Goal: Task Accomplishment & Management: Complete application form

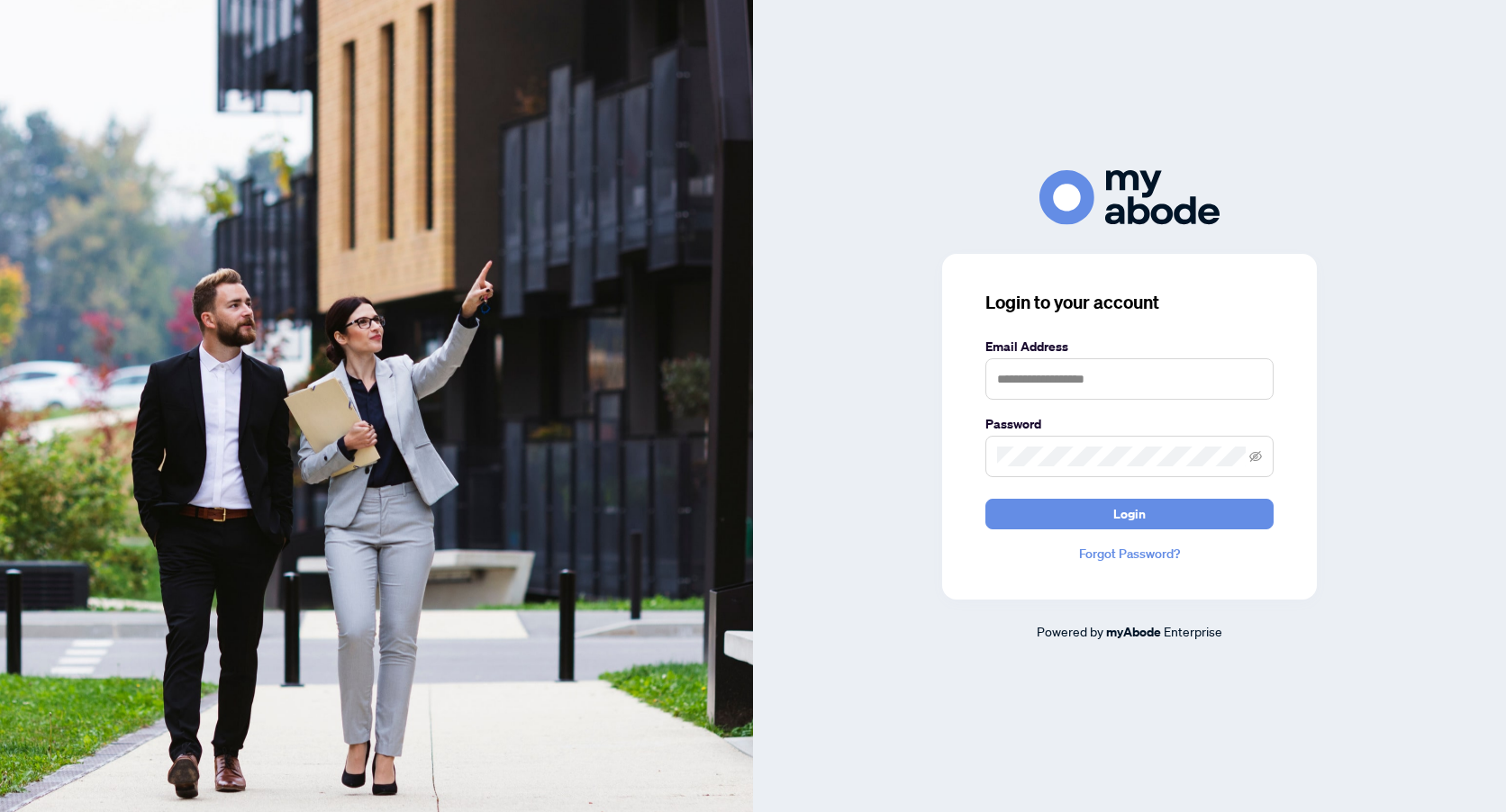
click at [898, 737] on div "Login to your account Email Address Password Login Forgot Password? Powered by …" at bounding box center [1130, 406] width 753 height 812
click at [1021, 373] on input "text" at bounding box center [1129, 379] width 288 height 41
drag, startPoint x: 964, startPoint y: 406, endPoint x: 862, endPoint y: 419, distance: 102.8
click at [862, 419] on div "Login to your account Email Address ******* Password Login Forgot Password? Pow…" at bounding box center [1130, 406] width 753 height 471
type input "*******"
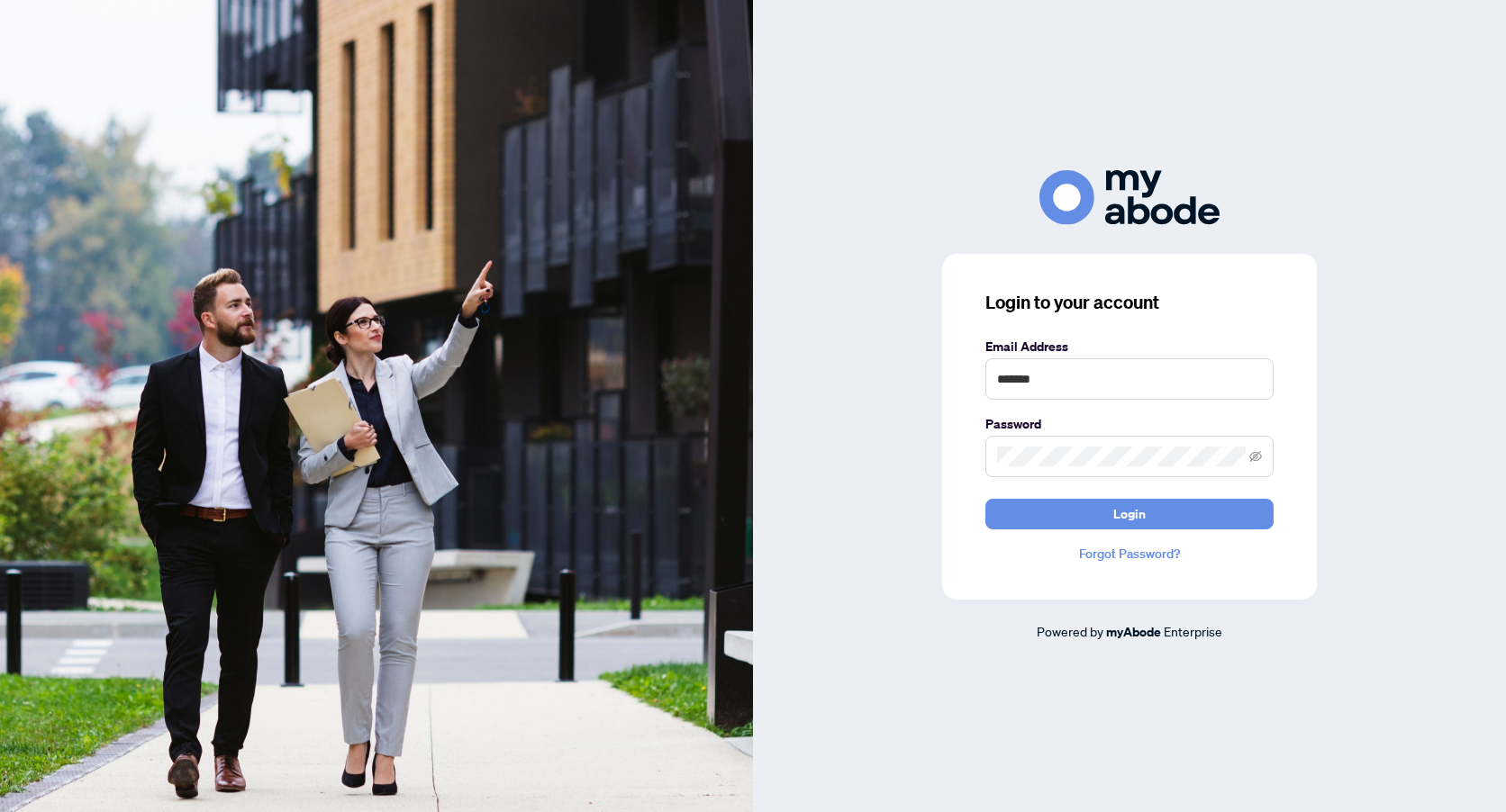
click at [858, 419] on div "Login to your account Email Address ******* Password Login Forgot Password? Pow…" at bounding box center [1130, 406] width 753 height 471
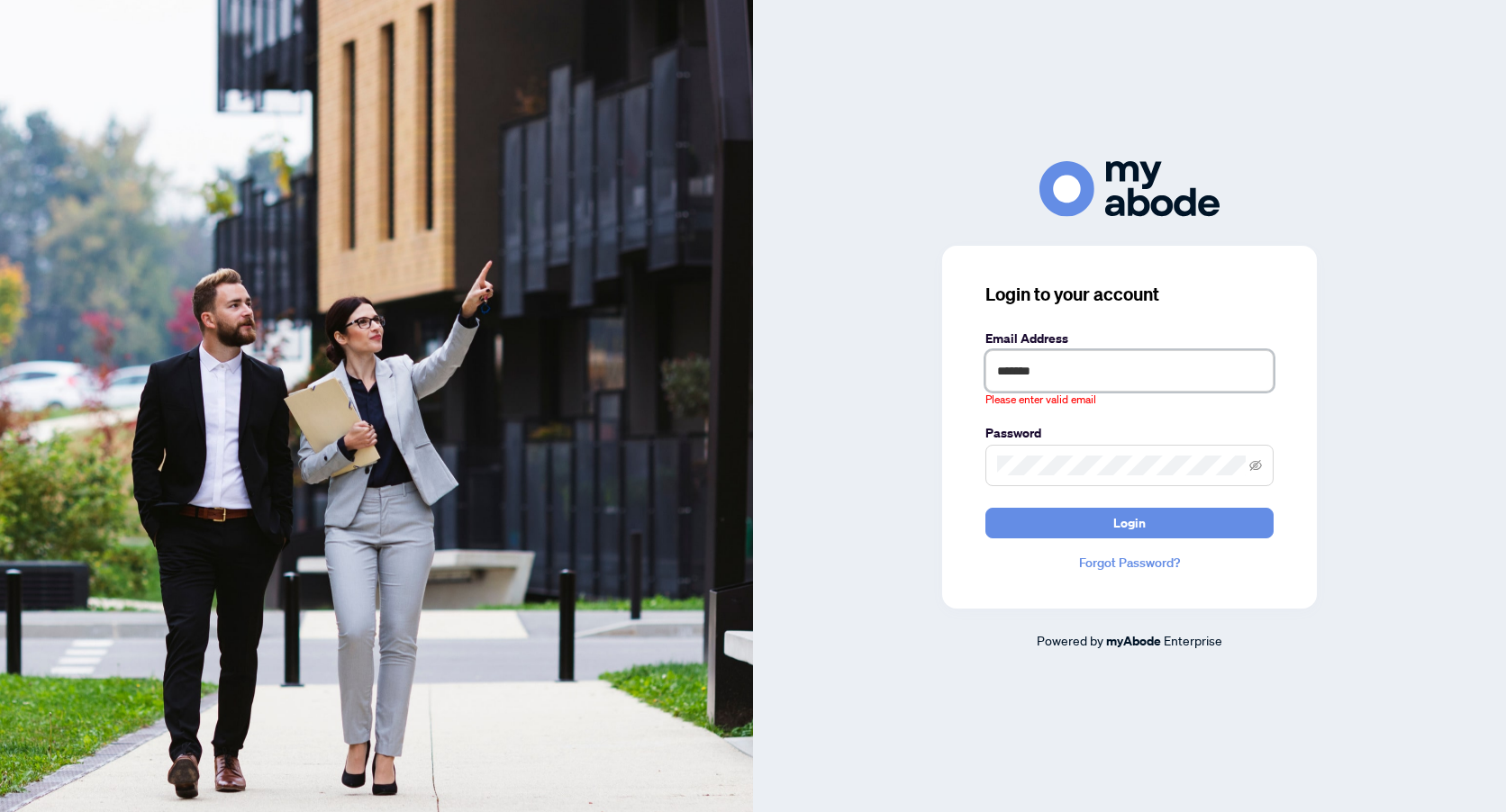
drag, startPoint x: 1048, startPoint y: 363, endPoint x: 918, endPoint y: 384, distance: 131.7
click at [918, 384] on div "Login to your account Email Address ******* Please enter valid email Password L…" at bounding box center [1130, 406] width 753 height 489
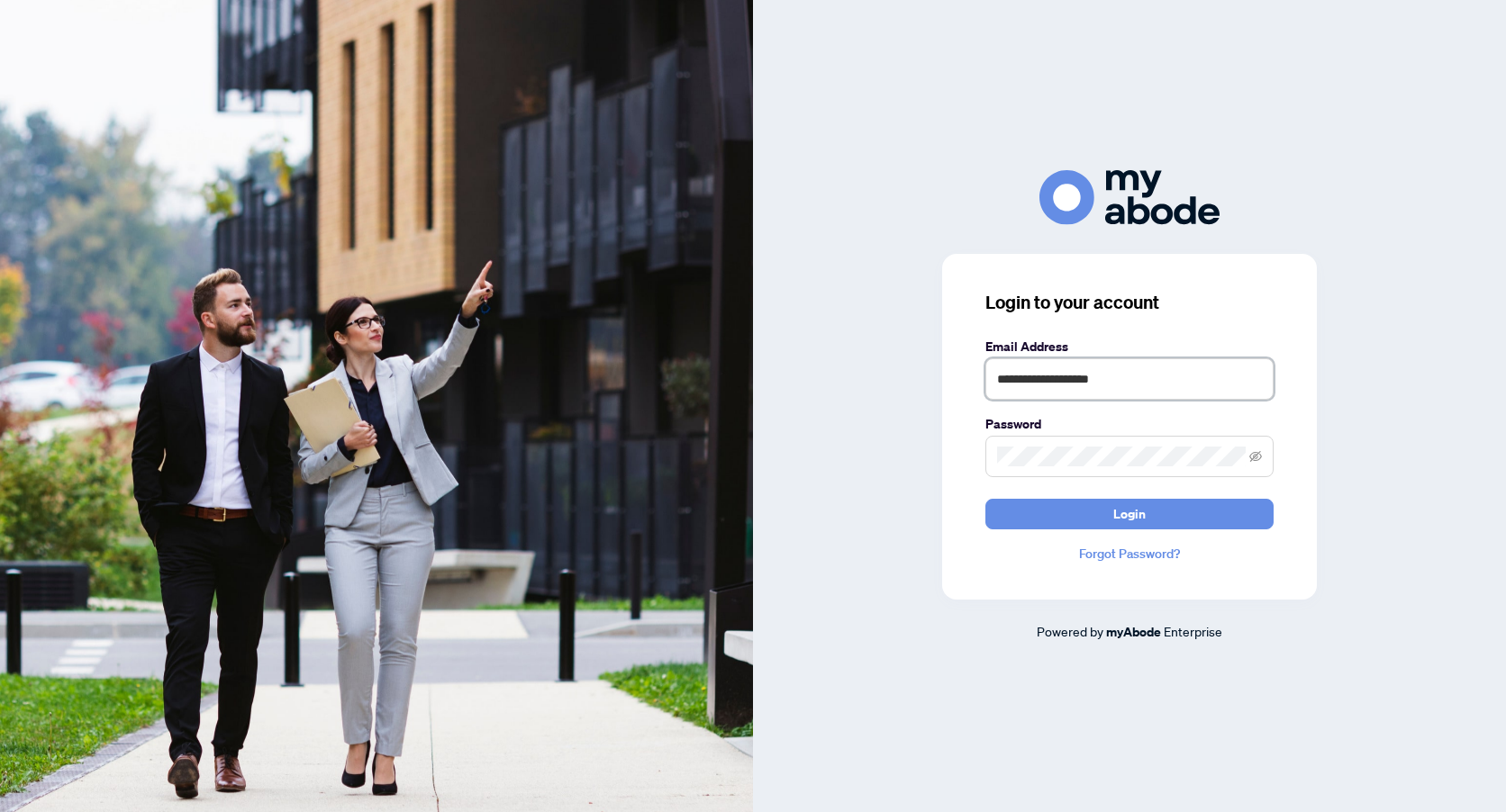
type input "**********"
click at [1119, 524] on span "Login" at bounding box center [1129, 514] width 32 height 28
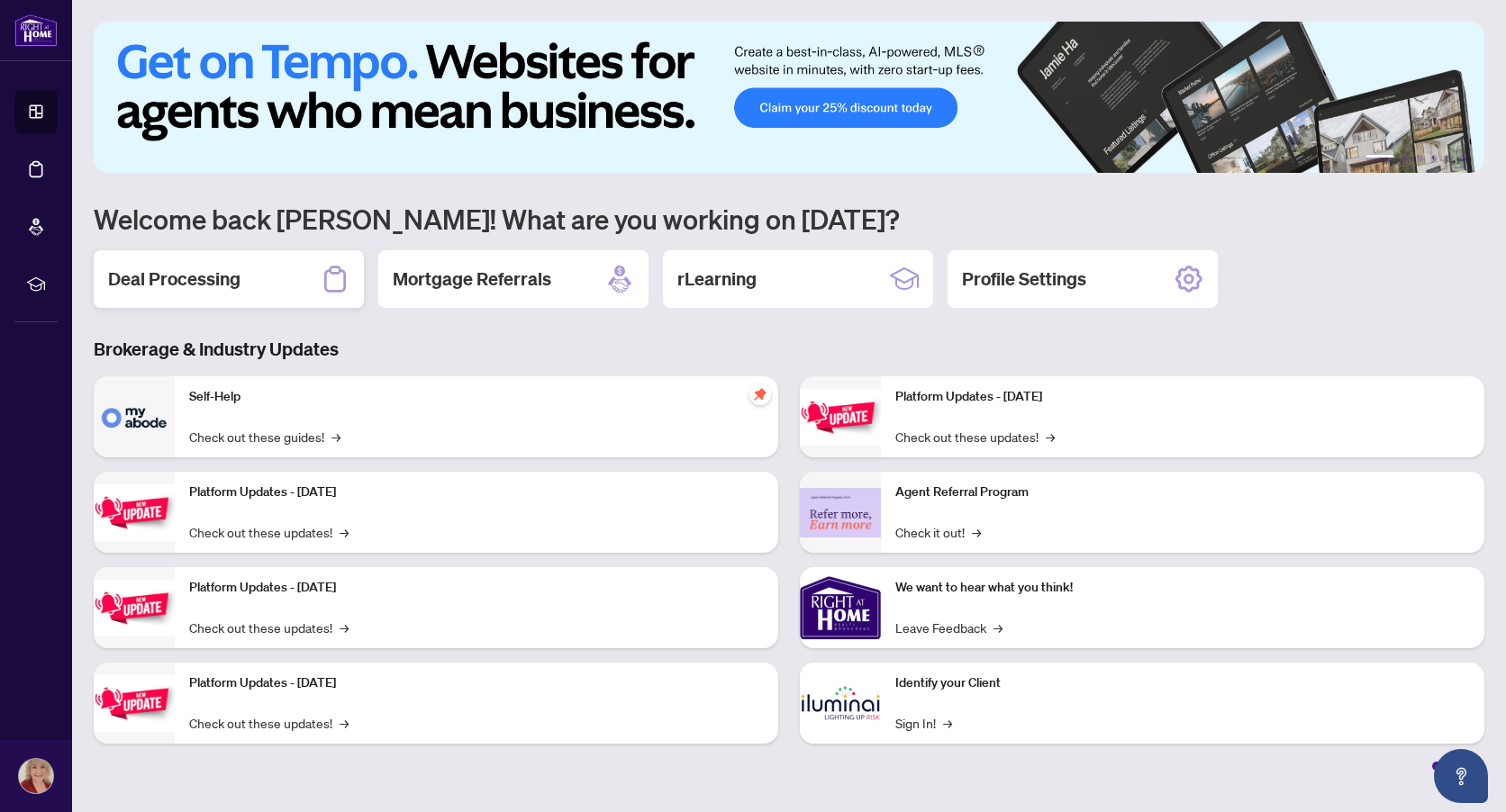
click at [225, 285] on h2 "Deal Processing" at bounding box center [174, 279] width 133 height 26
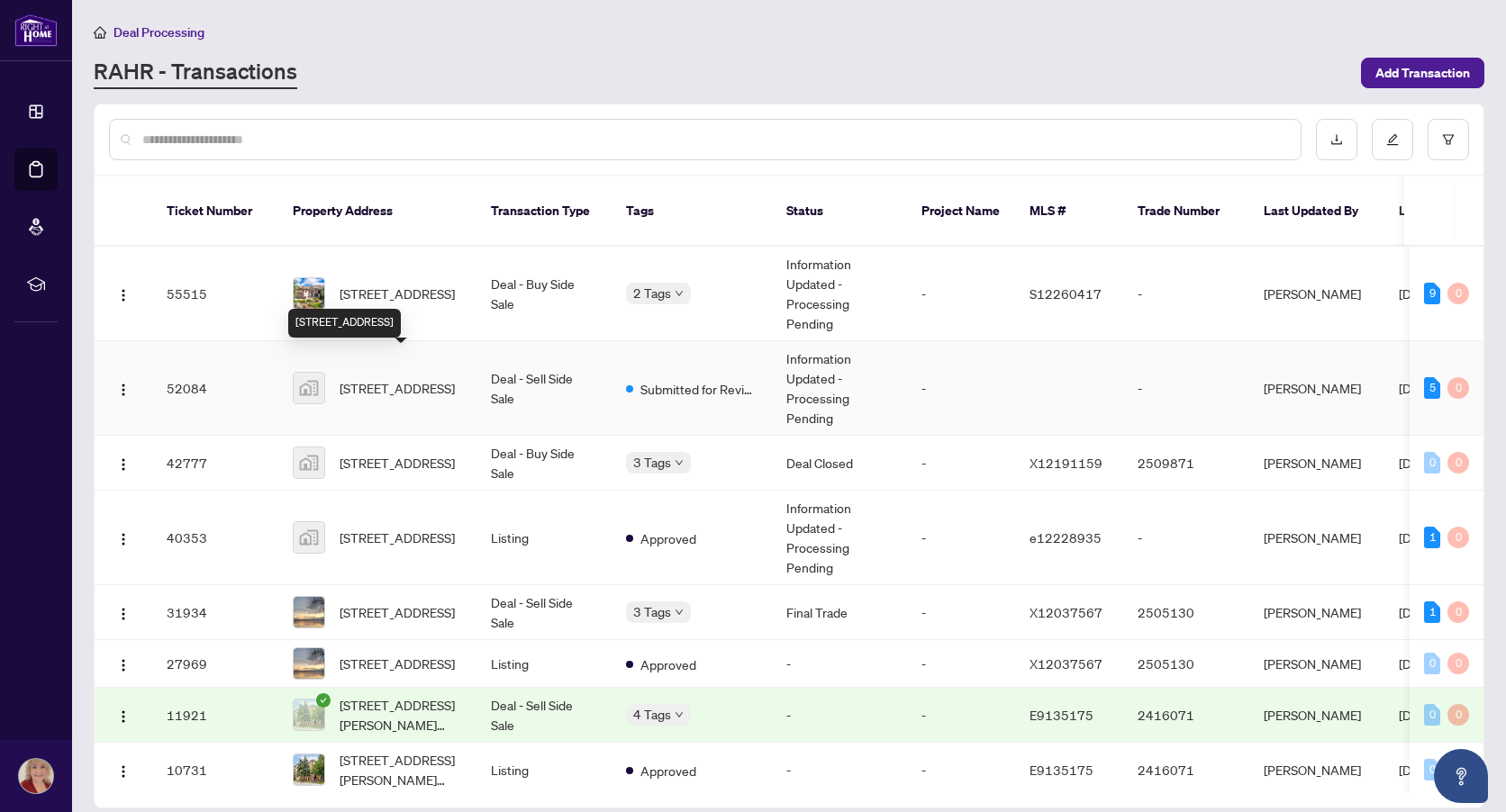
click at [428, 379] on span "[STREET_ADDRESS]" at bounding box center [397, 388] width 115 height 20
click at [418, 284] on span "[STREET_ADDRESS]" at bounding box center [397, 294] width 115 height 20
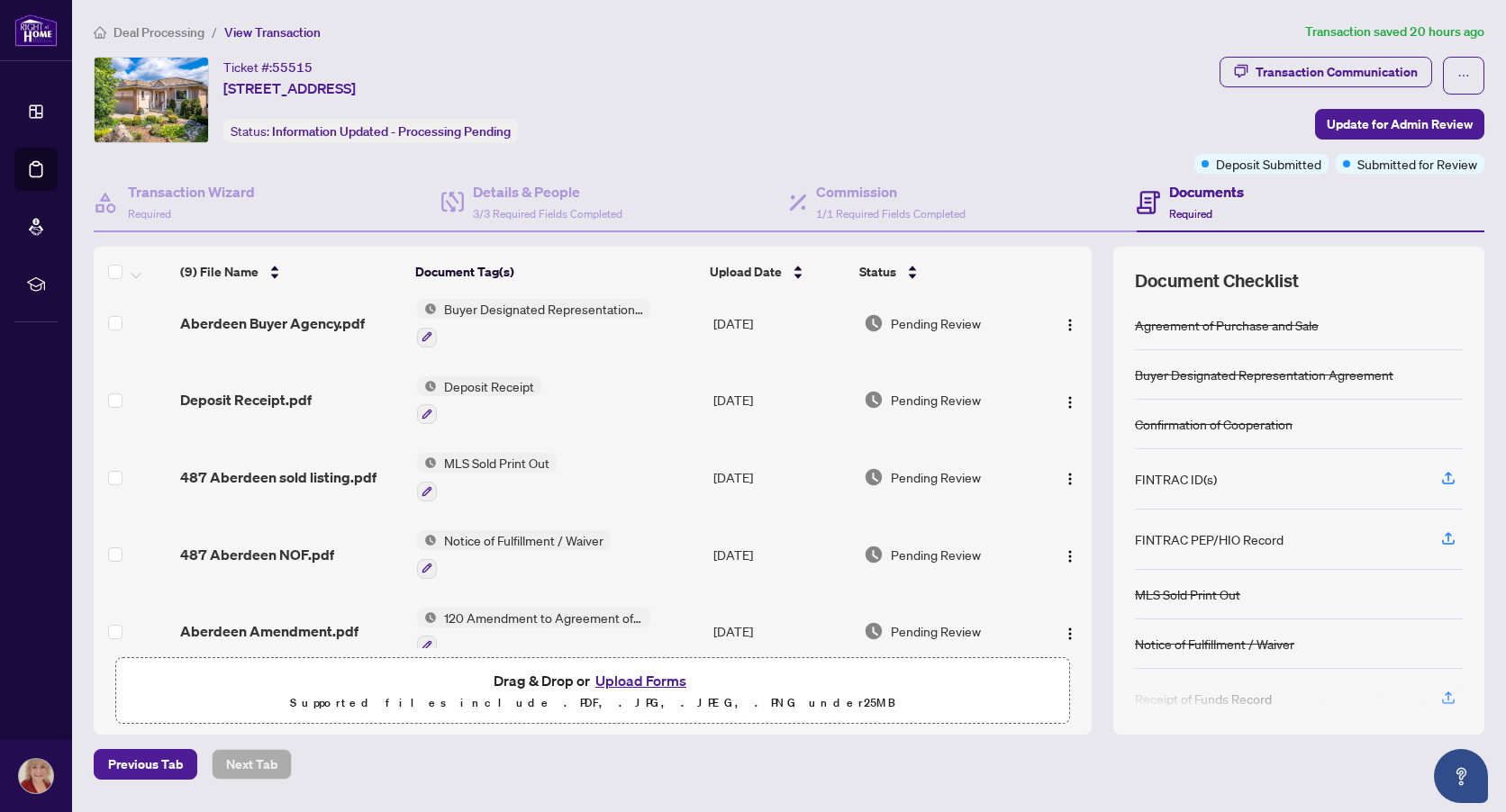
scroll to position [270, 0]
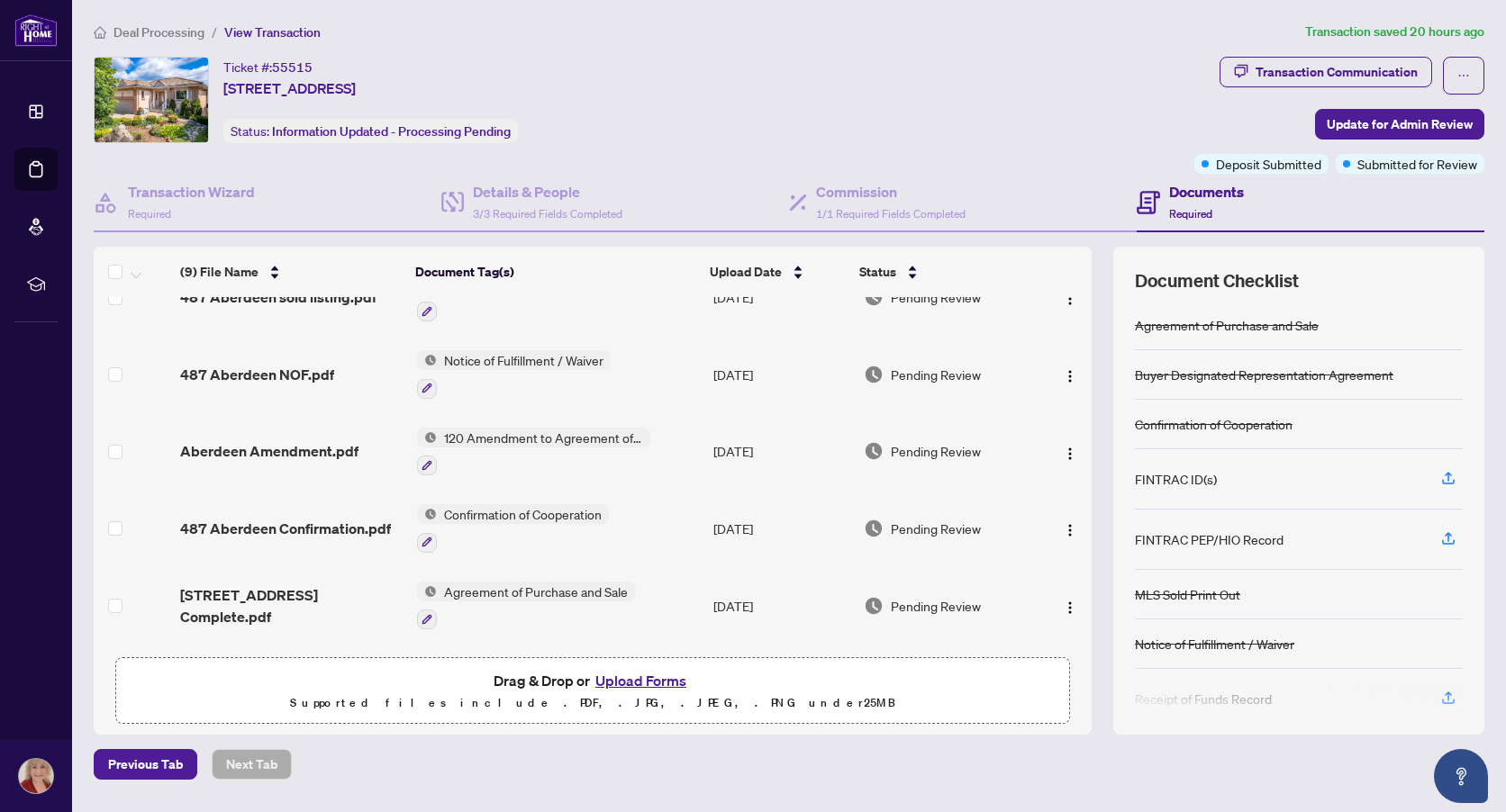
click at [608, 434] on span "120 Amendment to Agreement of Purchase and Sale" at bounding box center [543, 438] width 213 height 20
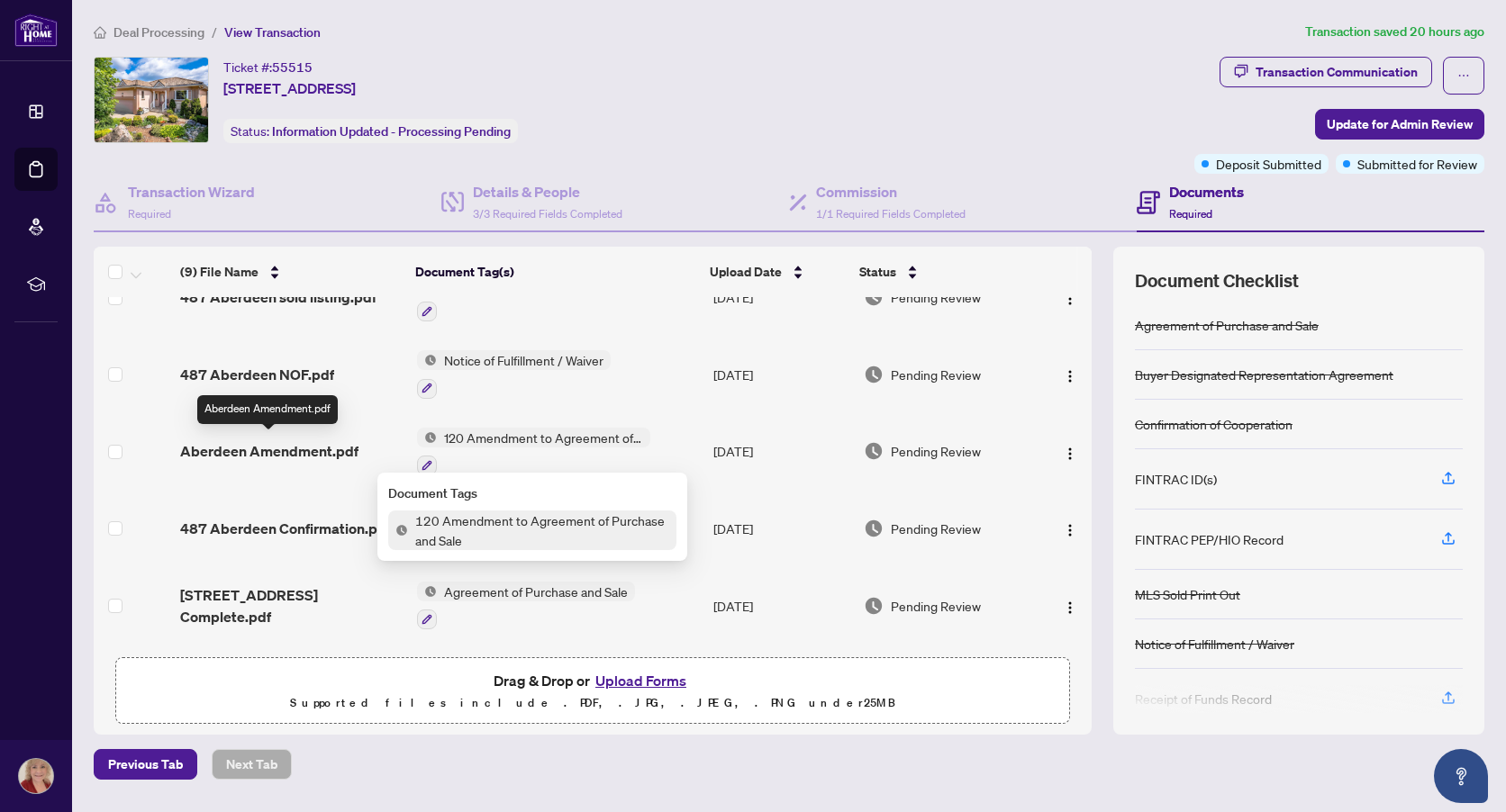
click at [286, 445] on span "Aberdeen Amendment.pdf" at bounding box center [269, 451] width 179 height 22
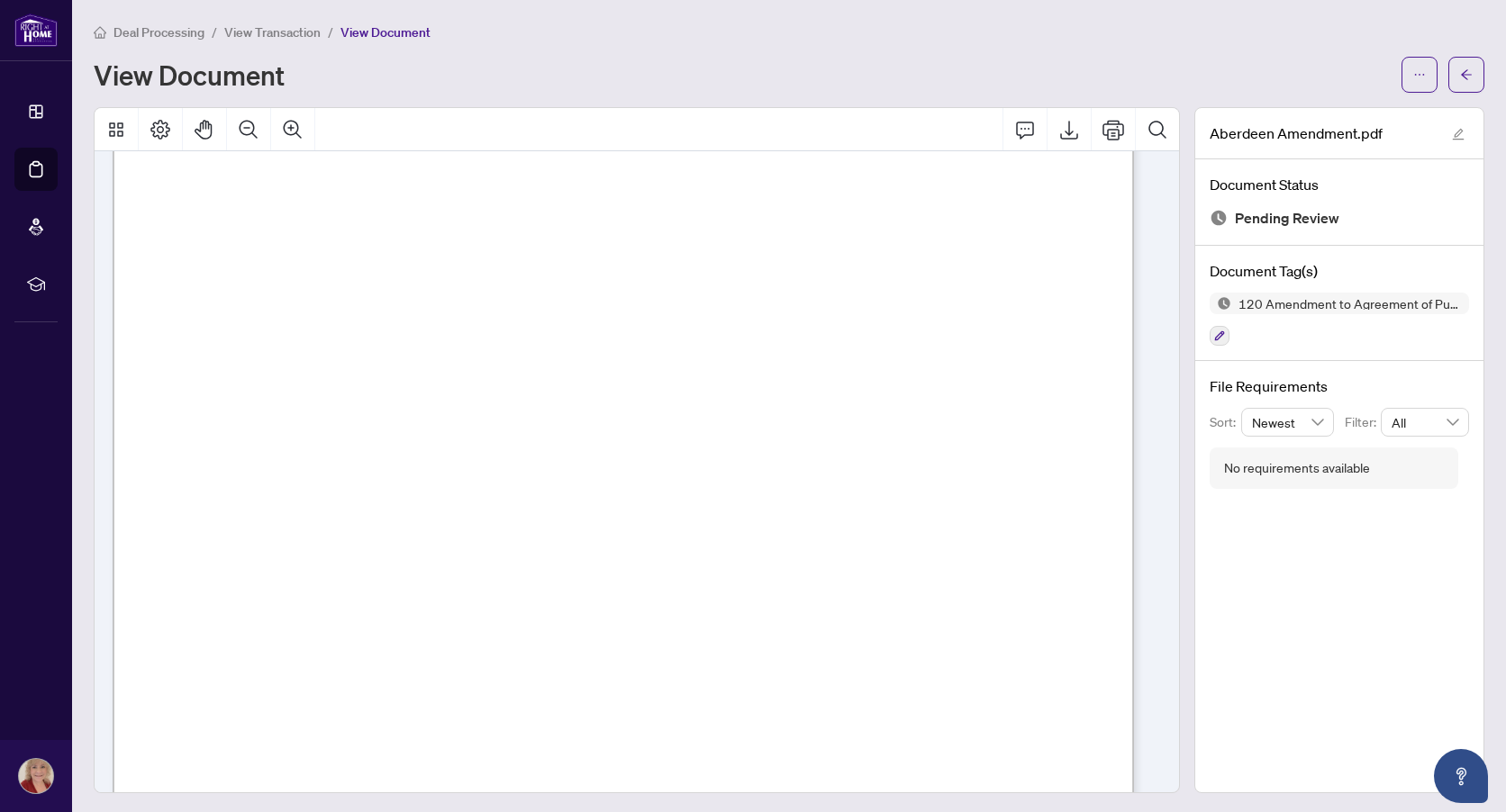
scroll to position [180, 0]
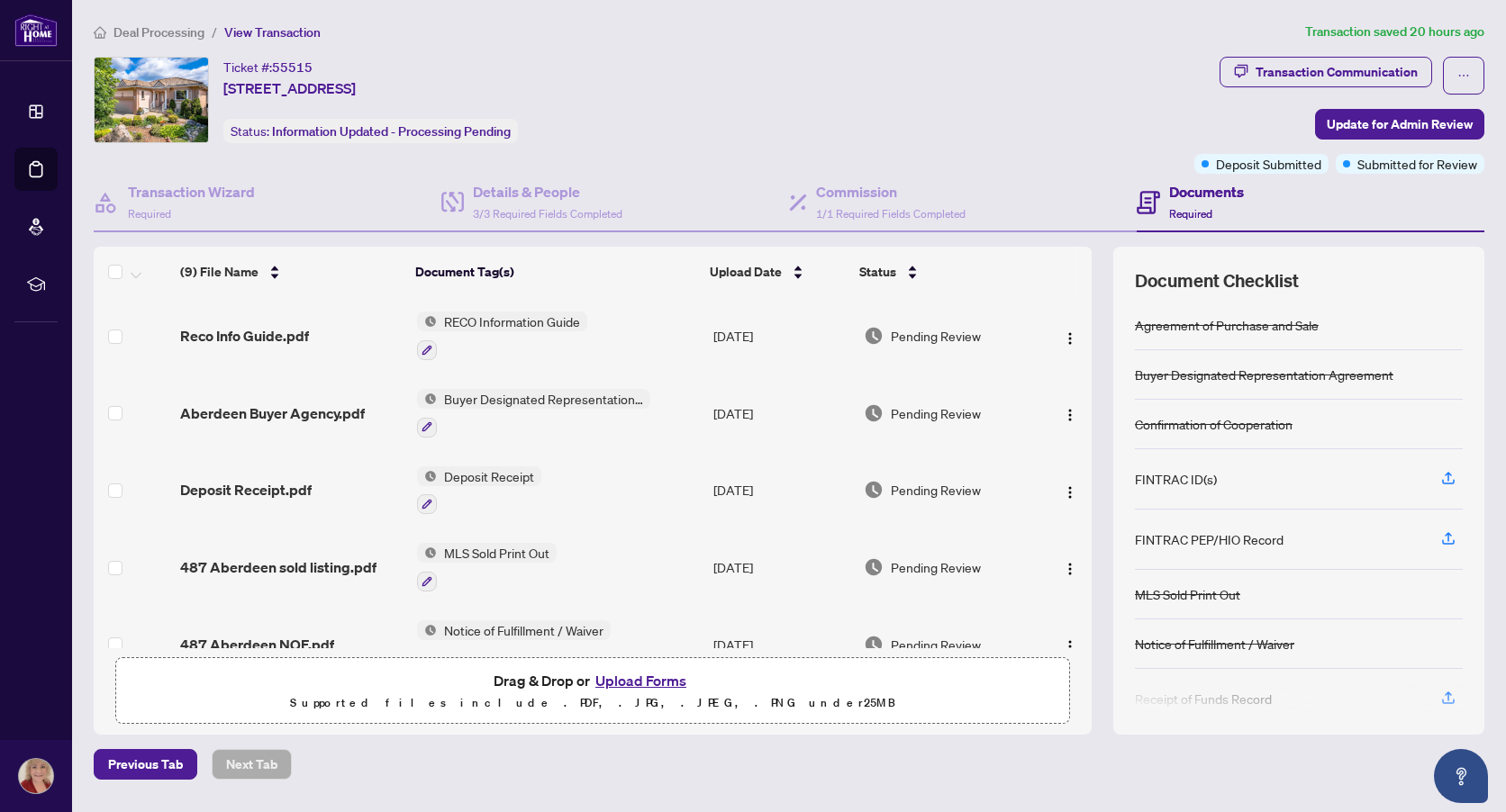
click at [654, 679] on button "Upload Forms" at bounding box center [641, 680] width 102 height 24
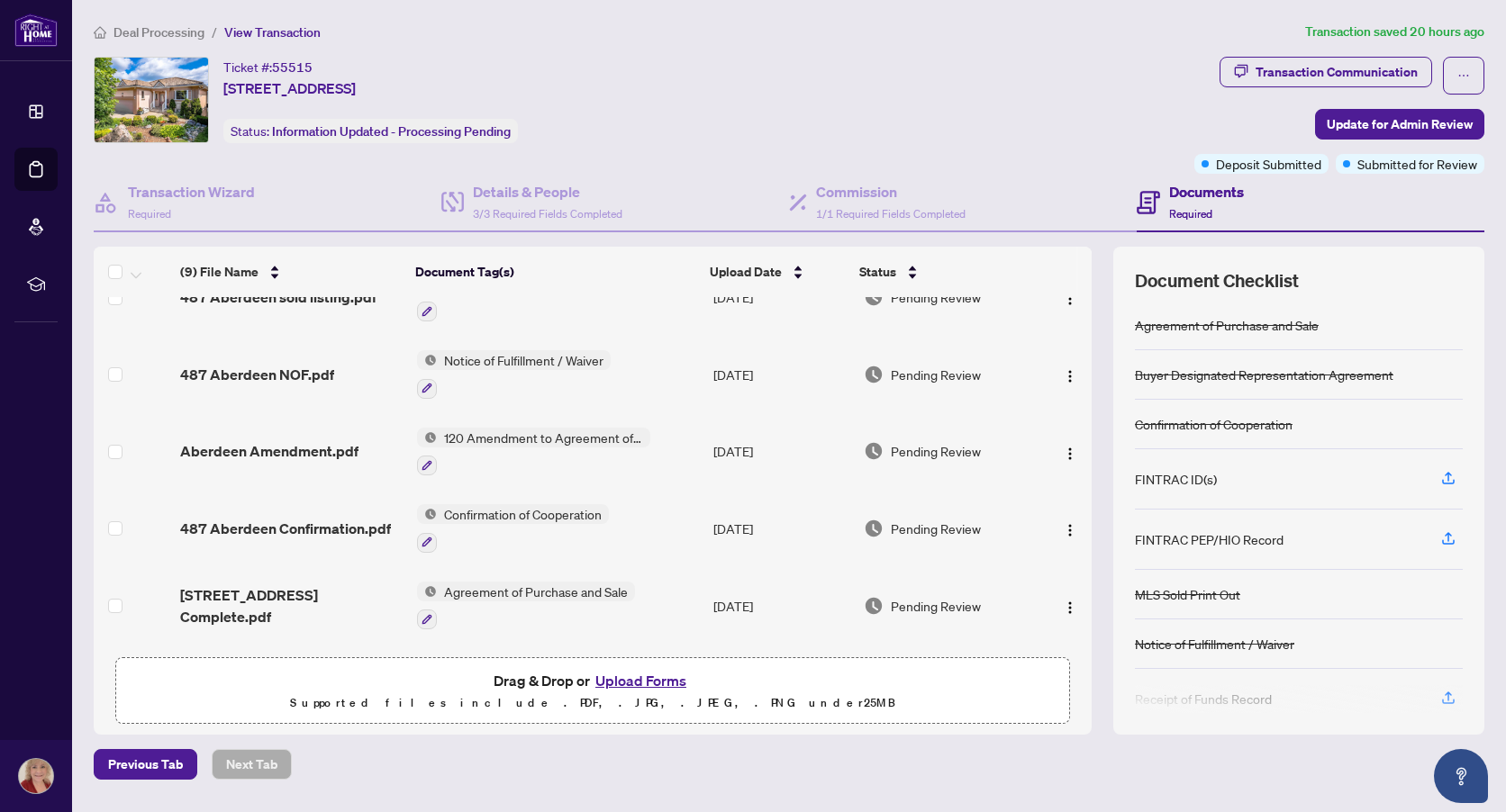
scroll to position [342, 0]
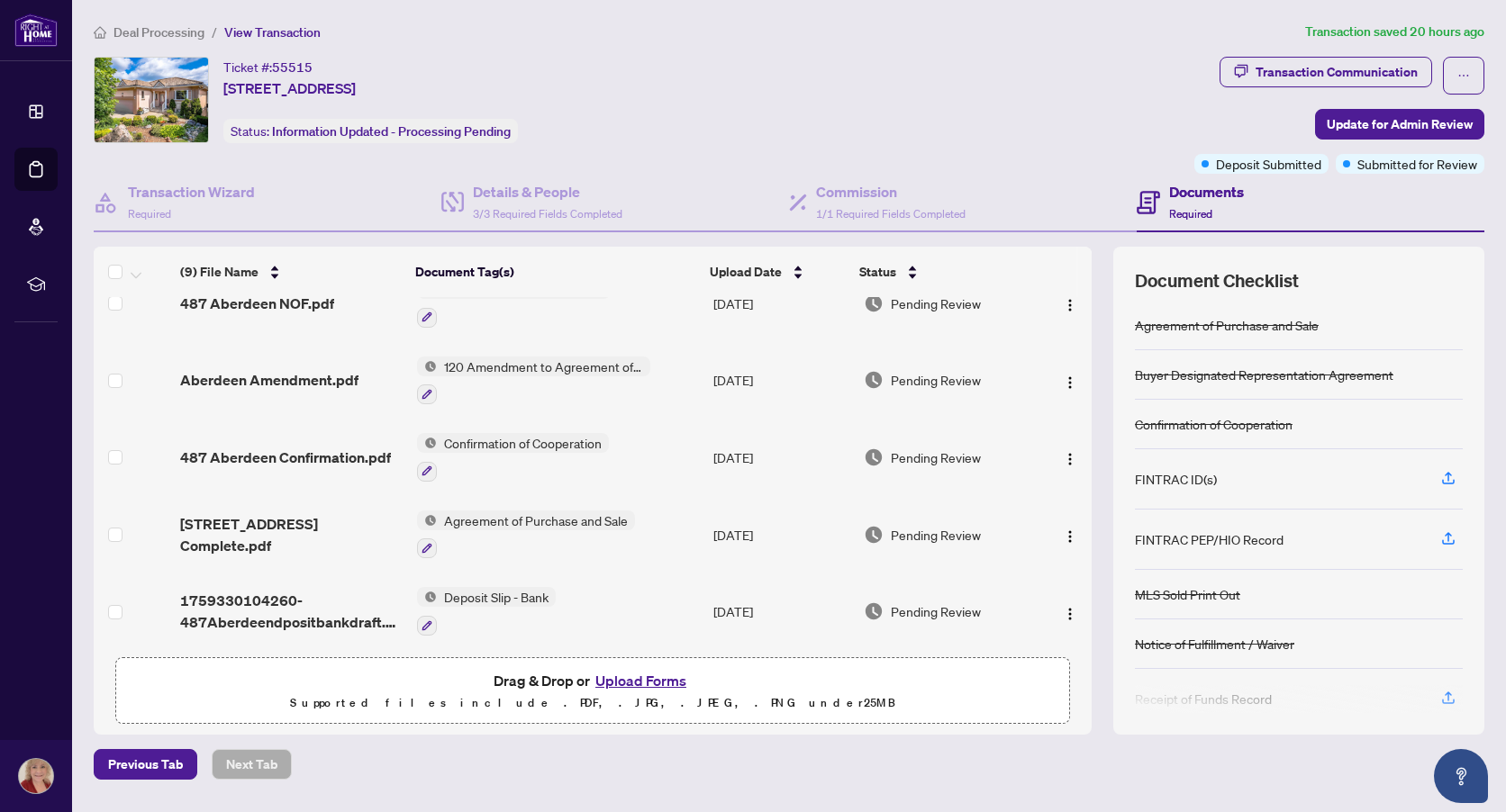
click at [659, 680] on button "Upload Forms" at bounding box center [641, 680] width 102 height 24
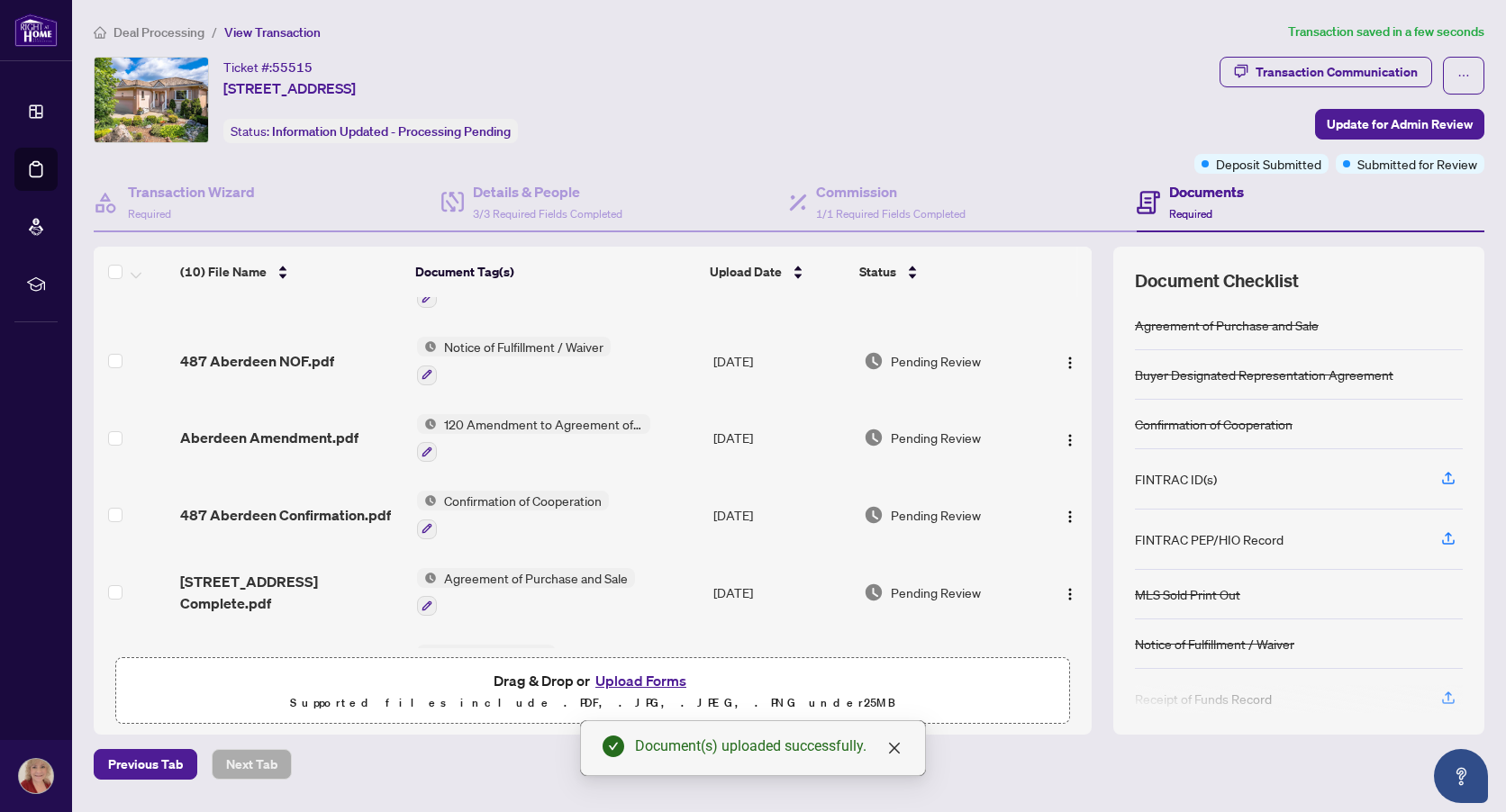
scroll to position [0, 0]
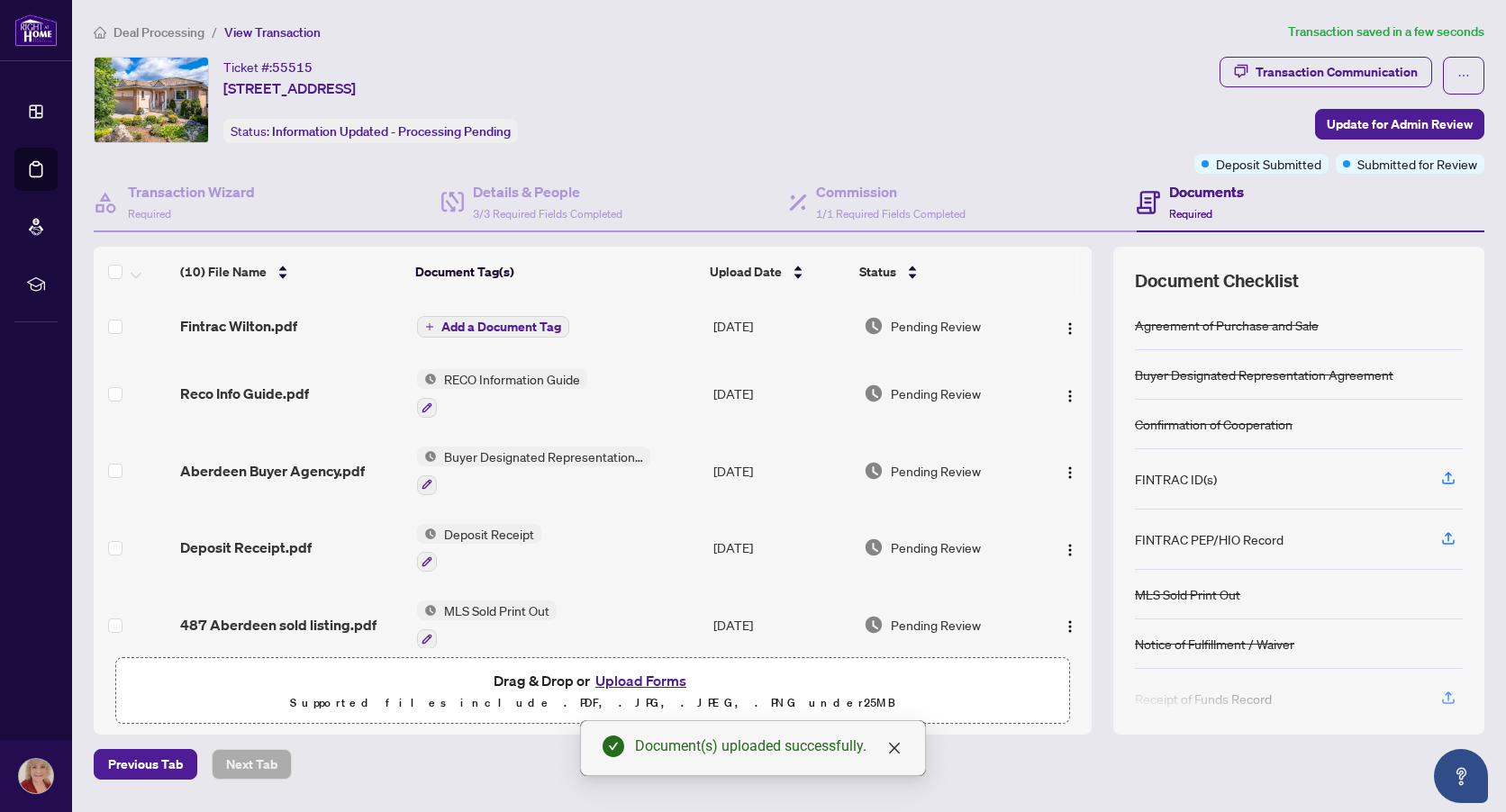
click at [554, 326] on span "Add a Document Tag" at bounding box center [501, 326] width 120 height 13
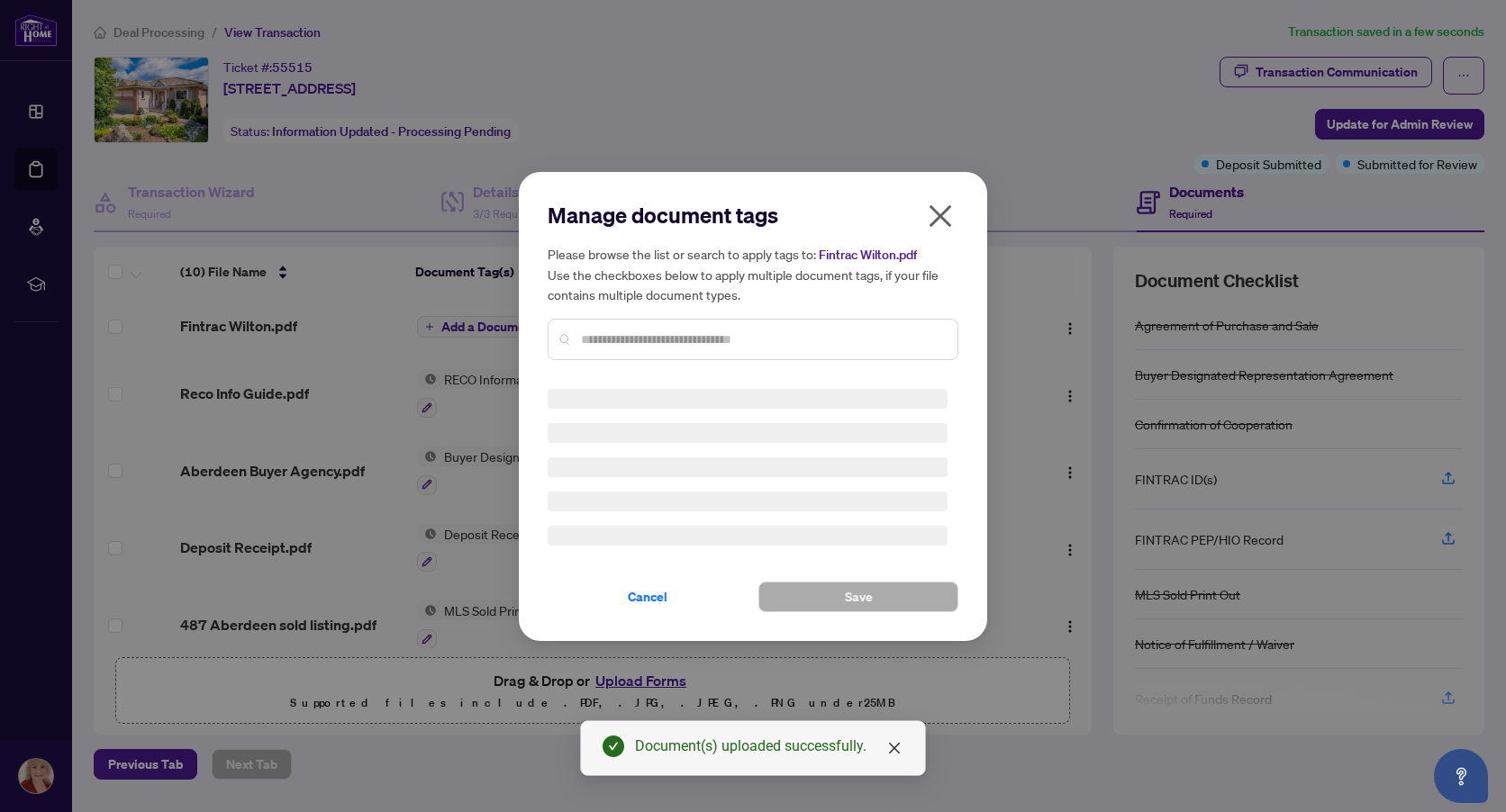
click at [649, 344] on div "Manage document tags Please browse the list or search to apply tags to: Fintrac…" at bounding box center [753, 406] width 411 height 411
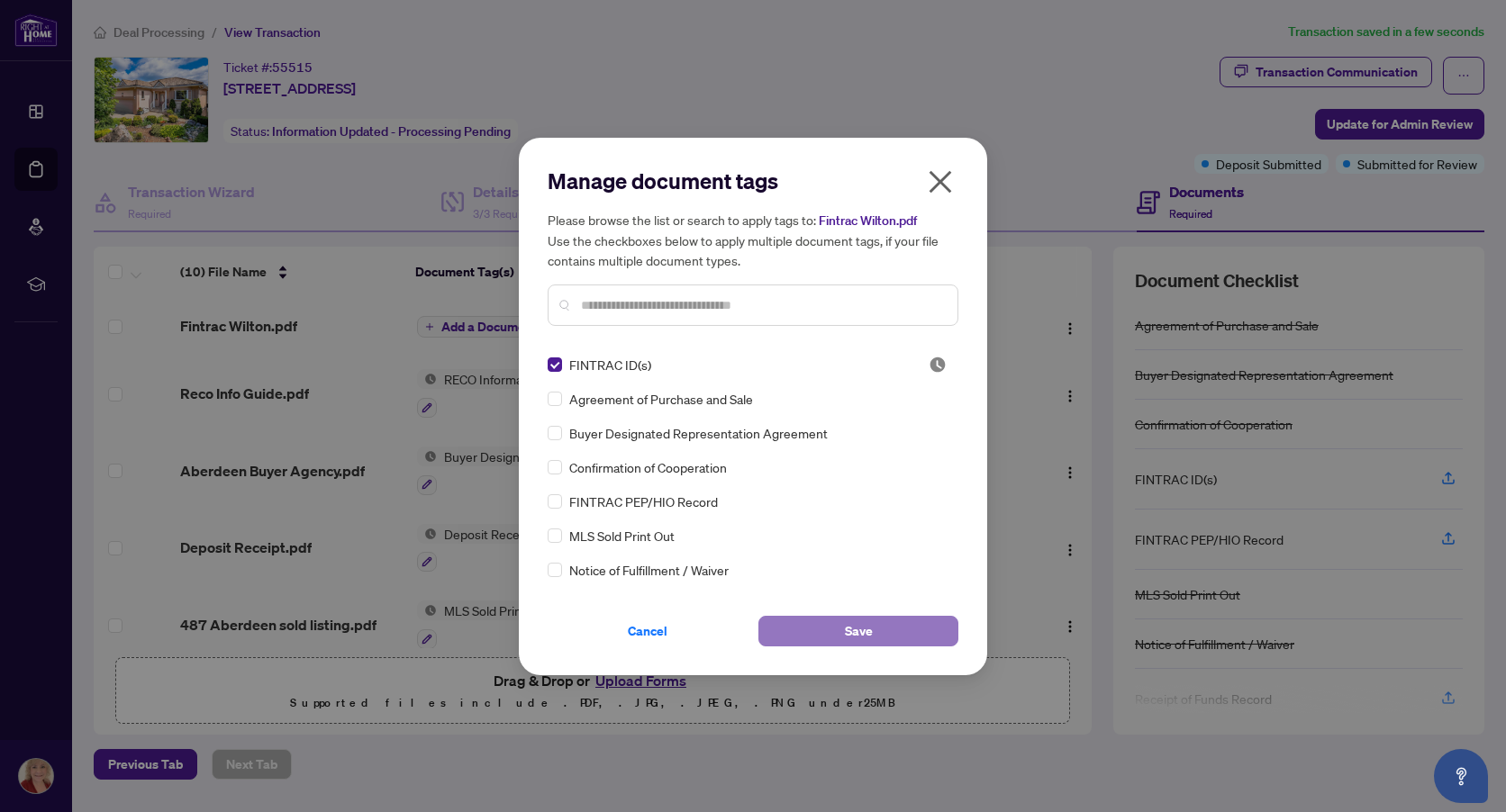
click at [863, 634] on span "Save" at bounding box center [859, 630] width 28 height 28
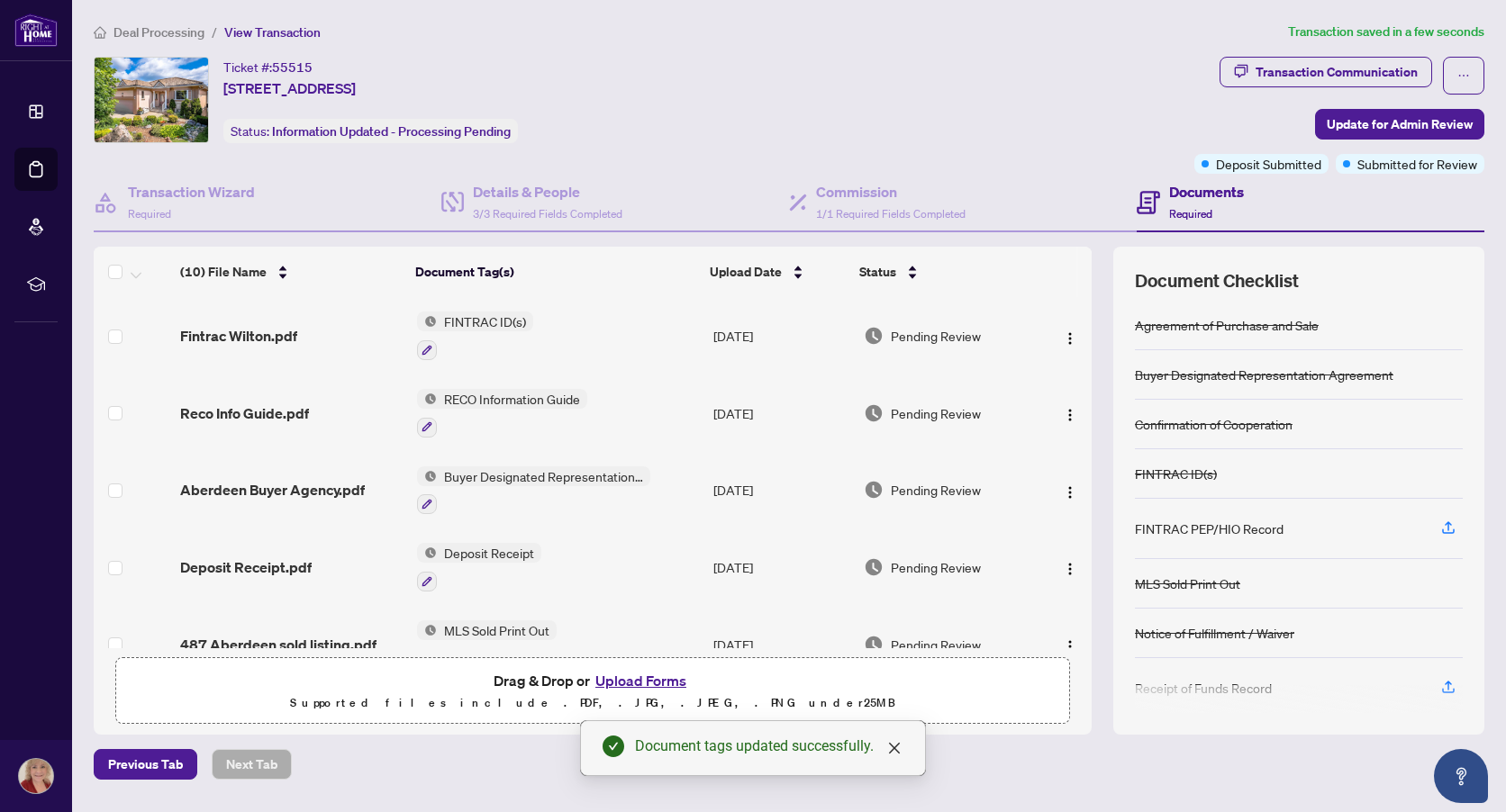
click at [659, 681] on button "Upload Forms" at bounding box center [641, 680] width 102 height 24
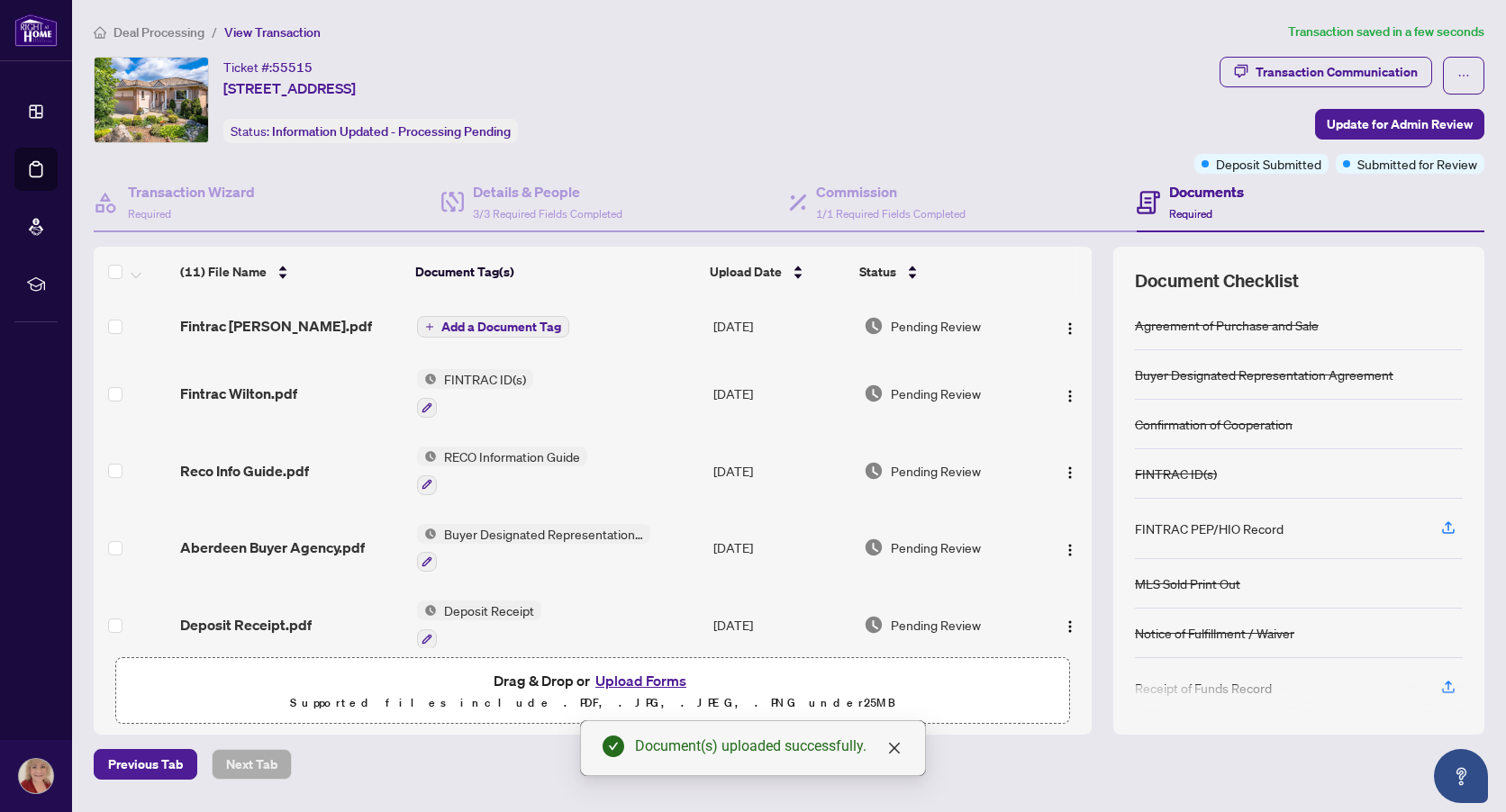
click at [543, 323] on span "Add a Document Tag" at bounding box center [501, 326] width 120 height 13
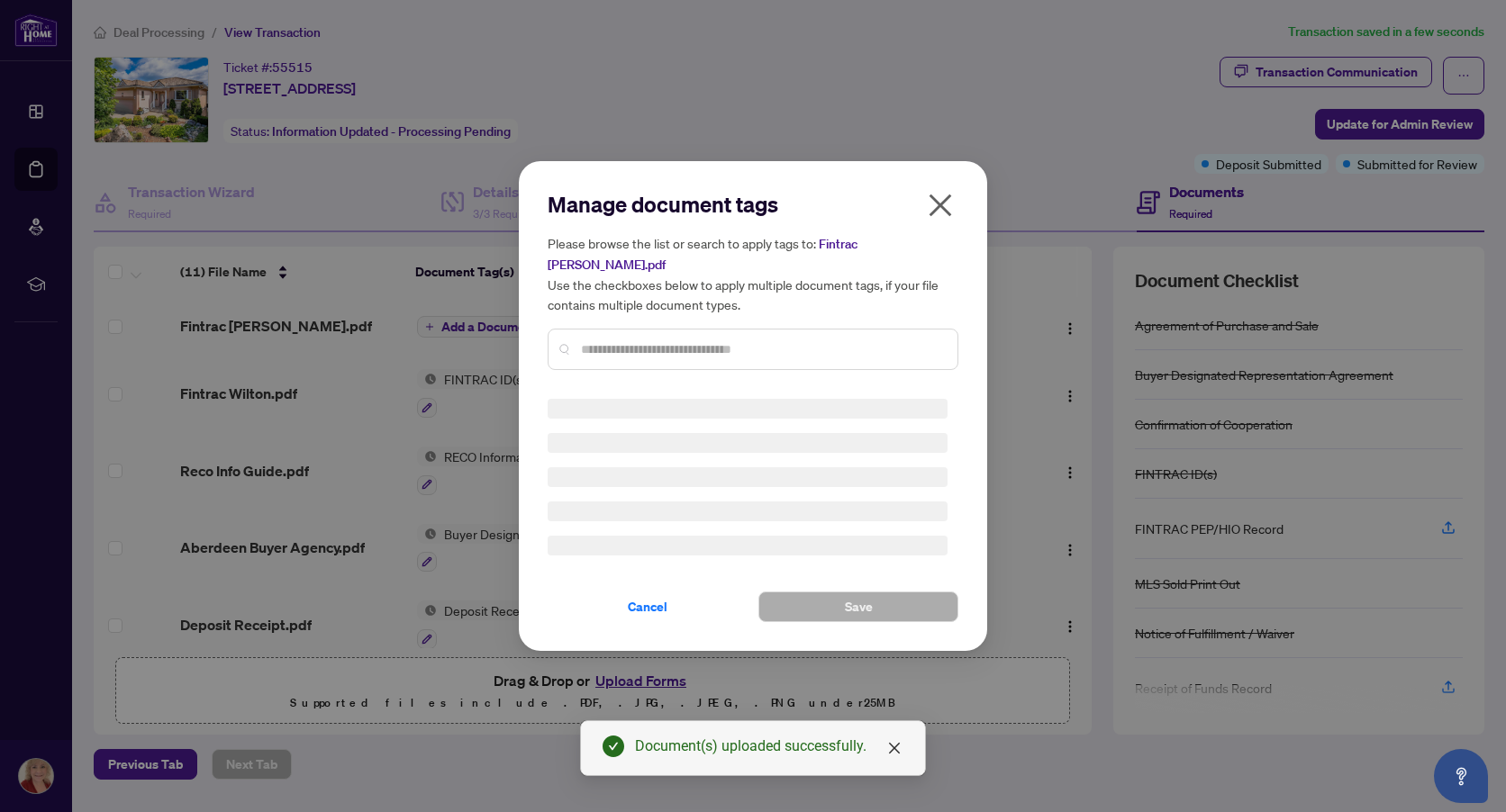
click at [591, 347] on div "Manage document tags Please browse the list or search to apply tags to: Fintrac…" at bounding box center [753, 406] width 411 height 432
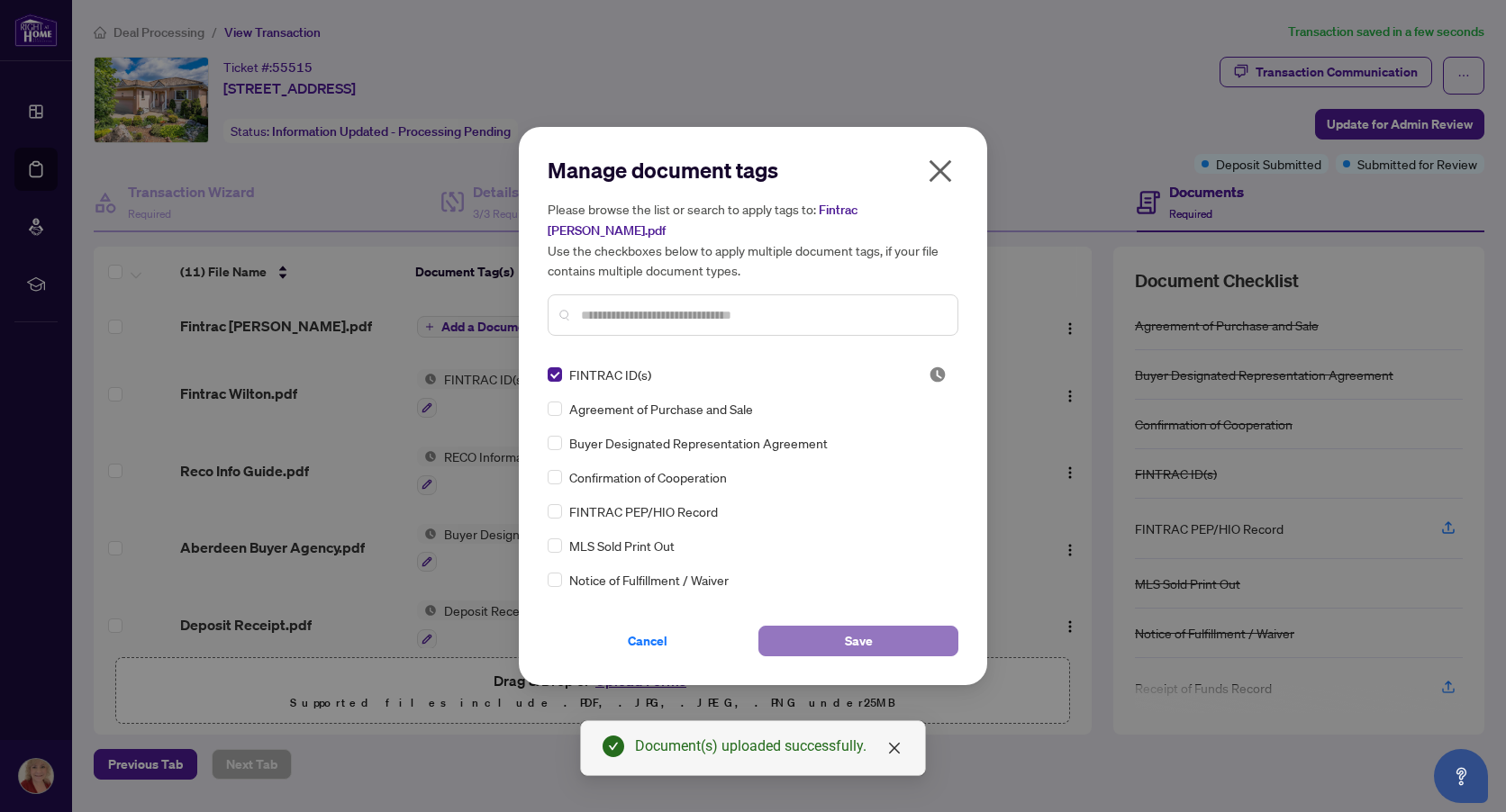
click at [841, 626] on button "Save" at bounding box center [859, 640] width 200 height 30
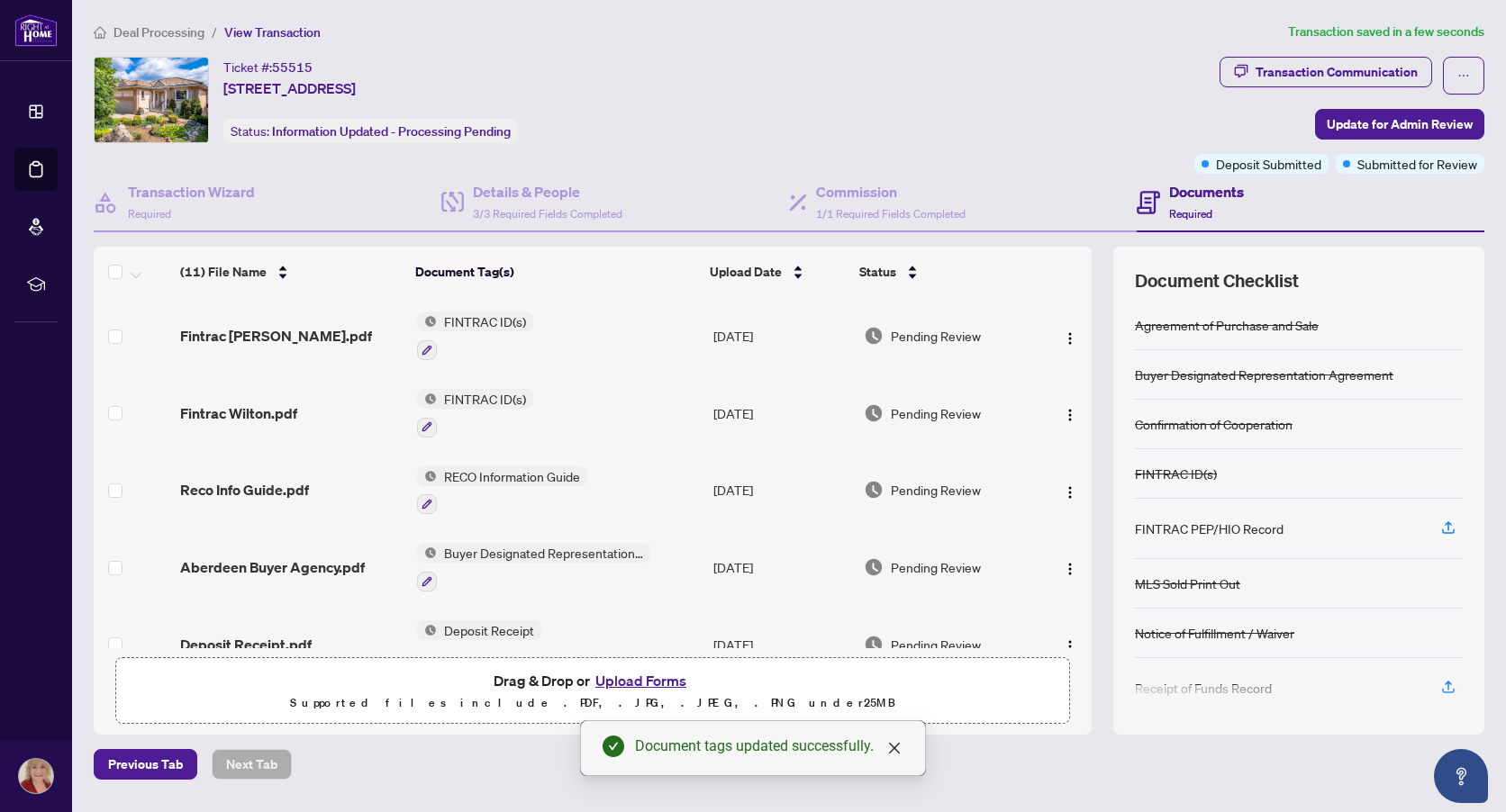
scroll to position [62, 0]
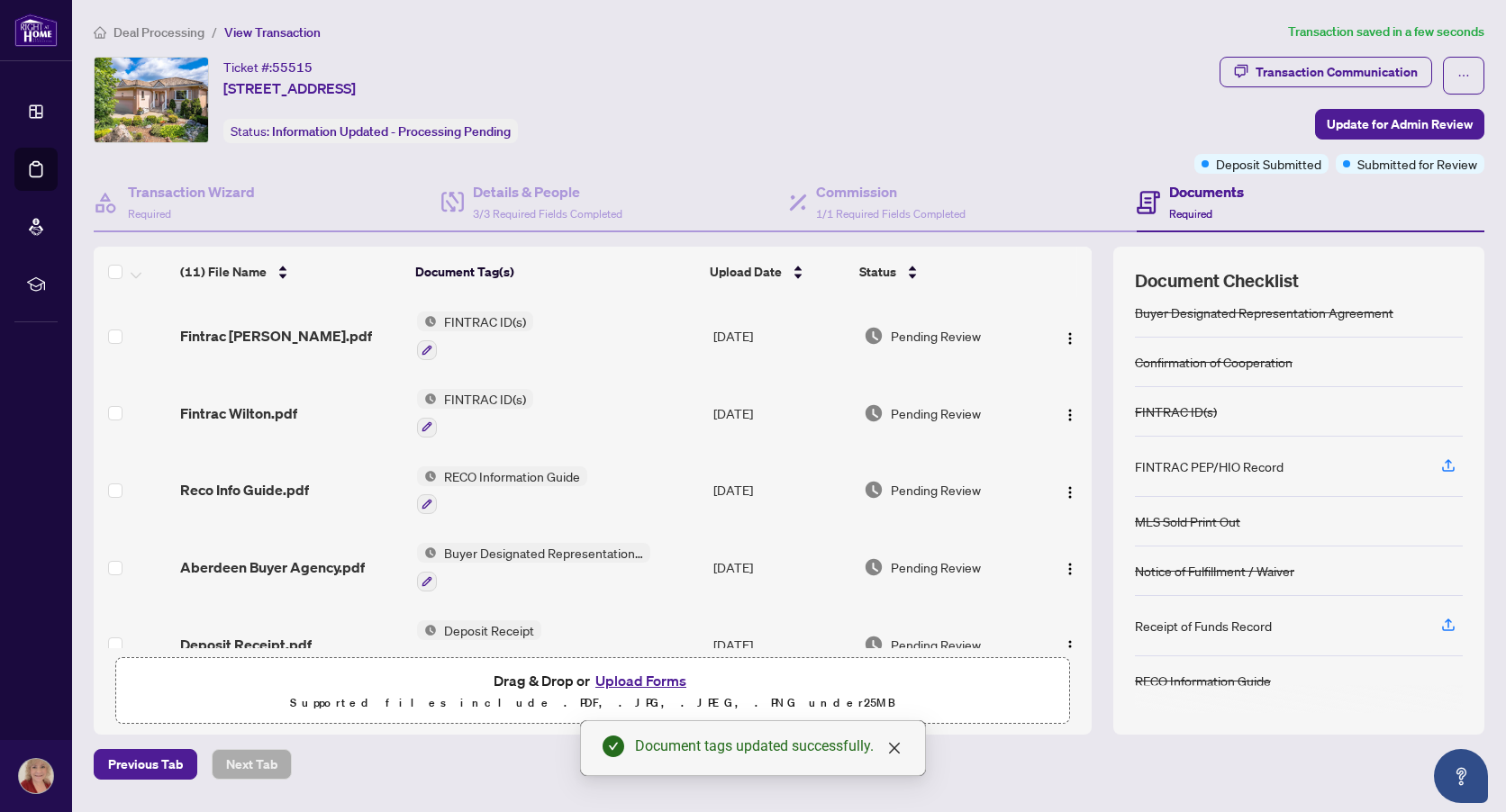
click at [650, 681] on button "Upload Forms" at bounding box center [641, 680] width 102 height 24
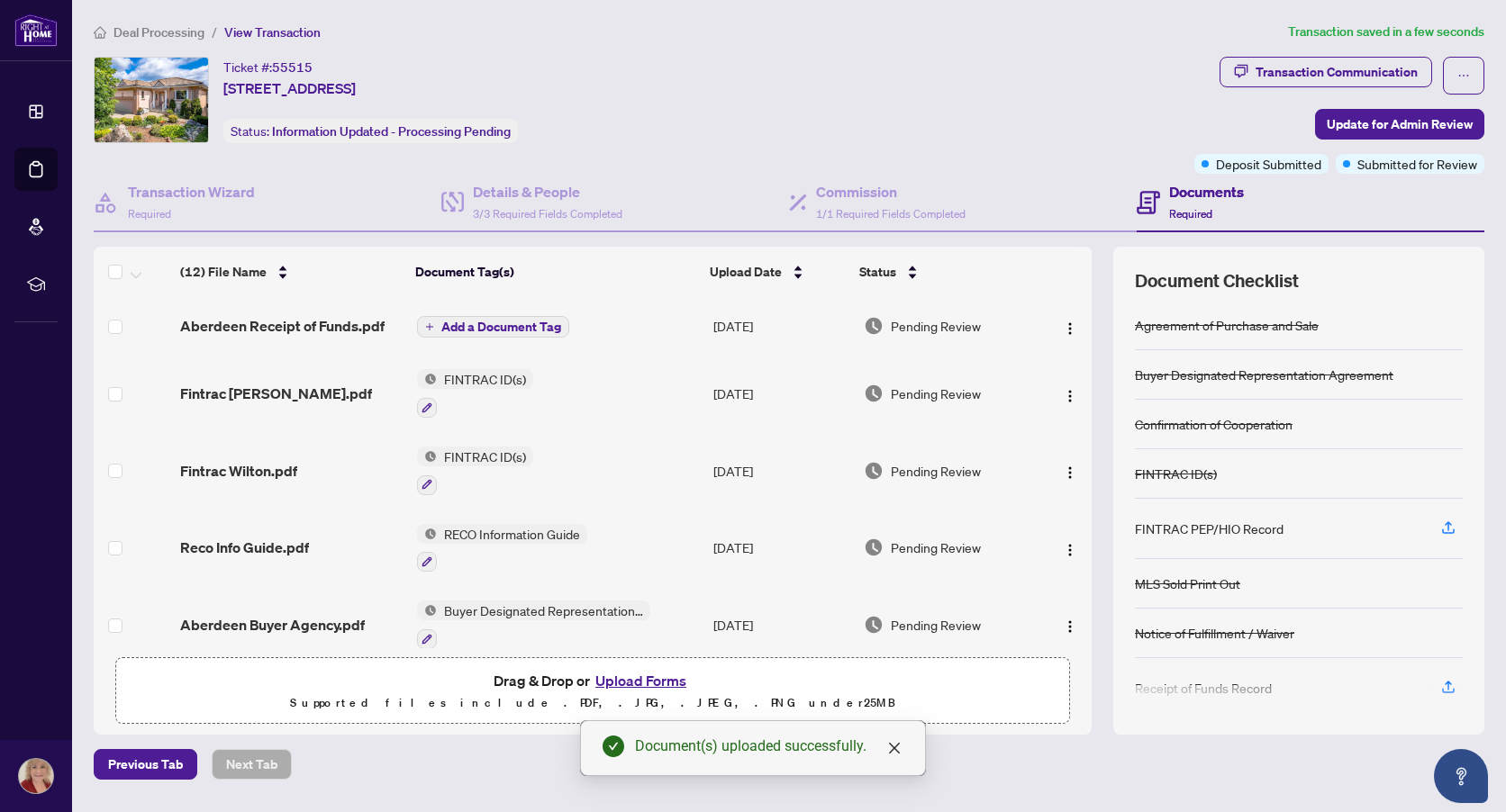
click at [528, 329] on span "Add a Document Tag" at bounding box center [501, 326] width 120 height 13
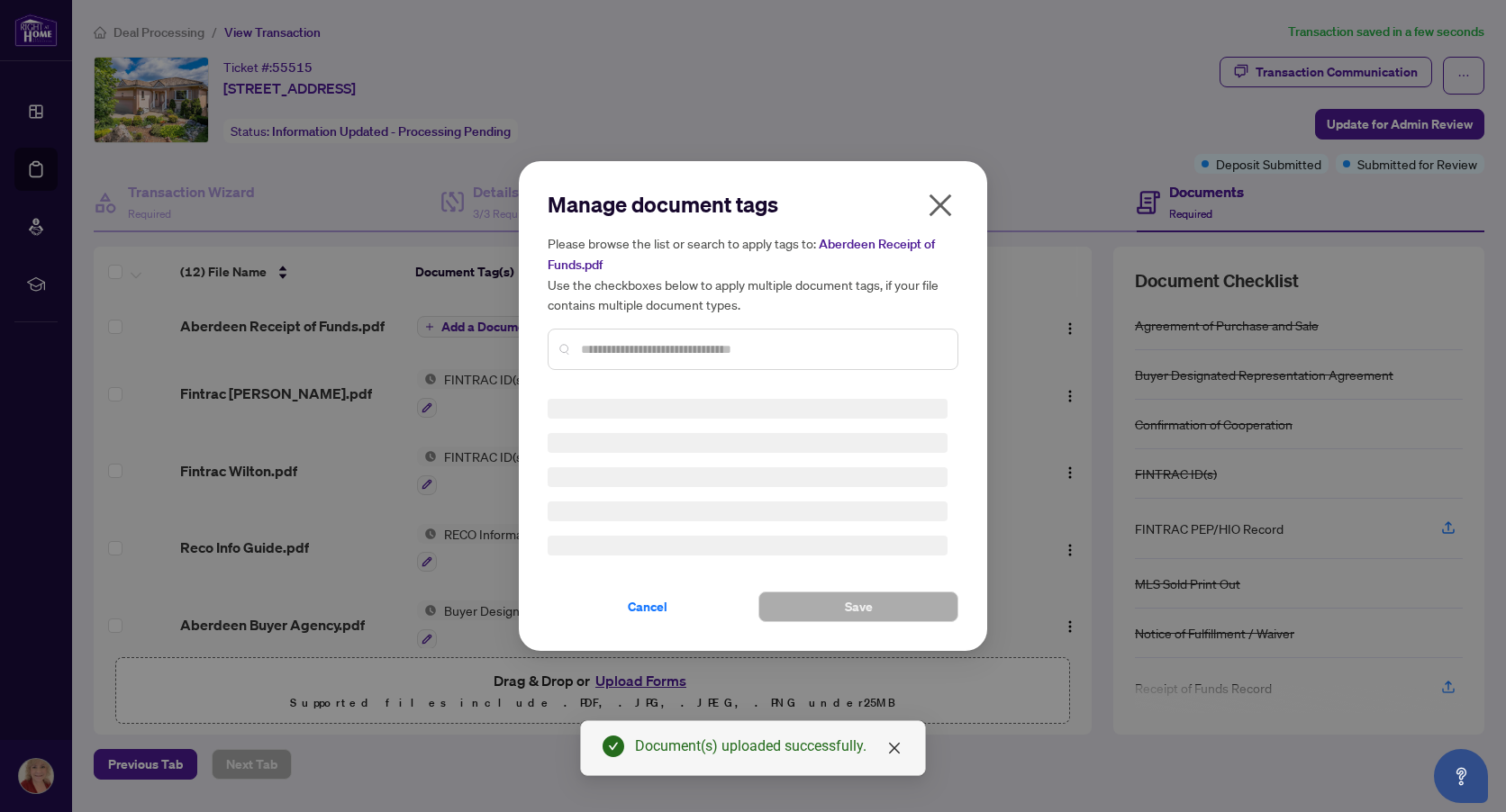
click at [636, 346] on div "Manage document tags Please browse the list or search to apply tags to: Aberdee…" at bounding box center [753, 287] width 411 height 194
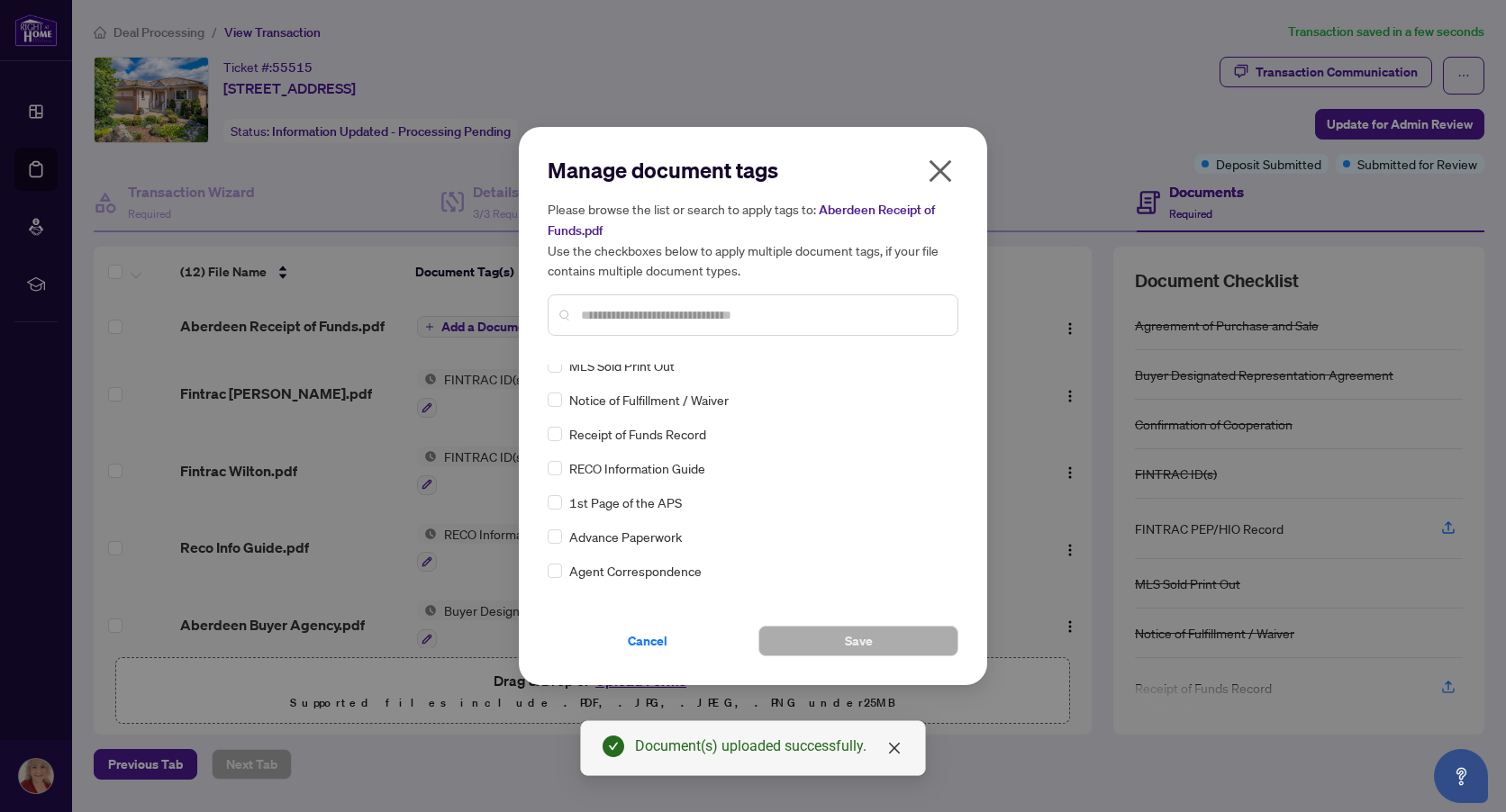
scroll to position [270, 0]
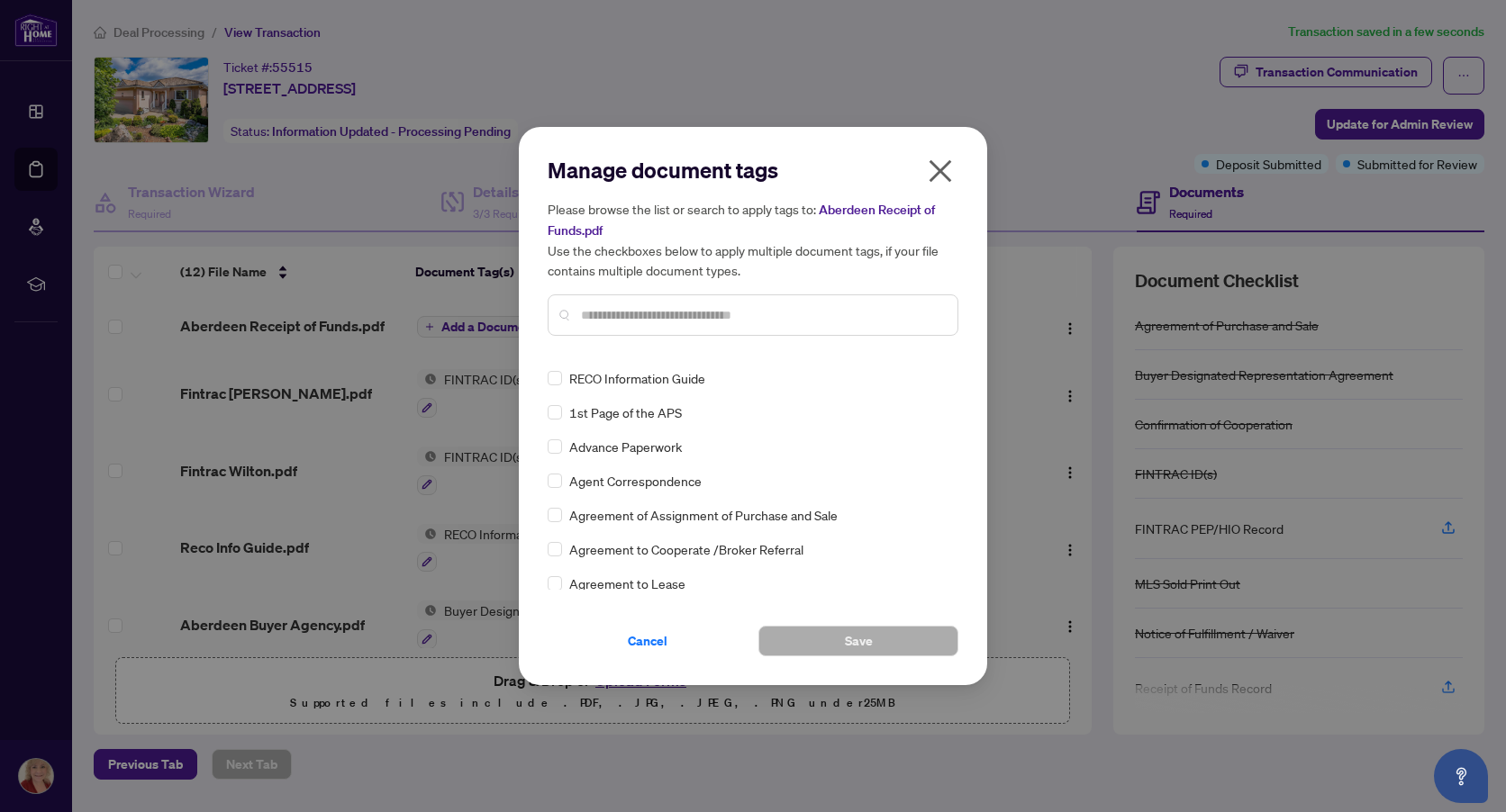
click at [672, 309] on input "text" at bounding box center [761, 315] width 363 height 20
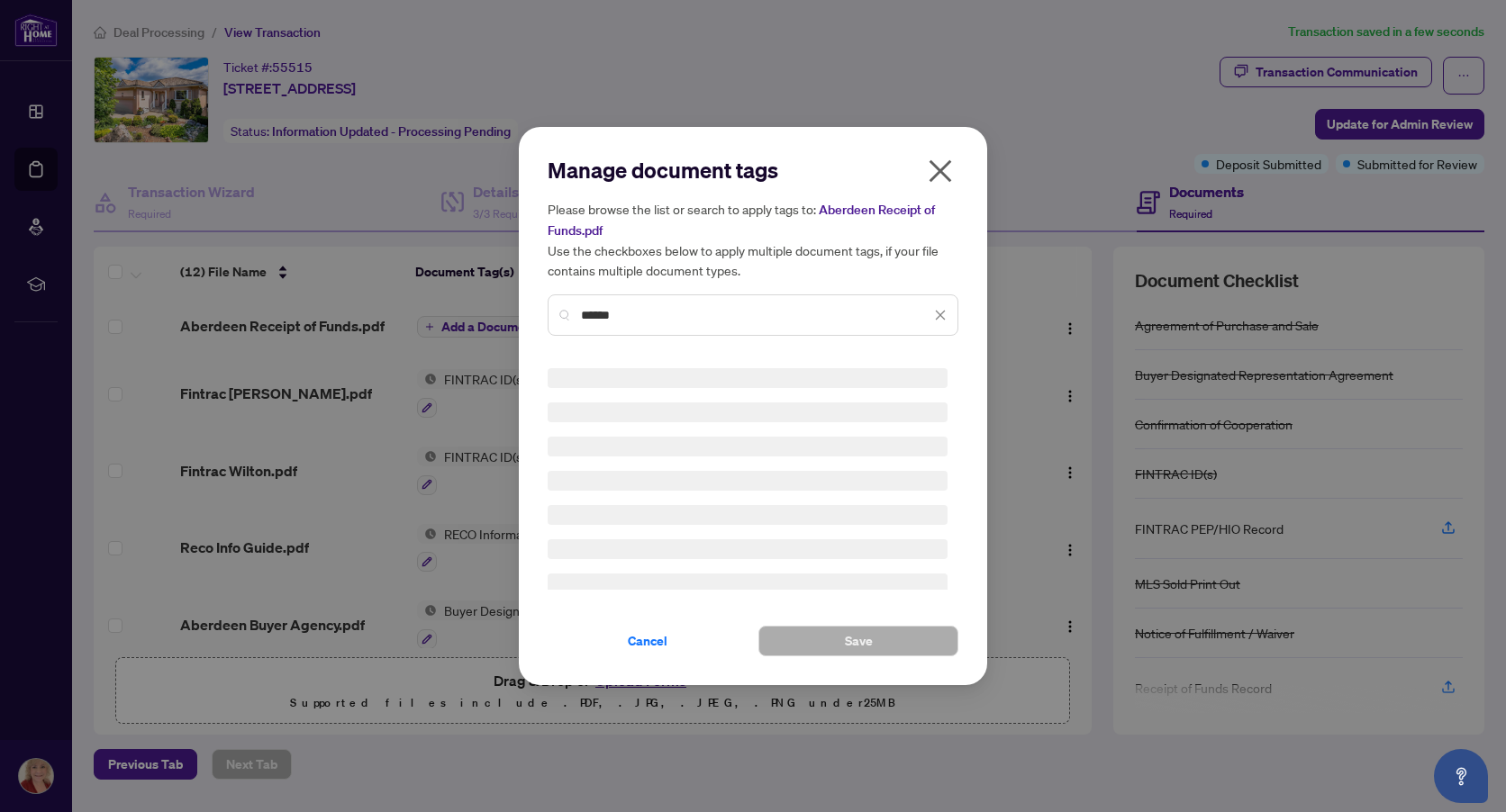
scroll to position [0, 0]
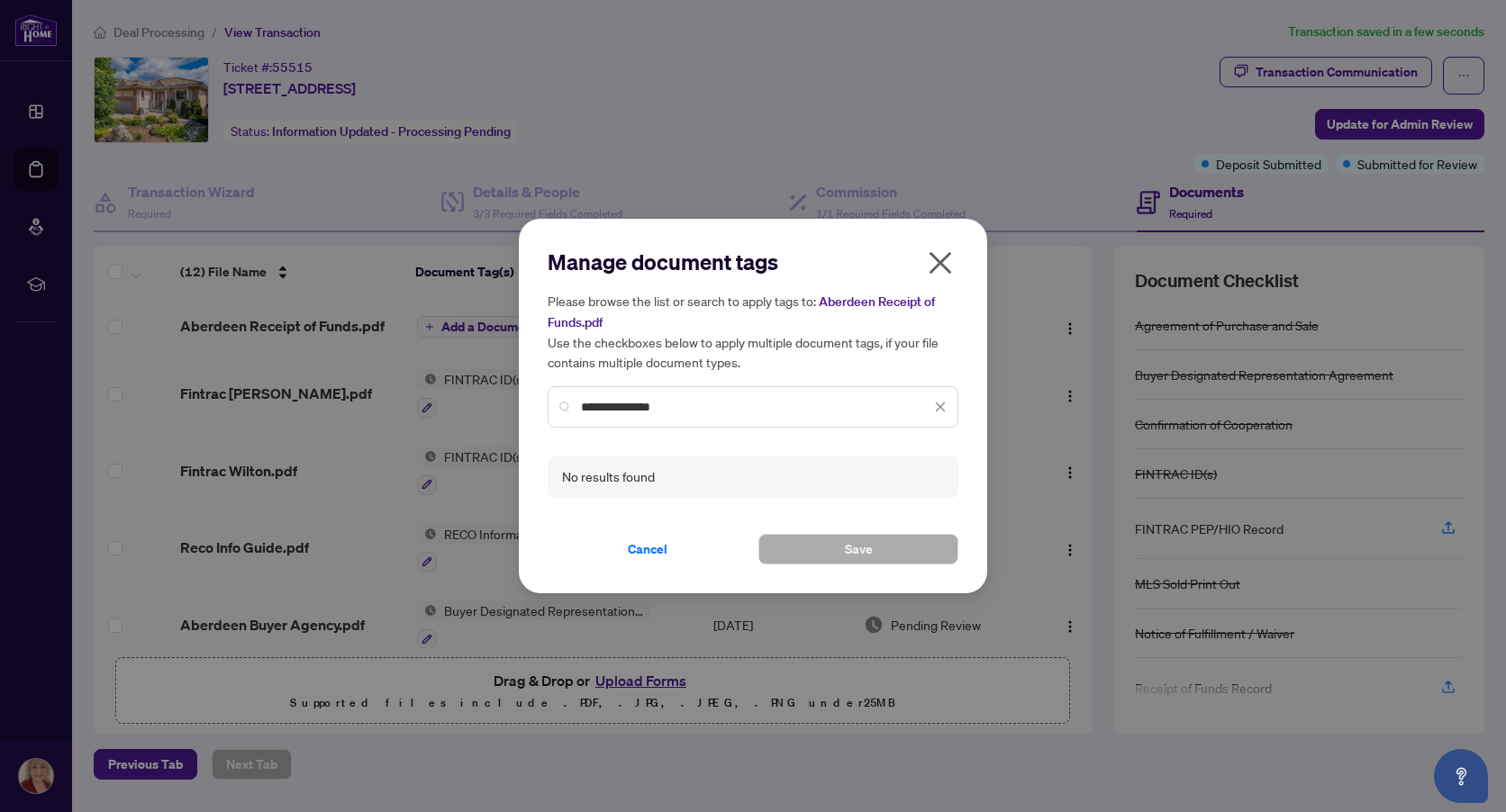
type input "**********"
click at [945, 268] on icon "close" at bounding box center [940, 263] width 23 height 23
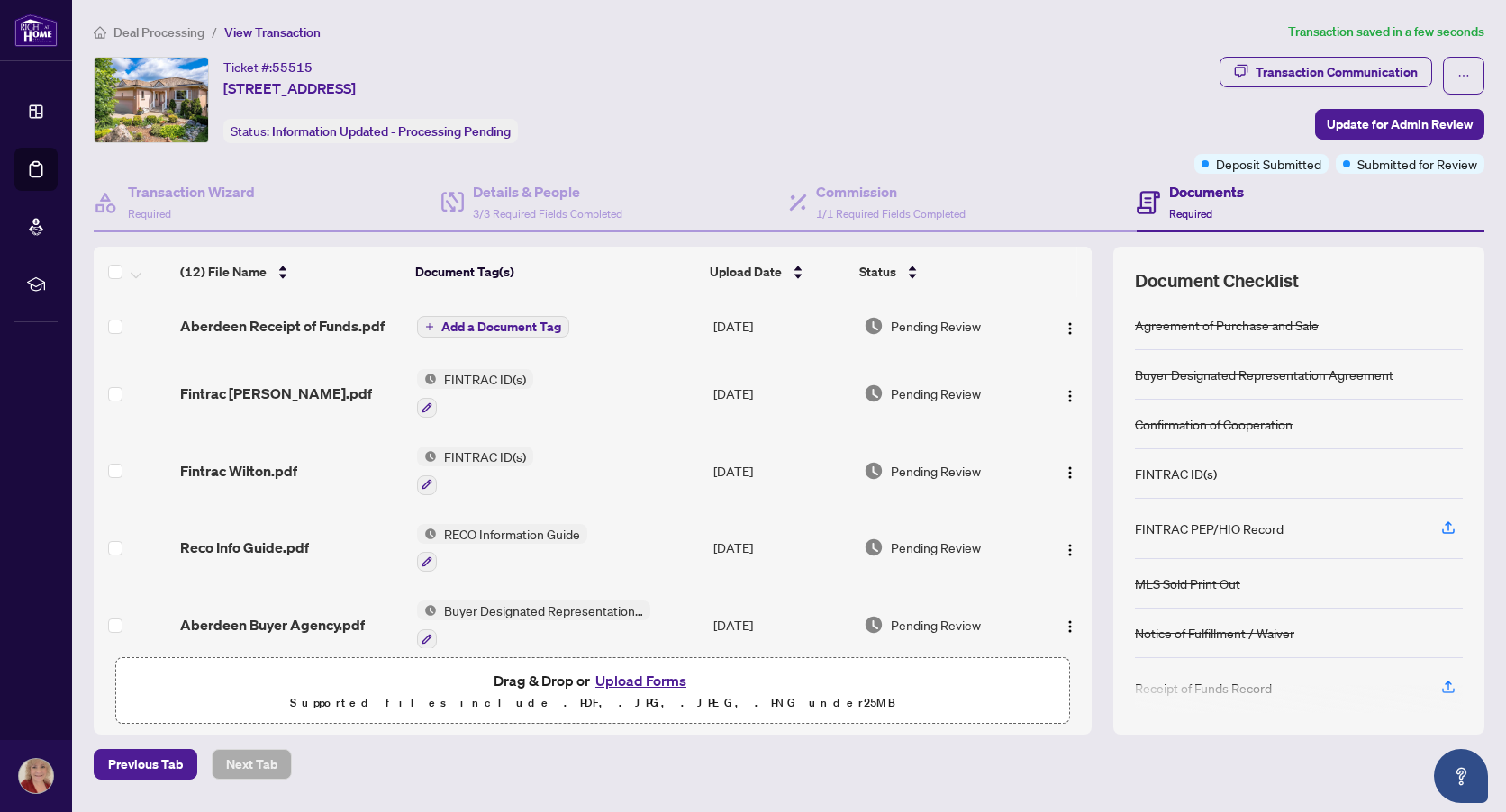
scroll to position [62, 0]
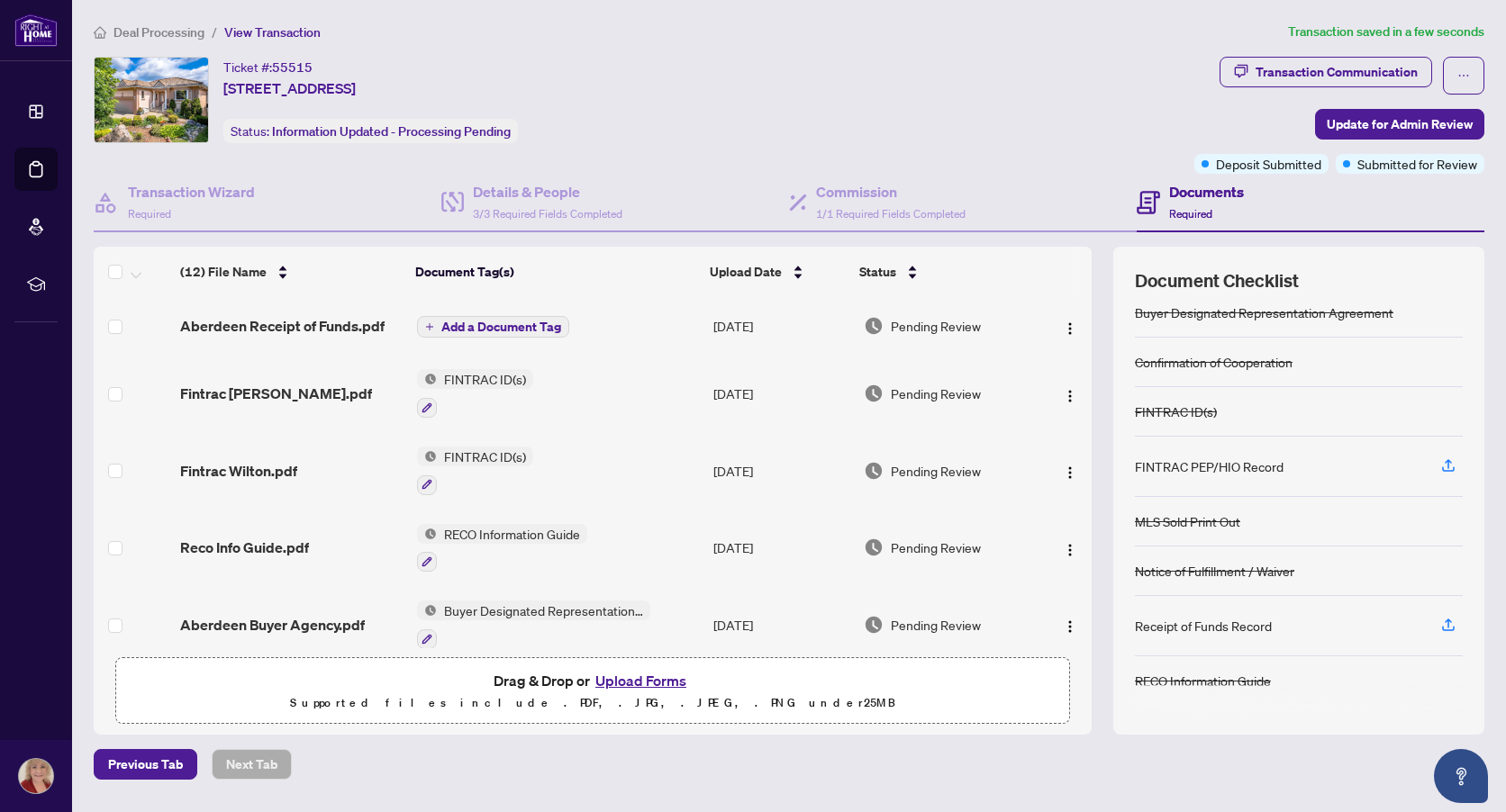
click at [1203, 622] on div "Receipt of Funds Record" at bounding box center [1202, 625] width 137 height 20
click at [536, 327] on span "Add a Document Tag" at bounding box center [501, 326] width 120 height 13
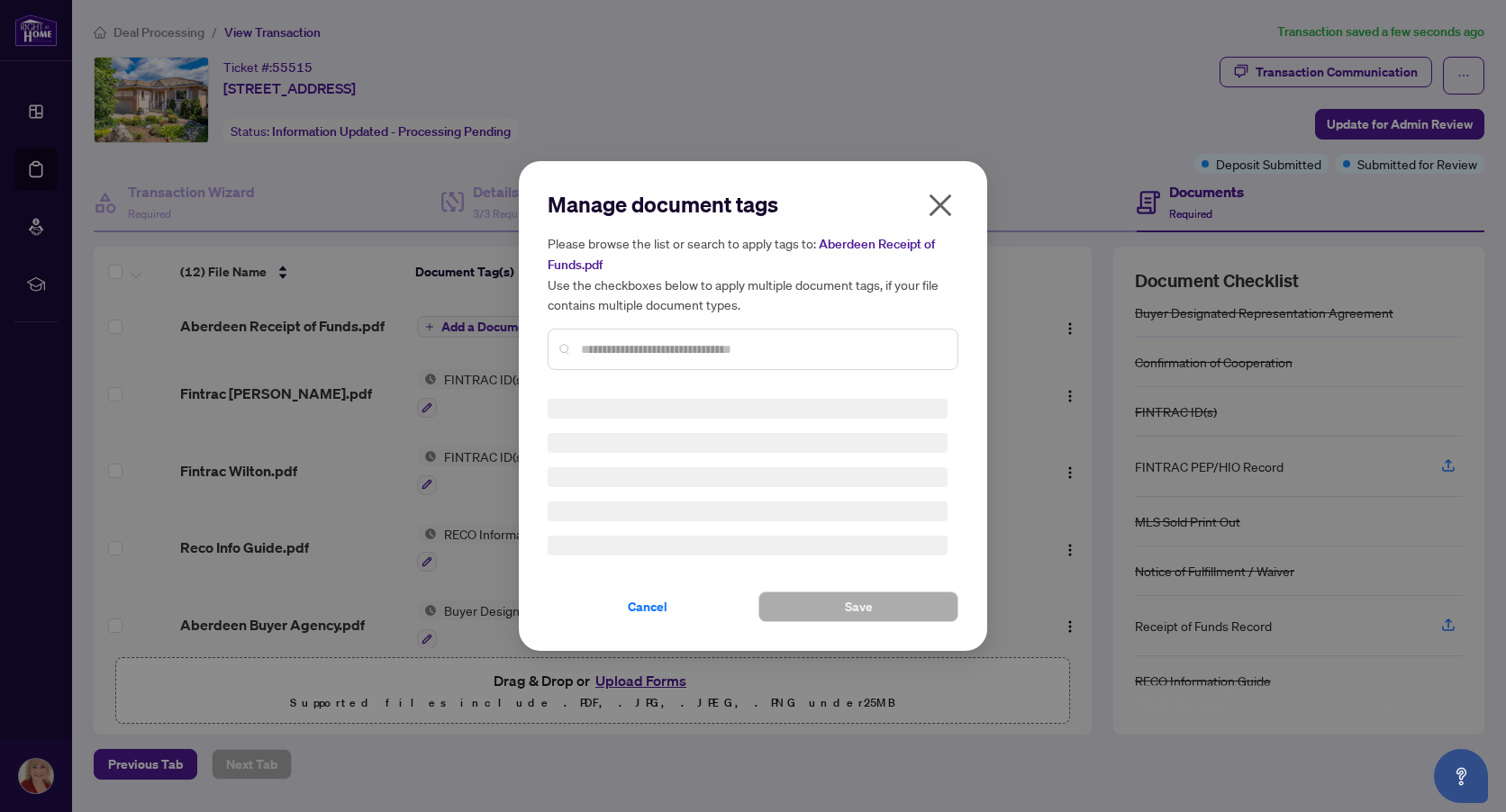
click at [598, 352] on div "Manage document tags Please browse the list or search to apply tags to: Aberdee…" at bounding box center [753, 406] width 411 height 432
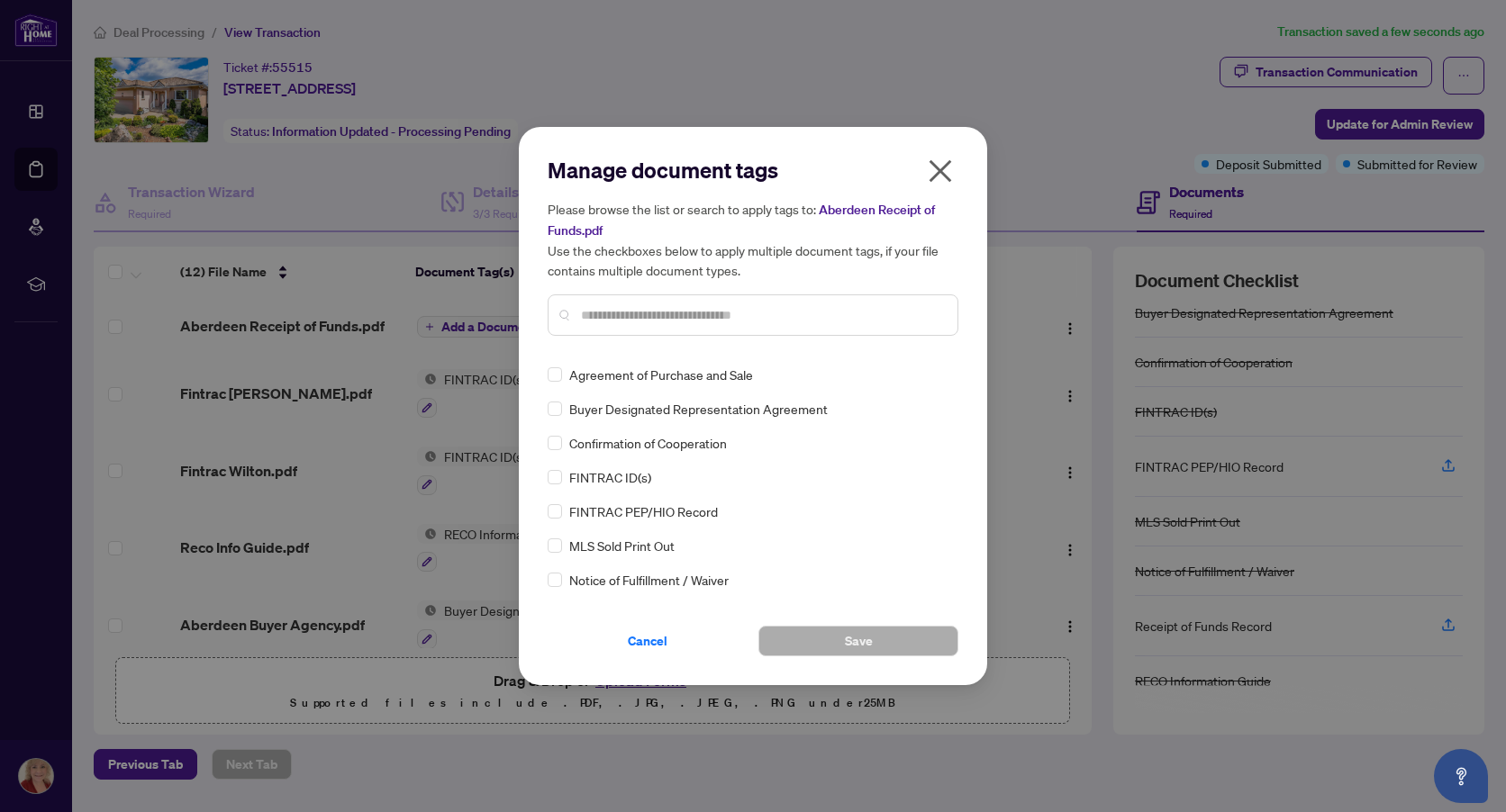
click at [598, 352] on div "Manage document tags Please browse the list or search to apply tags to: Aberdee…" at bounding box center [753, 406] width 411 height 501
click at [592, 319] on input "text" at bounding box center [761, 315] width 363 height 20
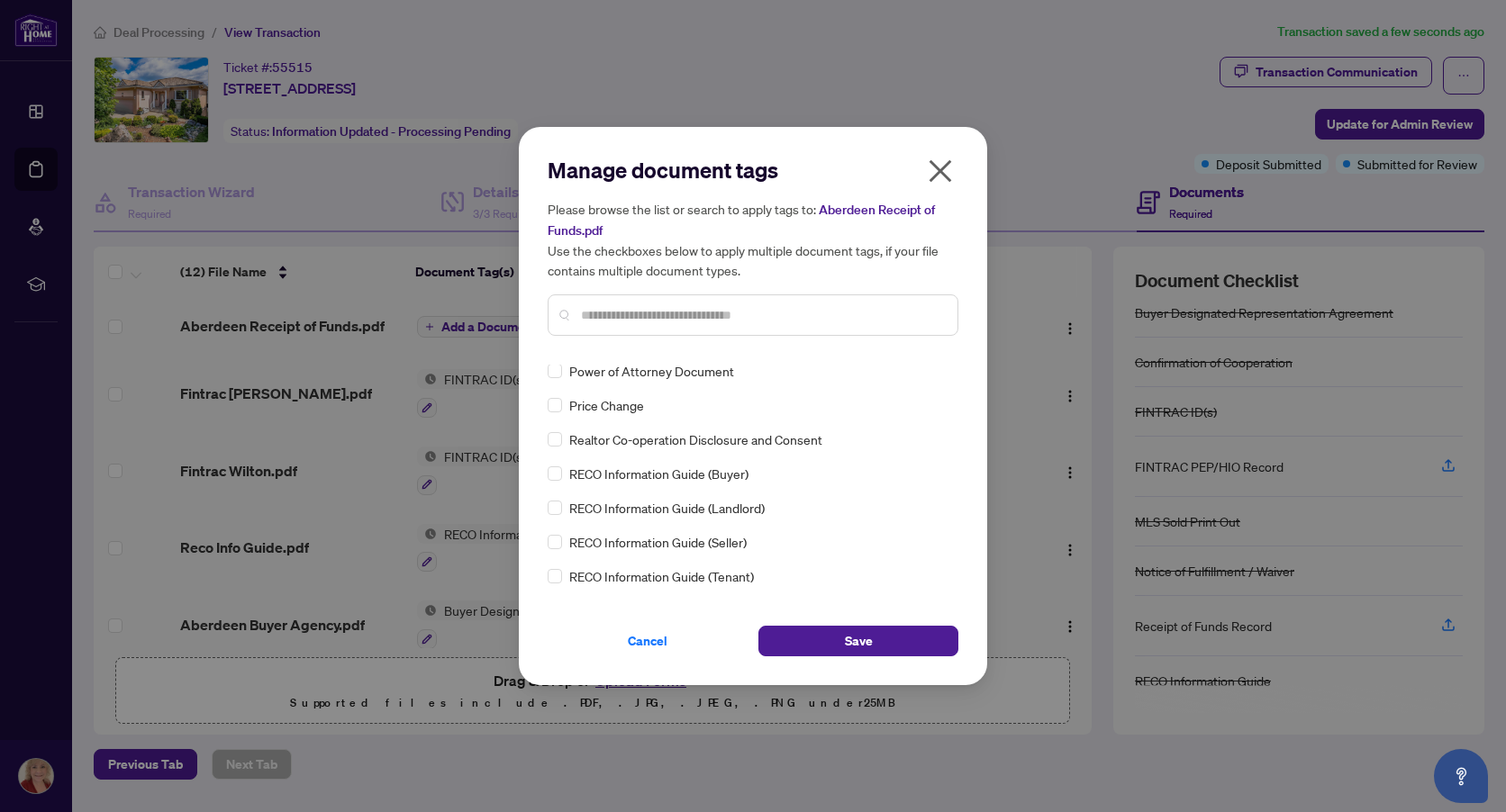
scroll to position [0, 0]
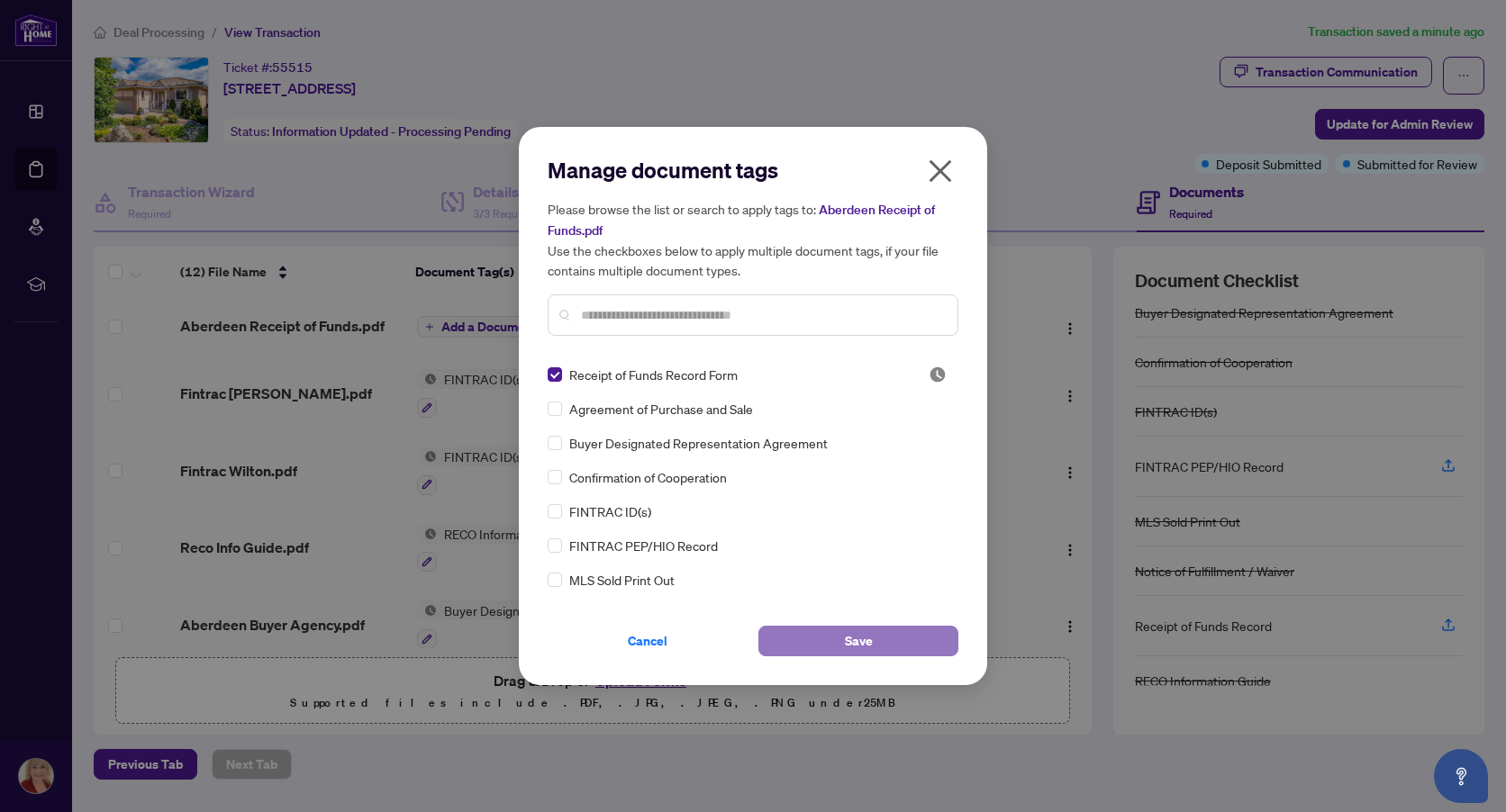
click at [849, 645] on span "Save" at bounding box center [859, 640] width 28 height 28
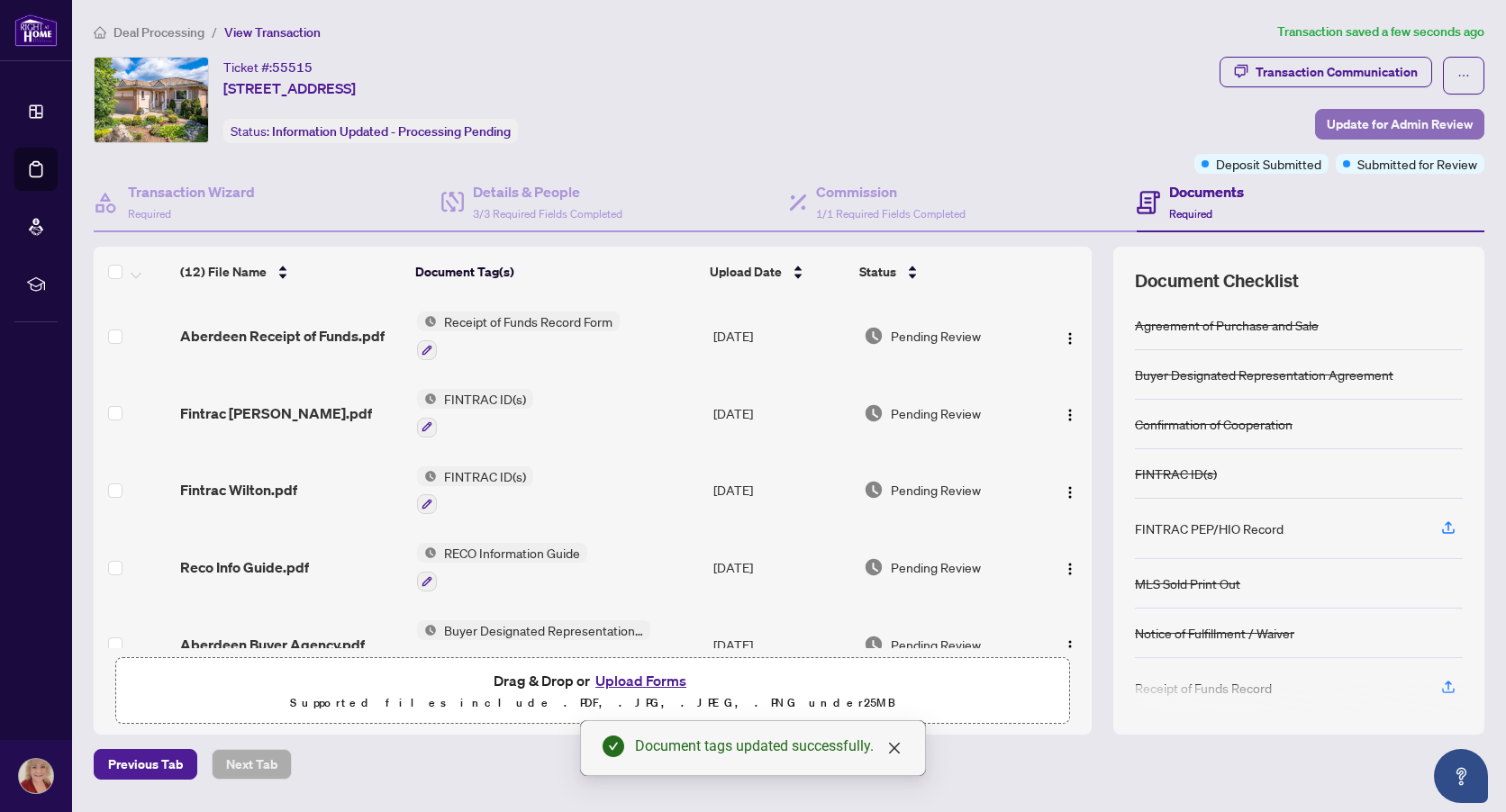
click at [1374, 125] on span "Update for Admin Review" at bounding box center [1400, 124] width 146 height 28
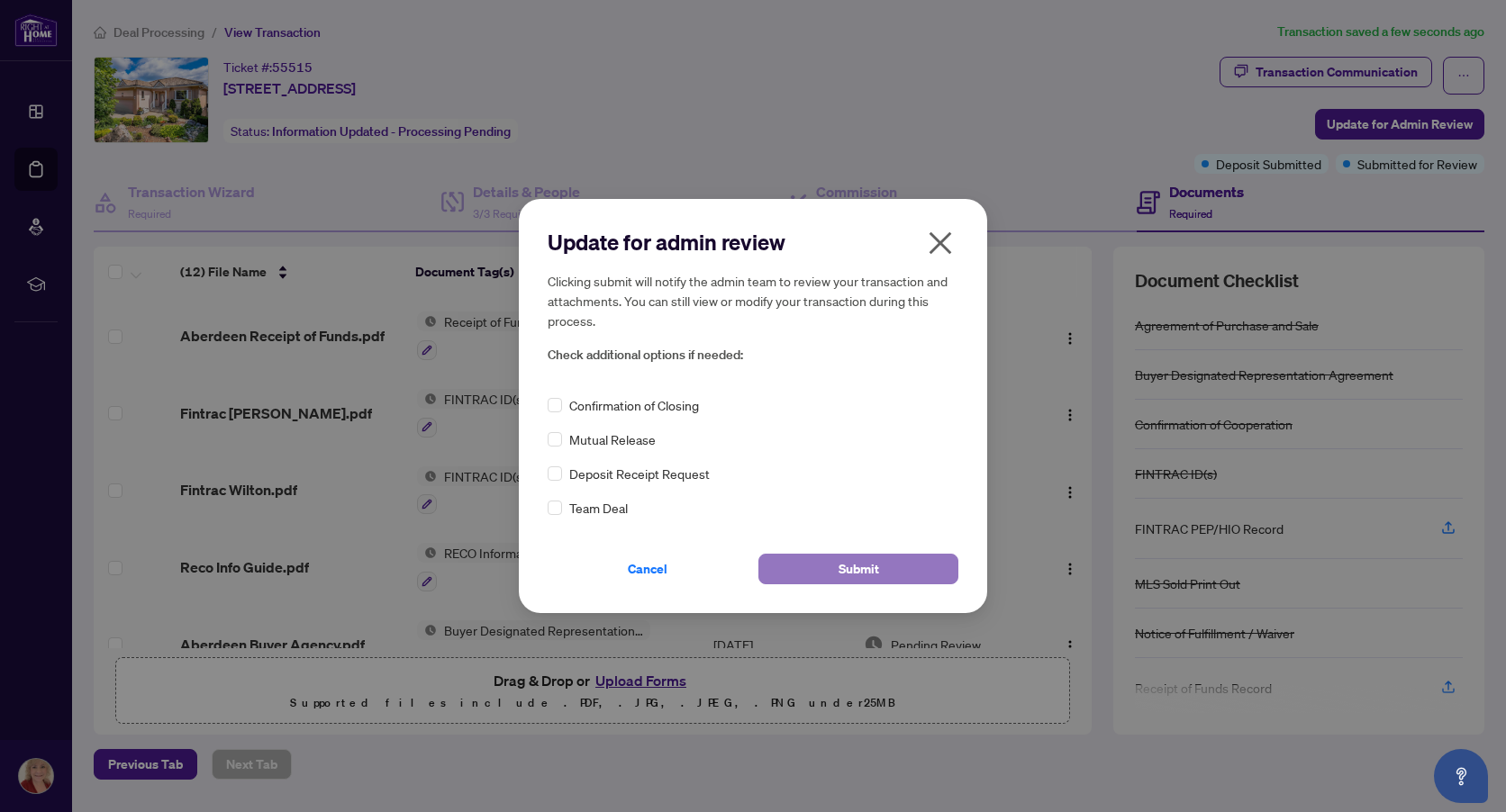
click at [884, 575] on button "Submit" at bounding box center [859, 568] width 200 height 30
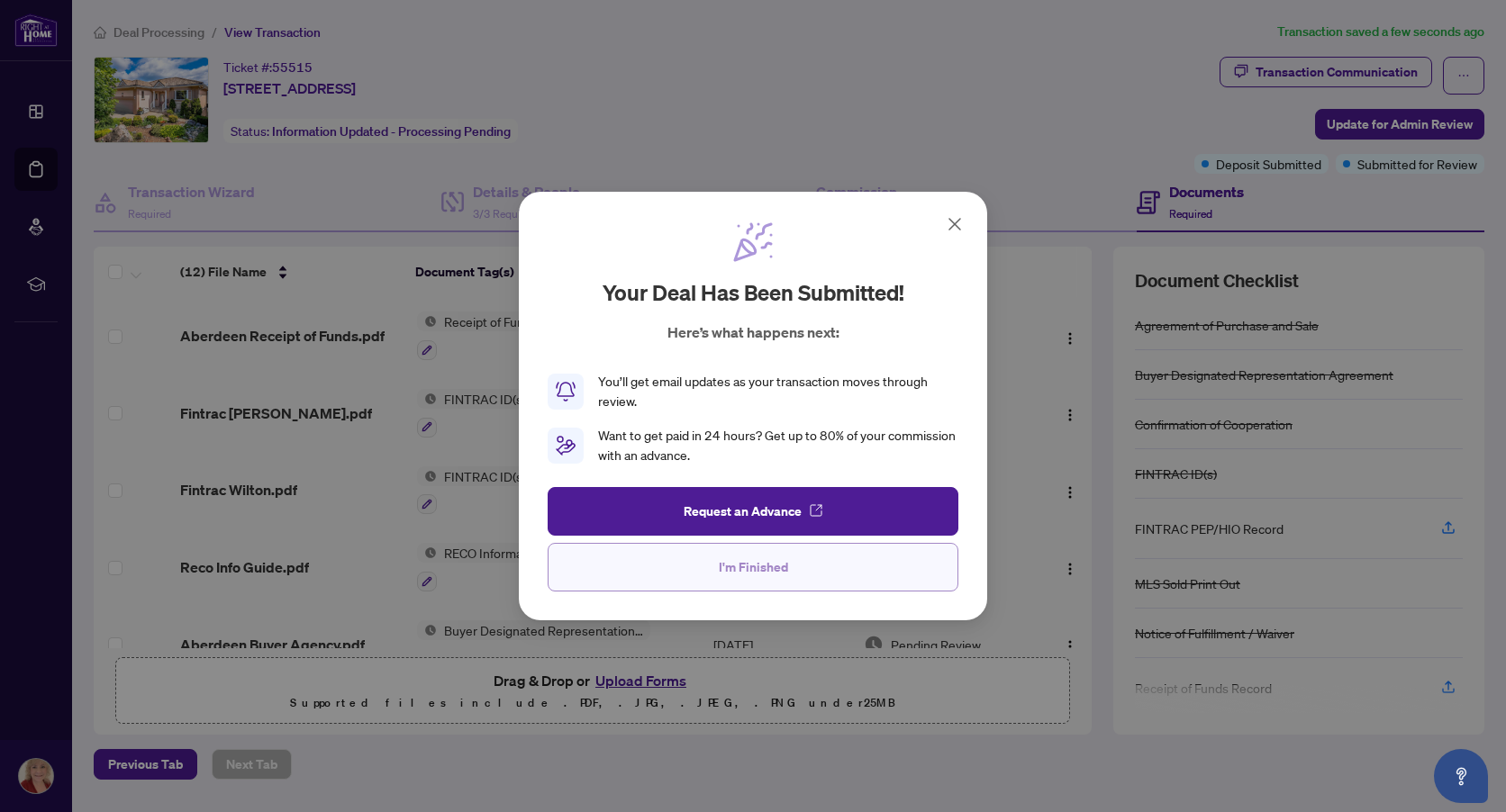
click at [853, 576] on button "I'm Finished" at bounding box center [753, 568] width 411 height 49
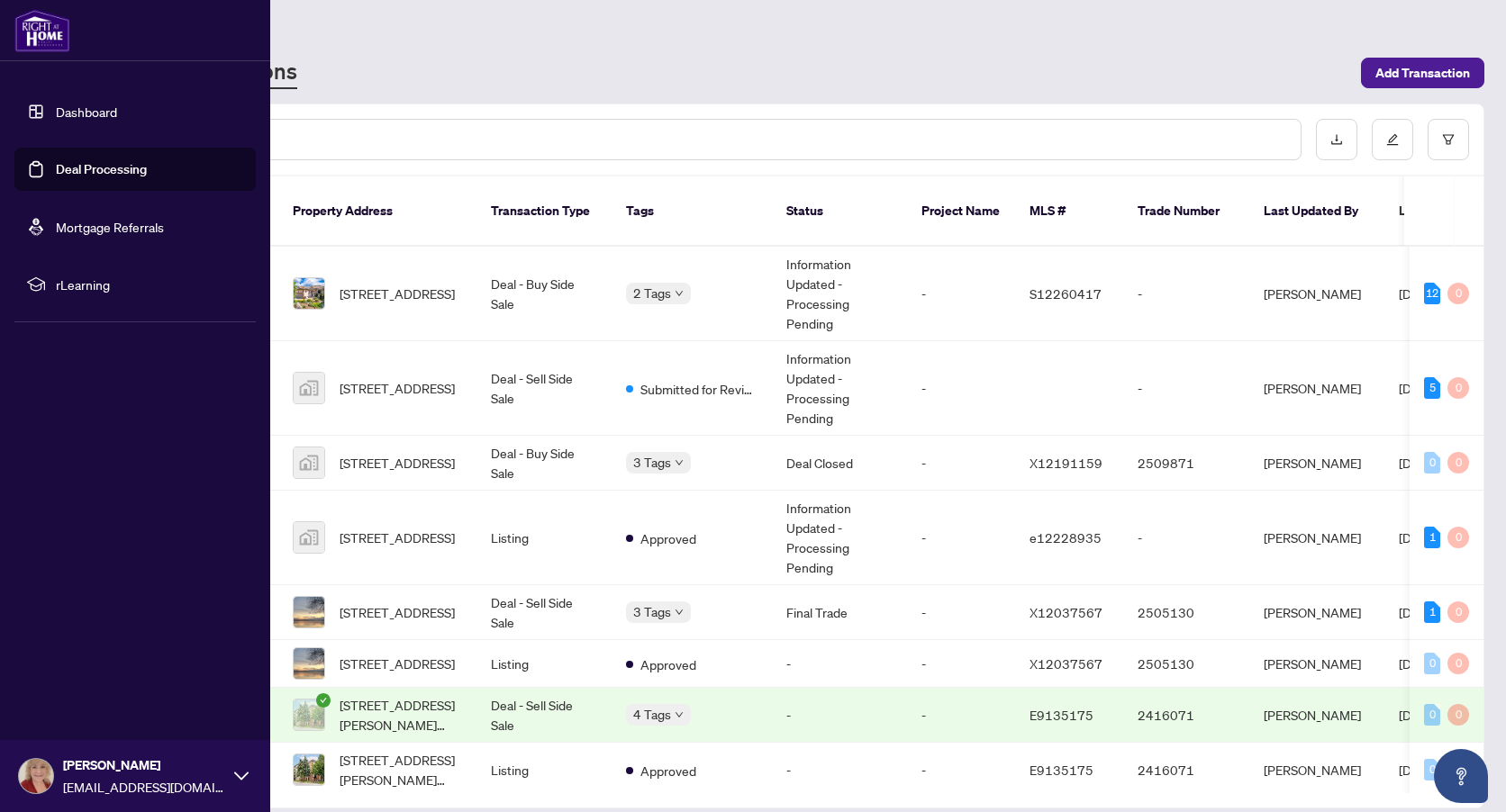
click at [60, 116] on link "Dashboard" at bounding box center [86, 111] width 61 height 17
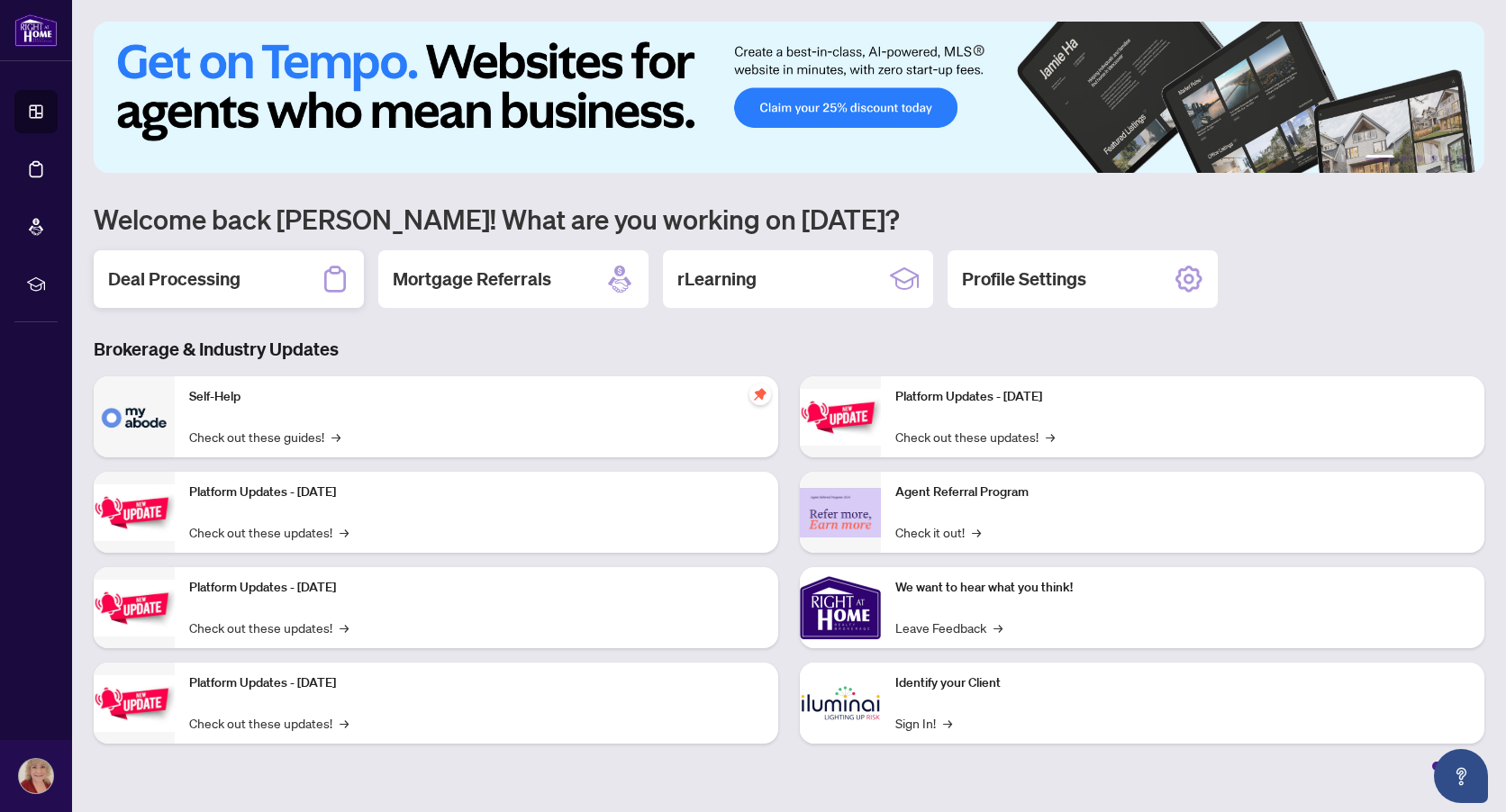
click at [214, 285] on h2 "Deal Processing" at bounding box center [174, 279] width 133 height 26
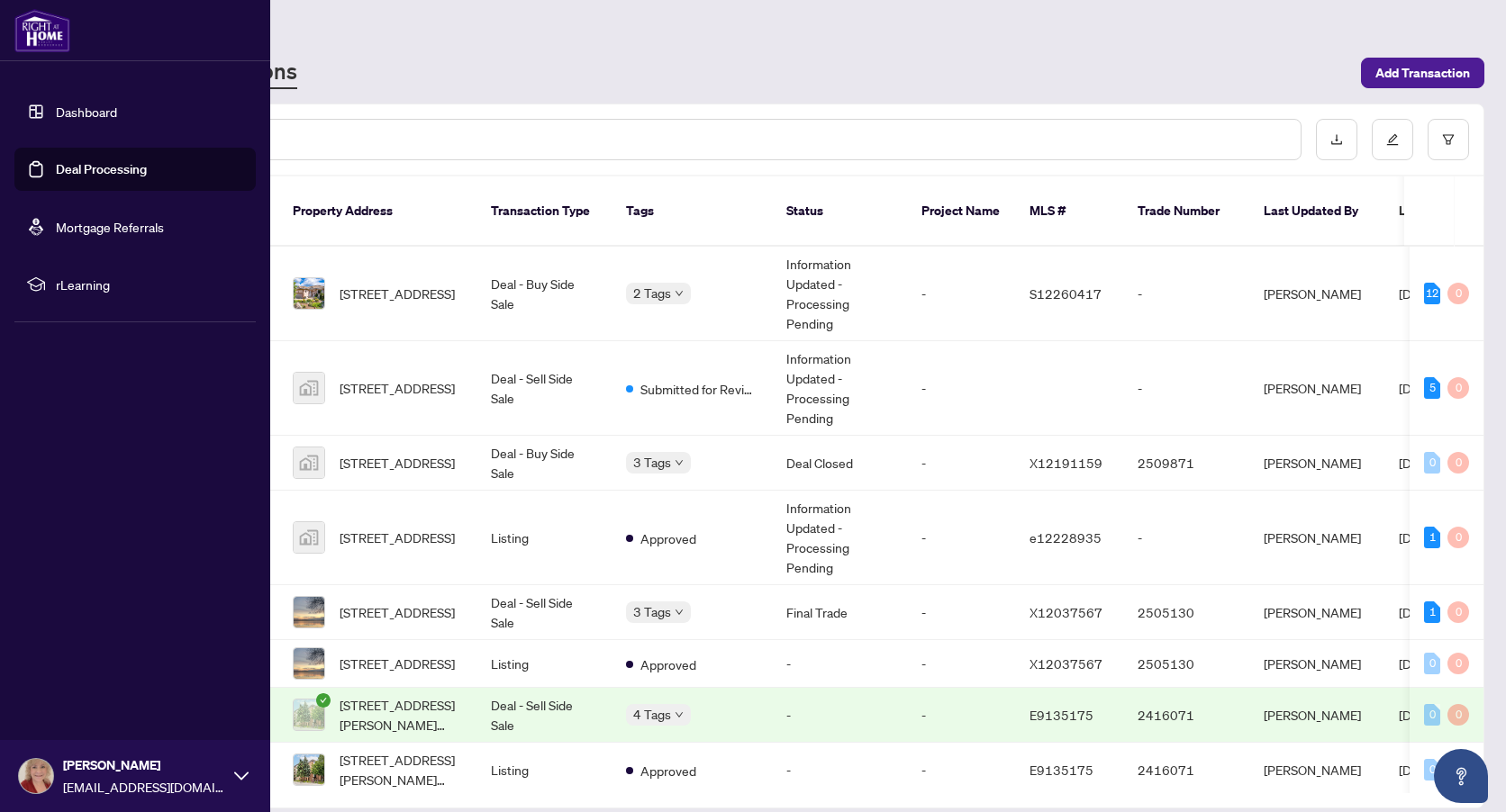
click at [56, 111] on link "Dashboard" at bounding box center [86, 111] width 61 height 17
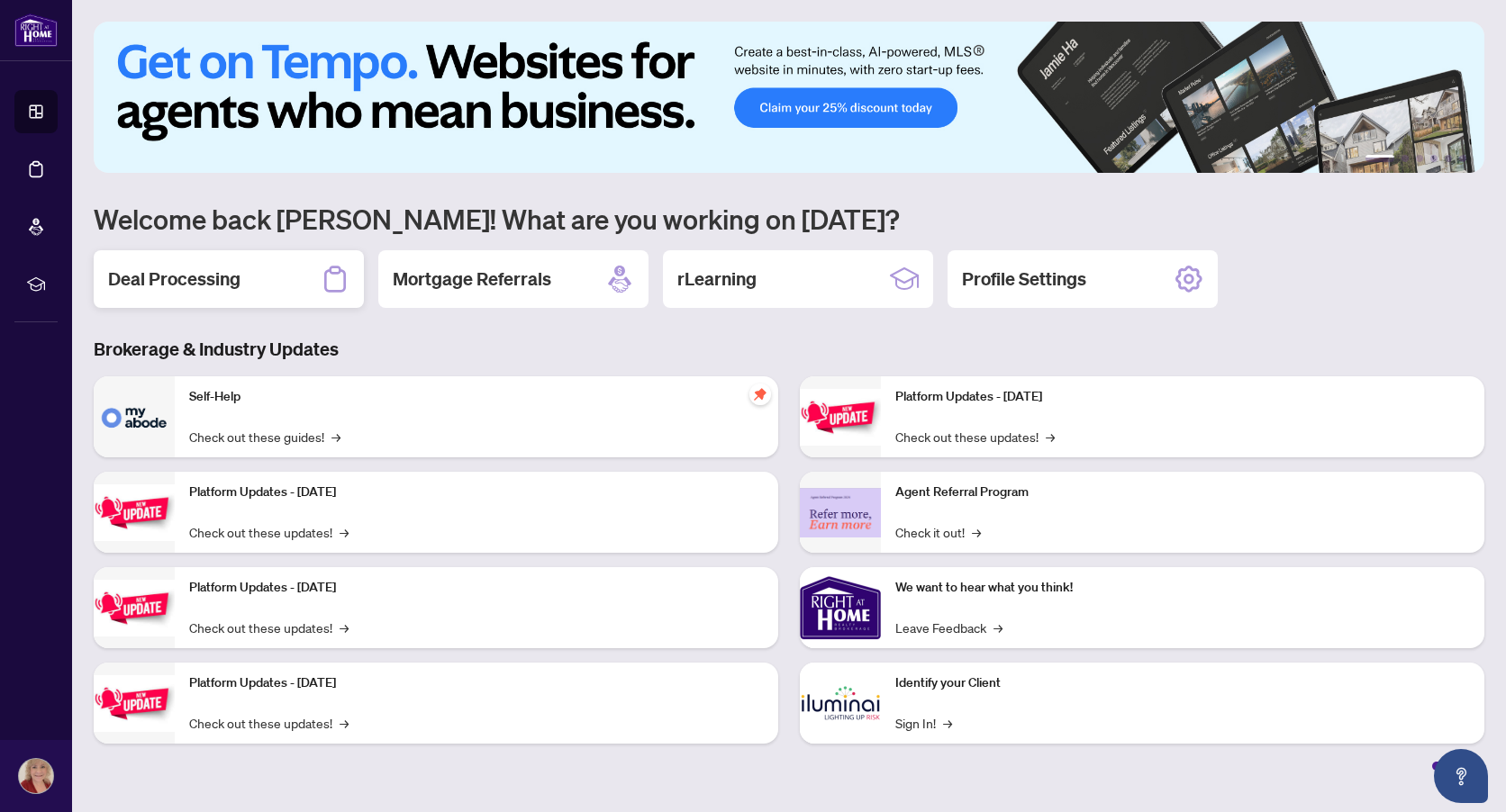
click at [232, 279] on h2 "Deal Processing" at bounding box center [174, 279] width 133 height 26
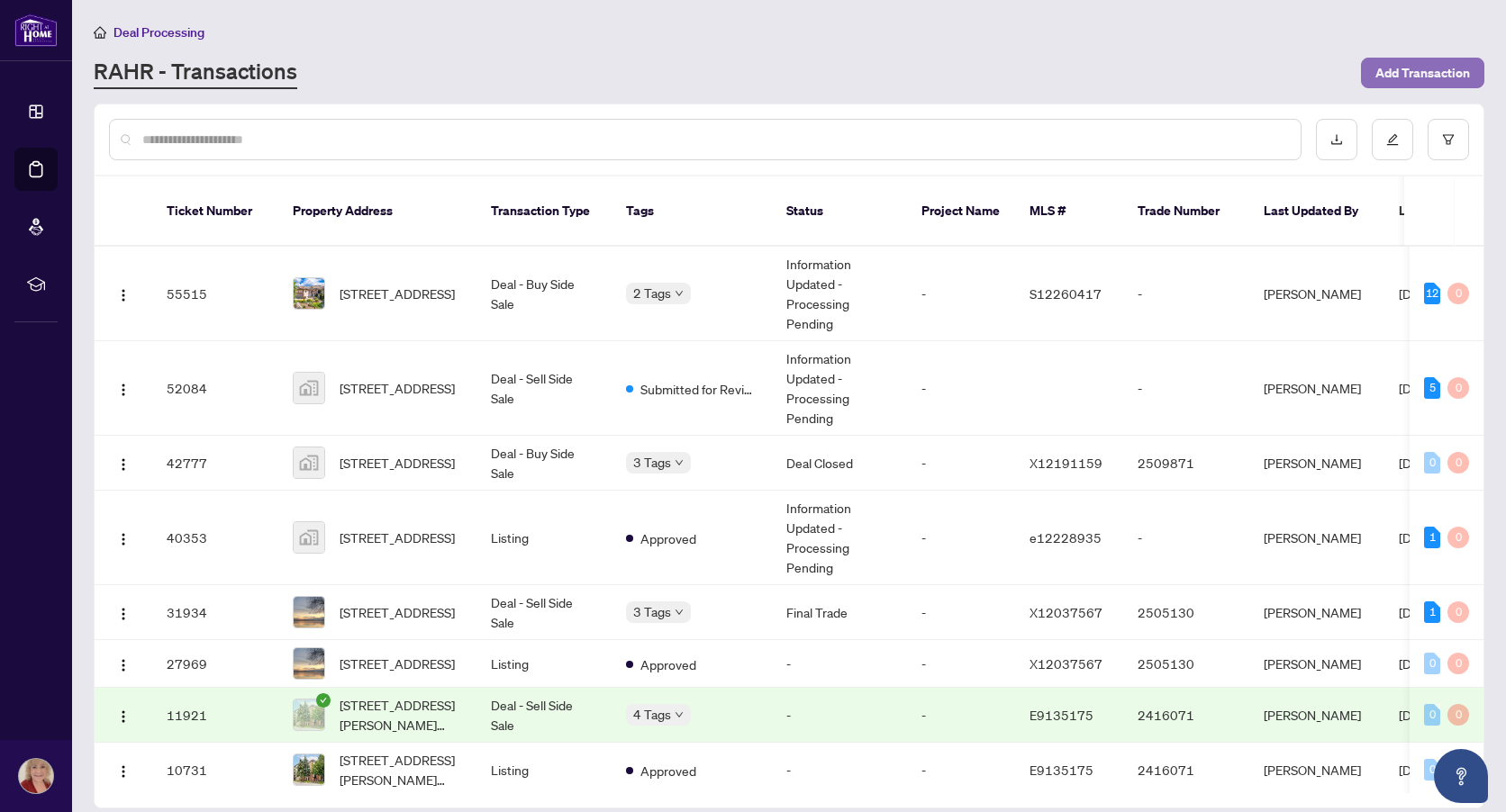
click at [1459, 67] on span "Add Transaction" at bounding box center [1422, 73] width 94 height 28
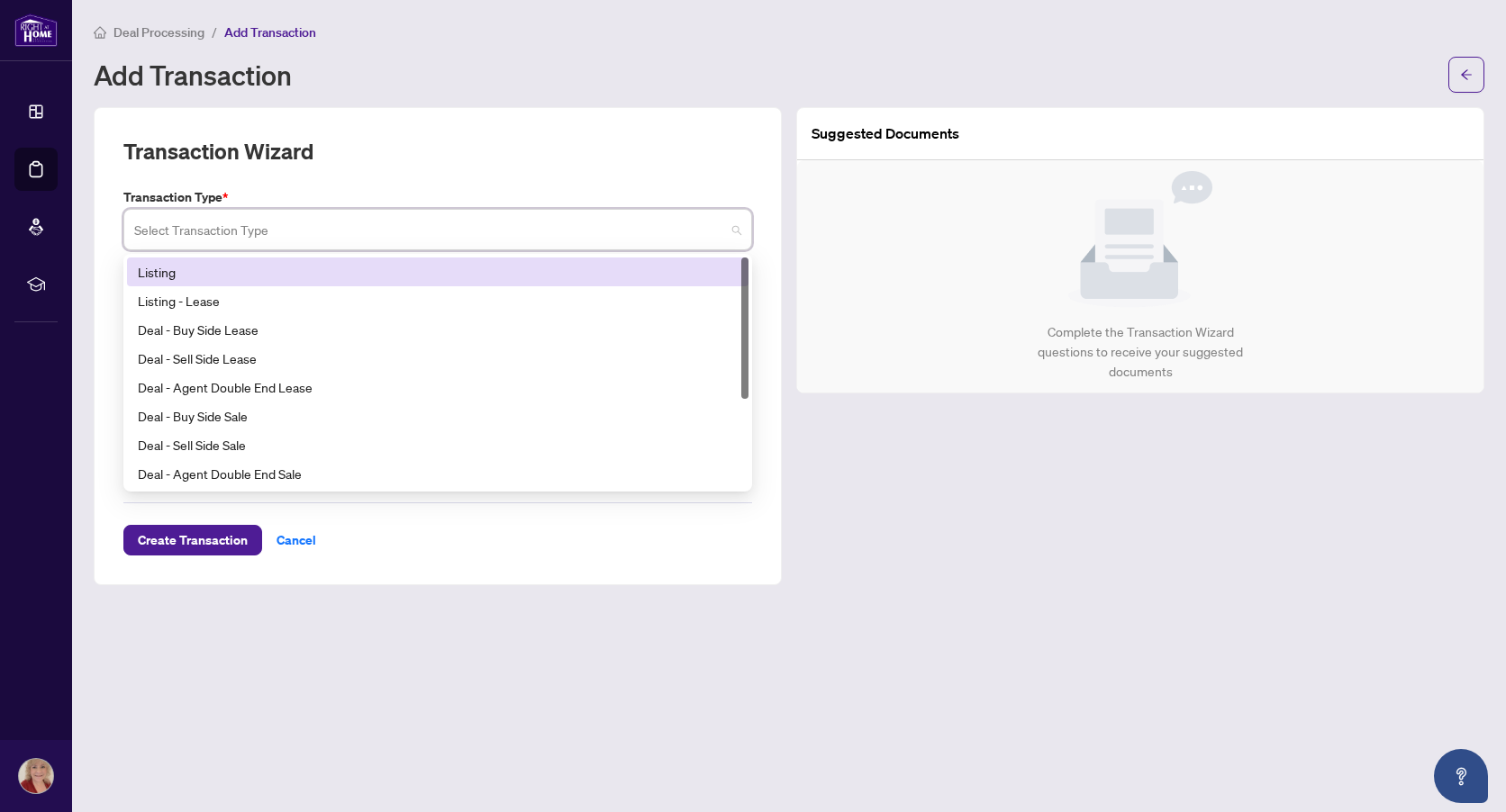
click at [361, 242] on input "search" at bounding box center [430, 232] width 591 height 39
click at [412, 271] on div "Listing" at bounding box center [437, 272] width 600 height 20
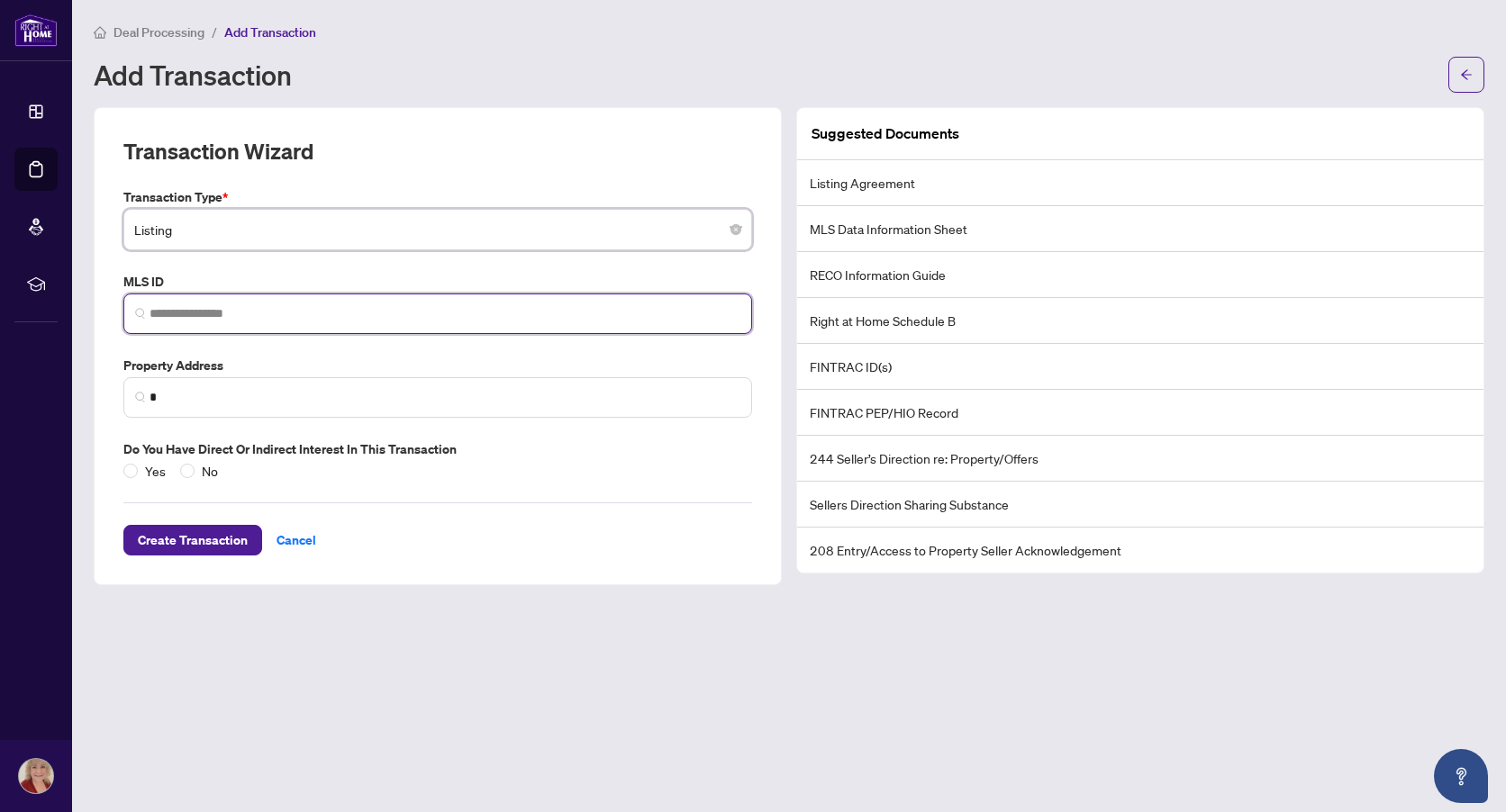
click at [302, 309] on input "search" at bounding box center [445, 313] width 591 height 19
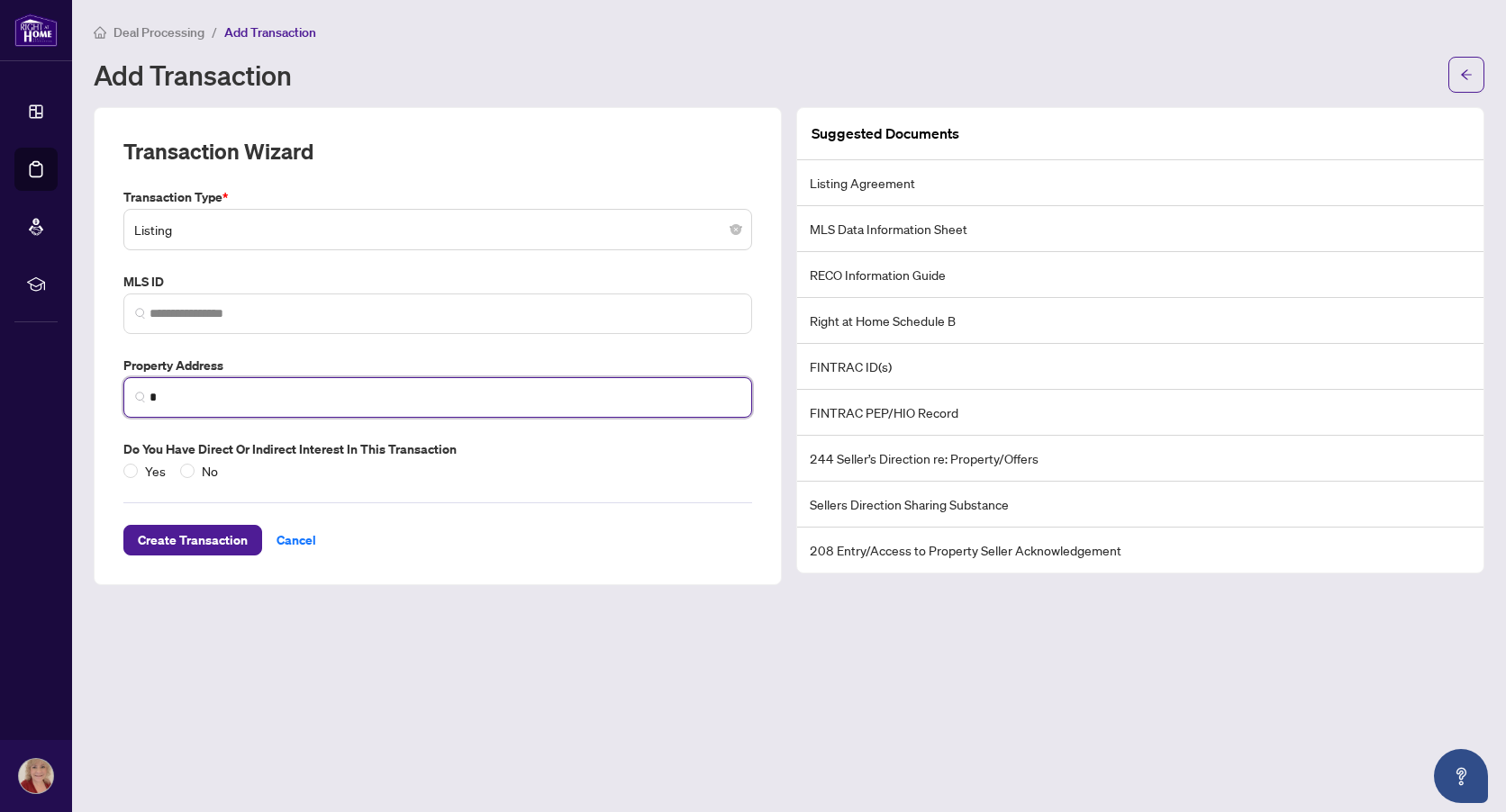
click at [254, 404] on input "*" at bounding box center [445, 397] width 591 height 19
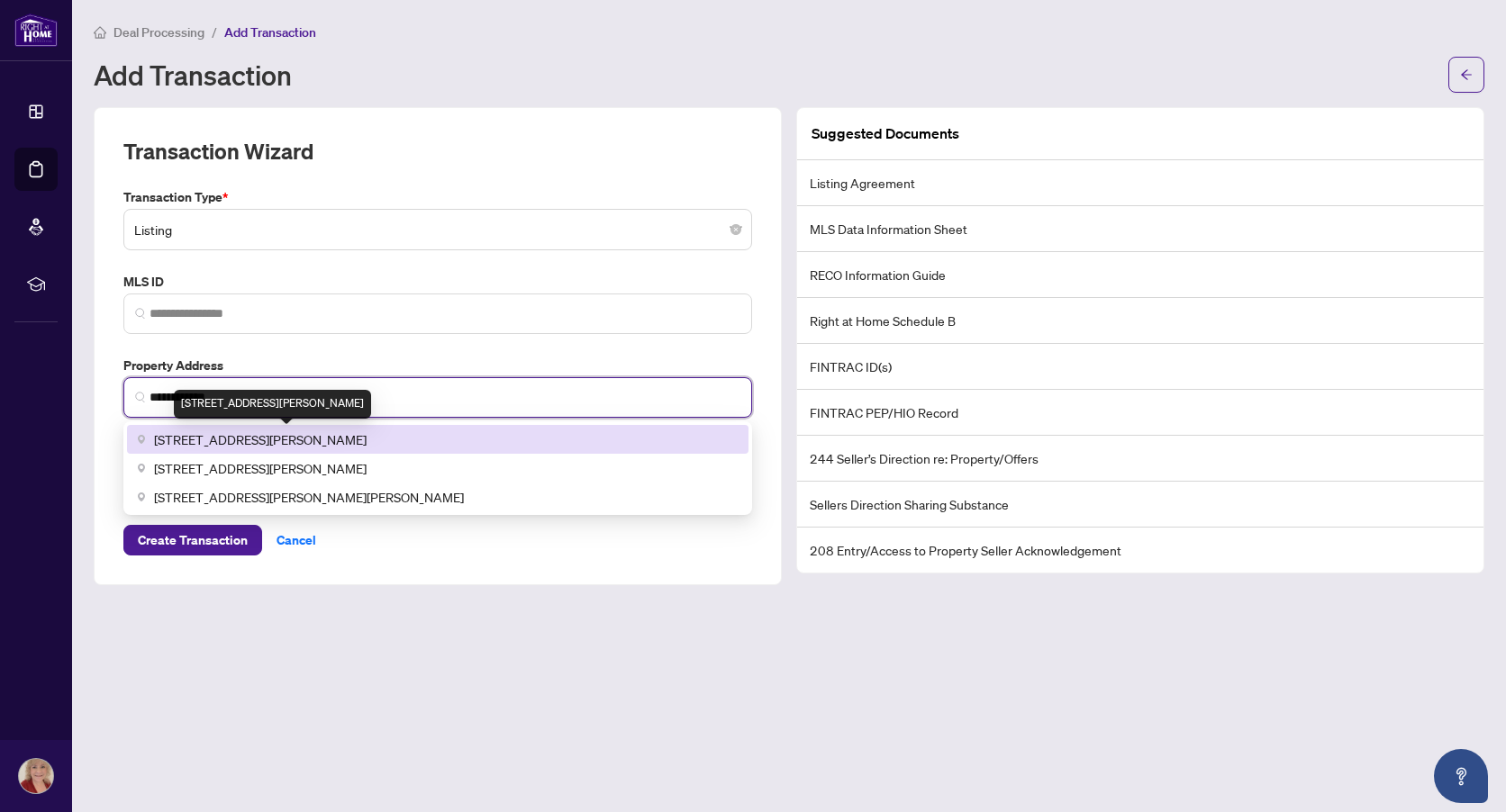
click at [366, 429] on span "[STREET_ADDRESS][PERSON_NAME]" at bounding box center [260, 439] width 212 height 20
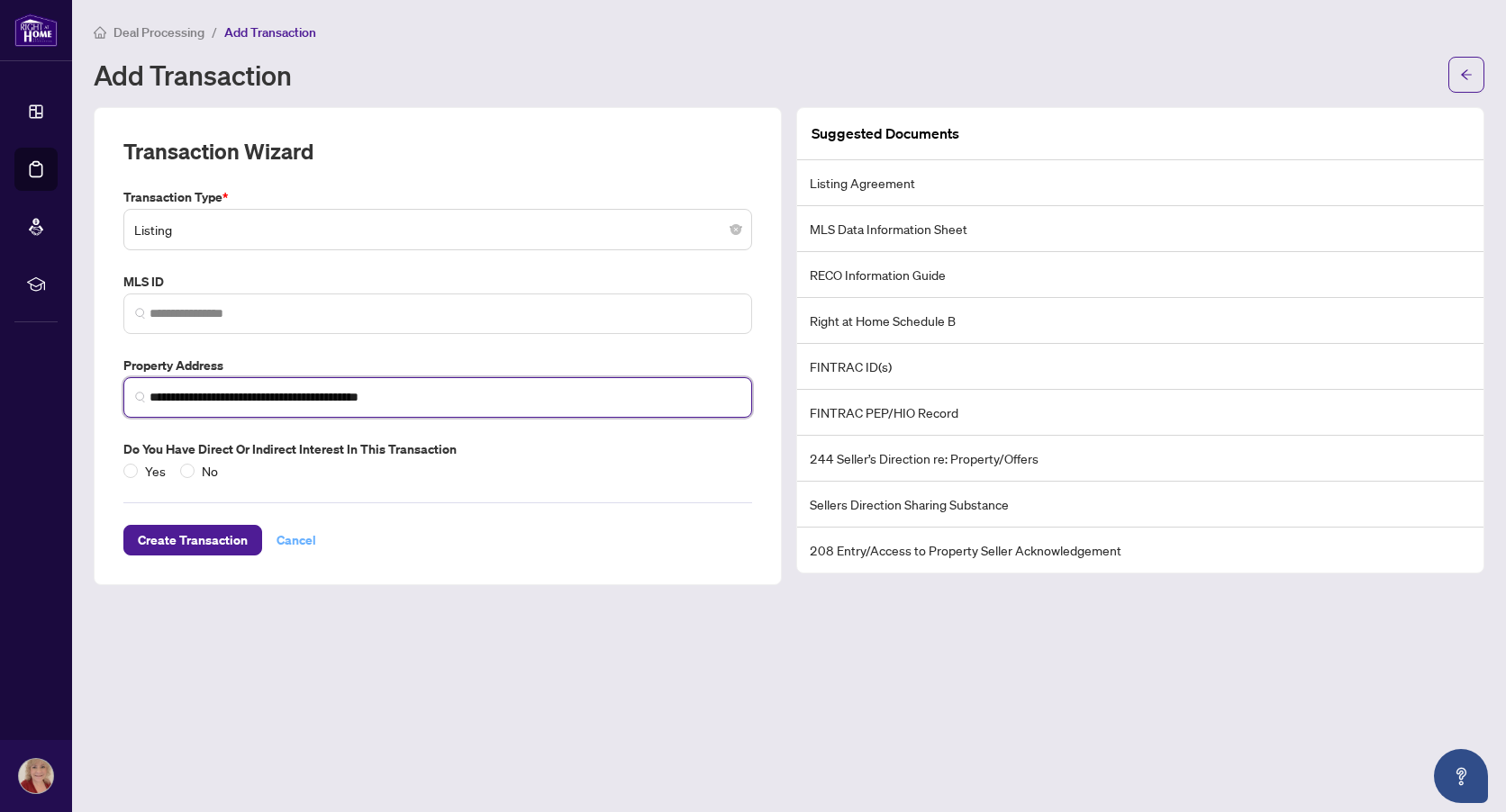
type input "**********"
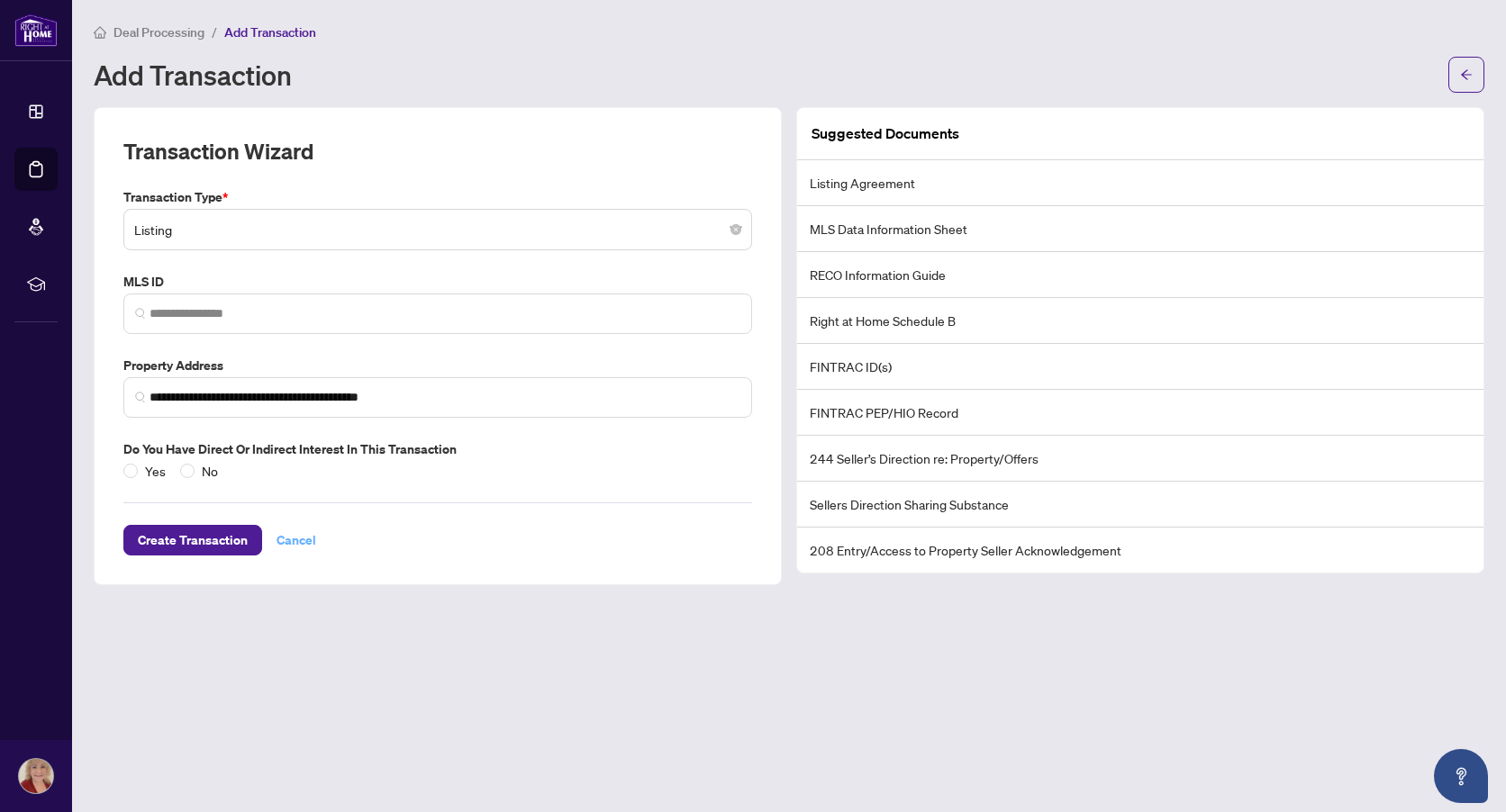
click at [292, 544] on span "Cancel" at bounding box center [296, 539] width 39 height 28
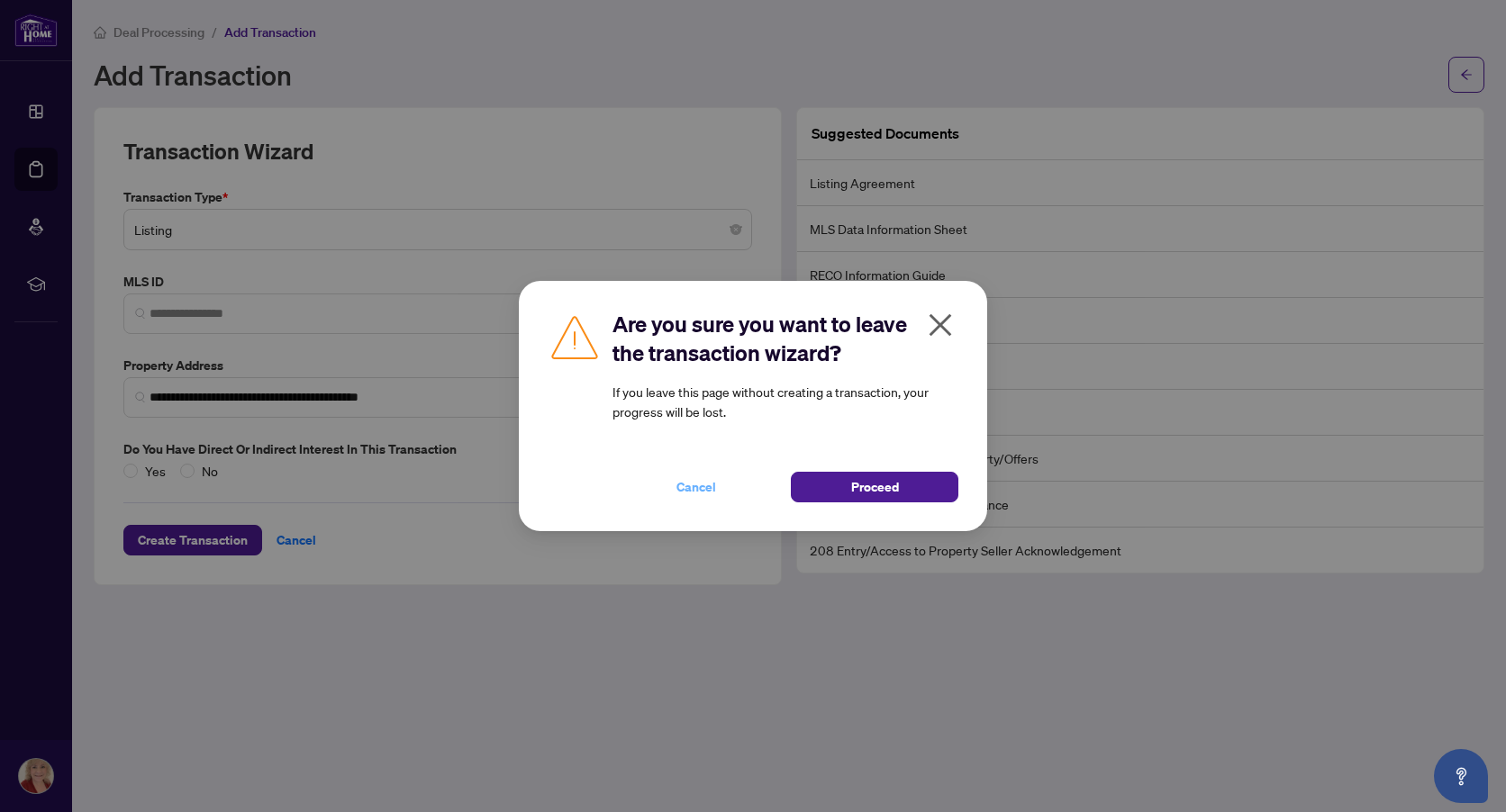
click at [716, 487] on button "Cancel" at bounding box center [697, 486] width 168 height 30
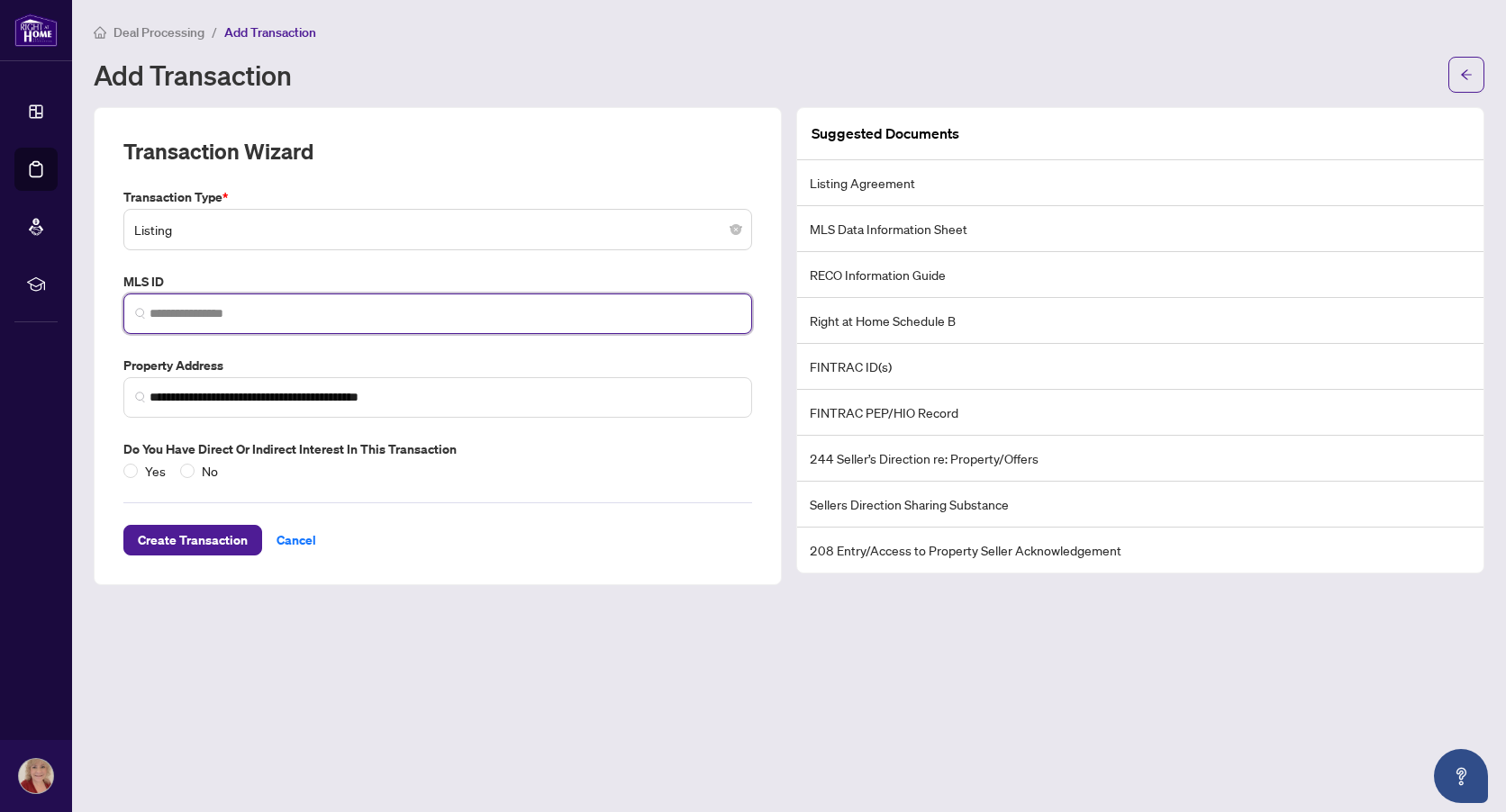
click at [211, 312] on input "search" at bounding box center [445, 313] width 591 height 19
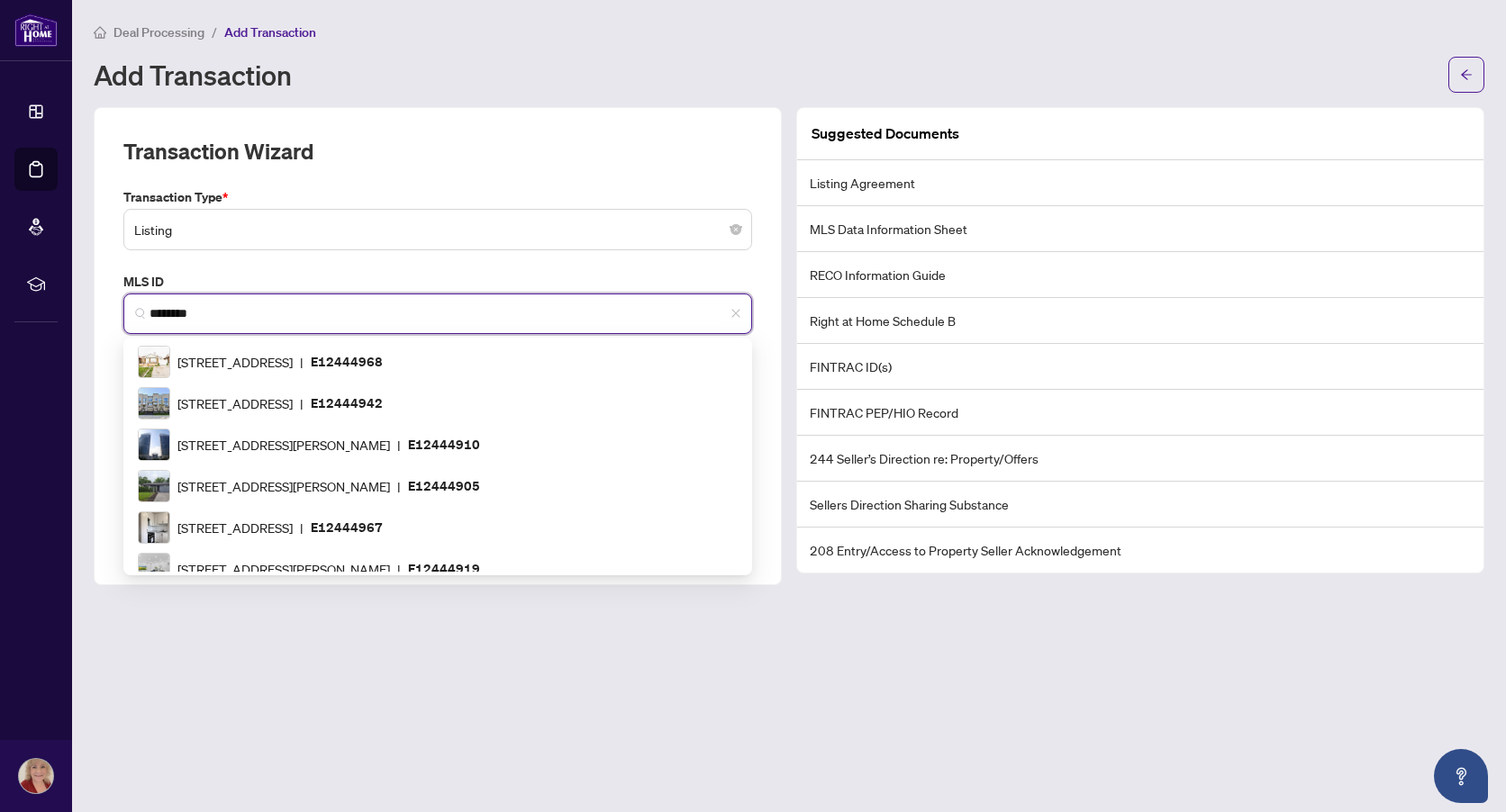
scroll to position [82, 0]
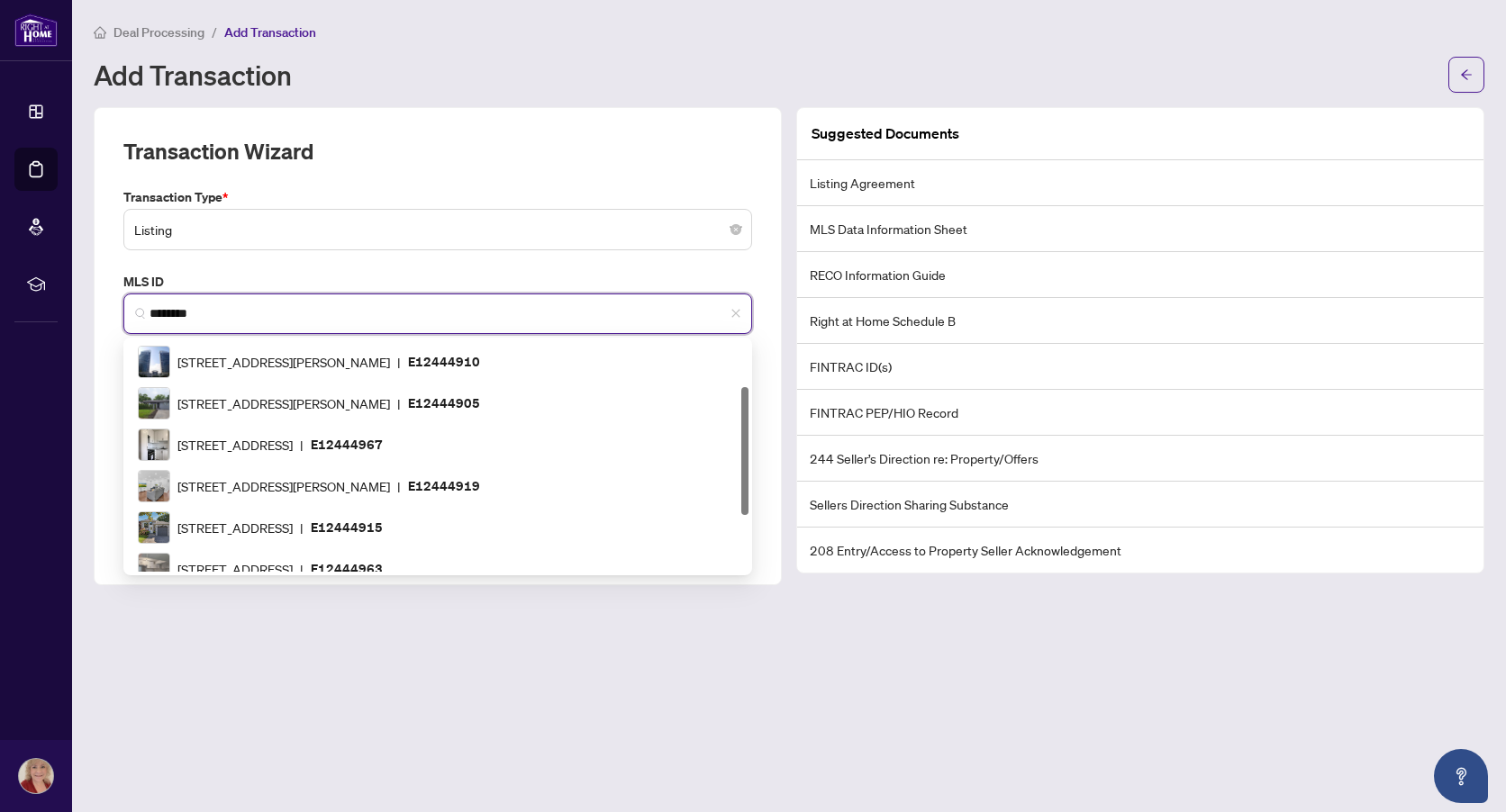
type input "*********"
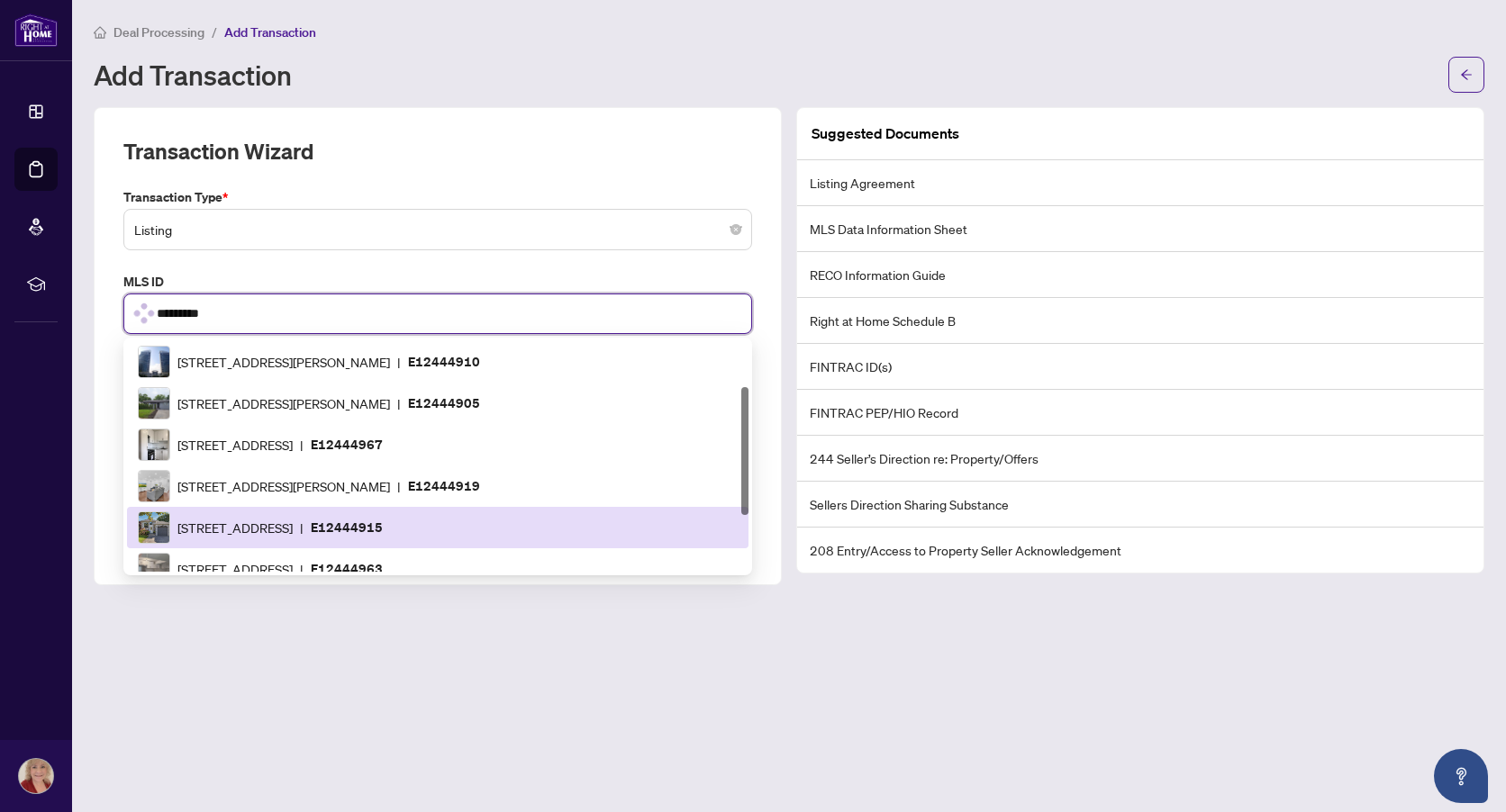
scroll to position [0, 0]
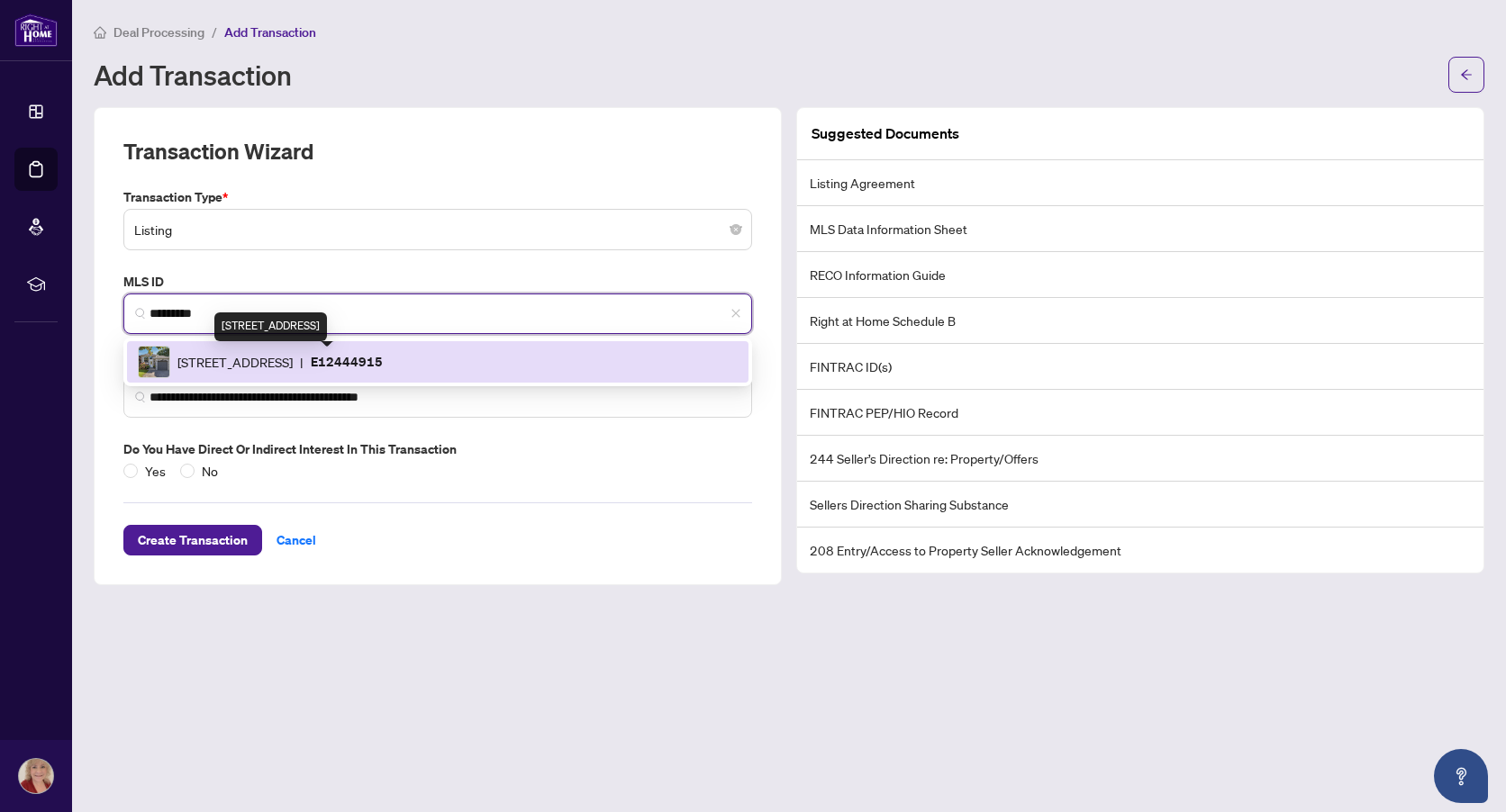
click at [276, 365] on span "[STREET_ADDRESS]" at bounding box center [235, 362] width 115 height 20
type input "**********"
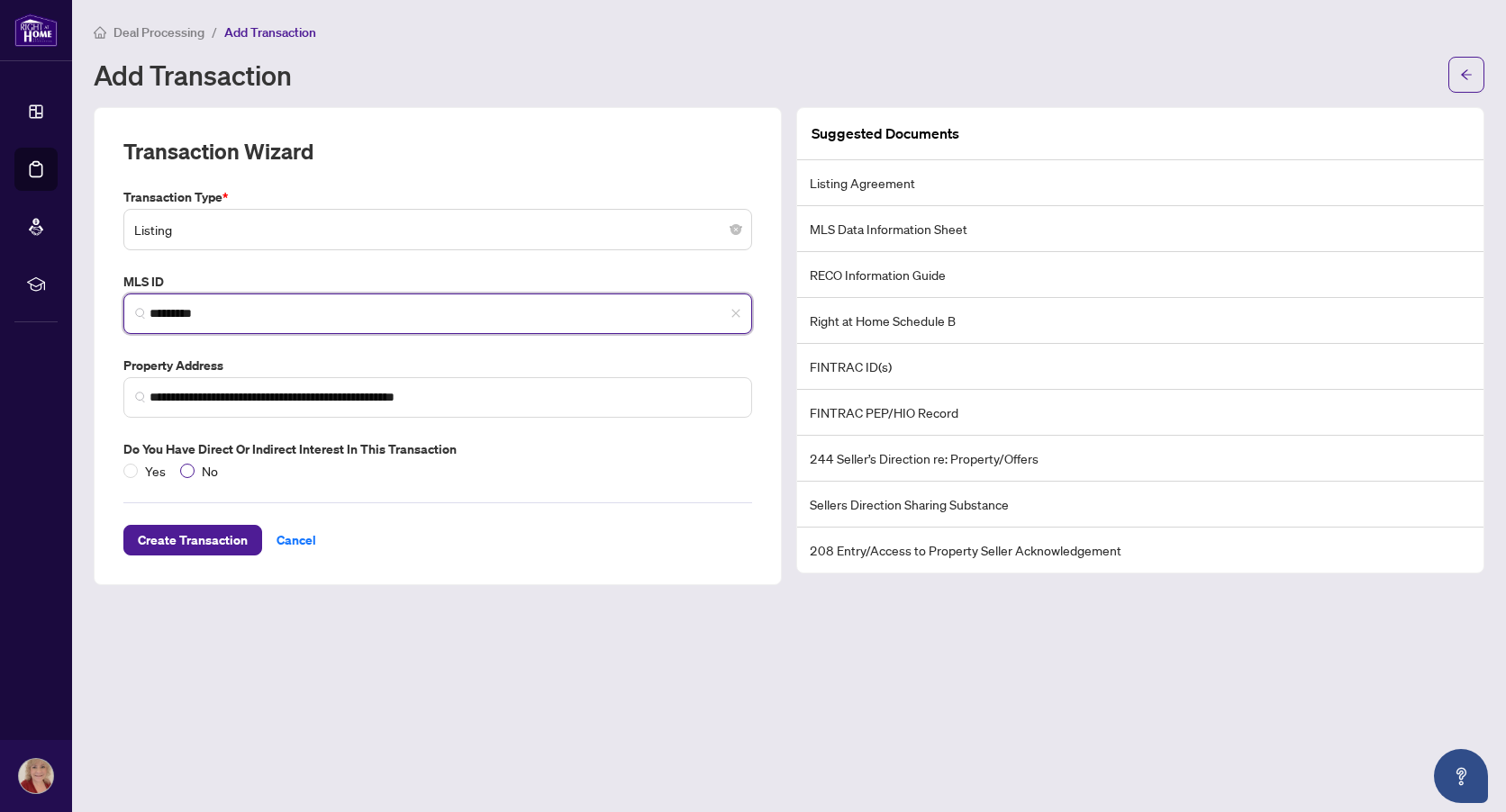
type input "*********"
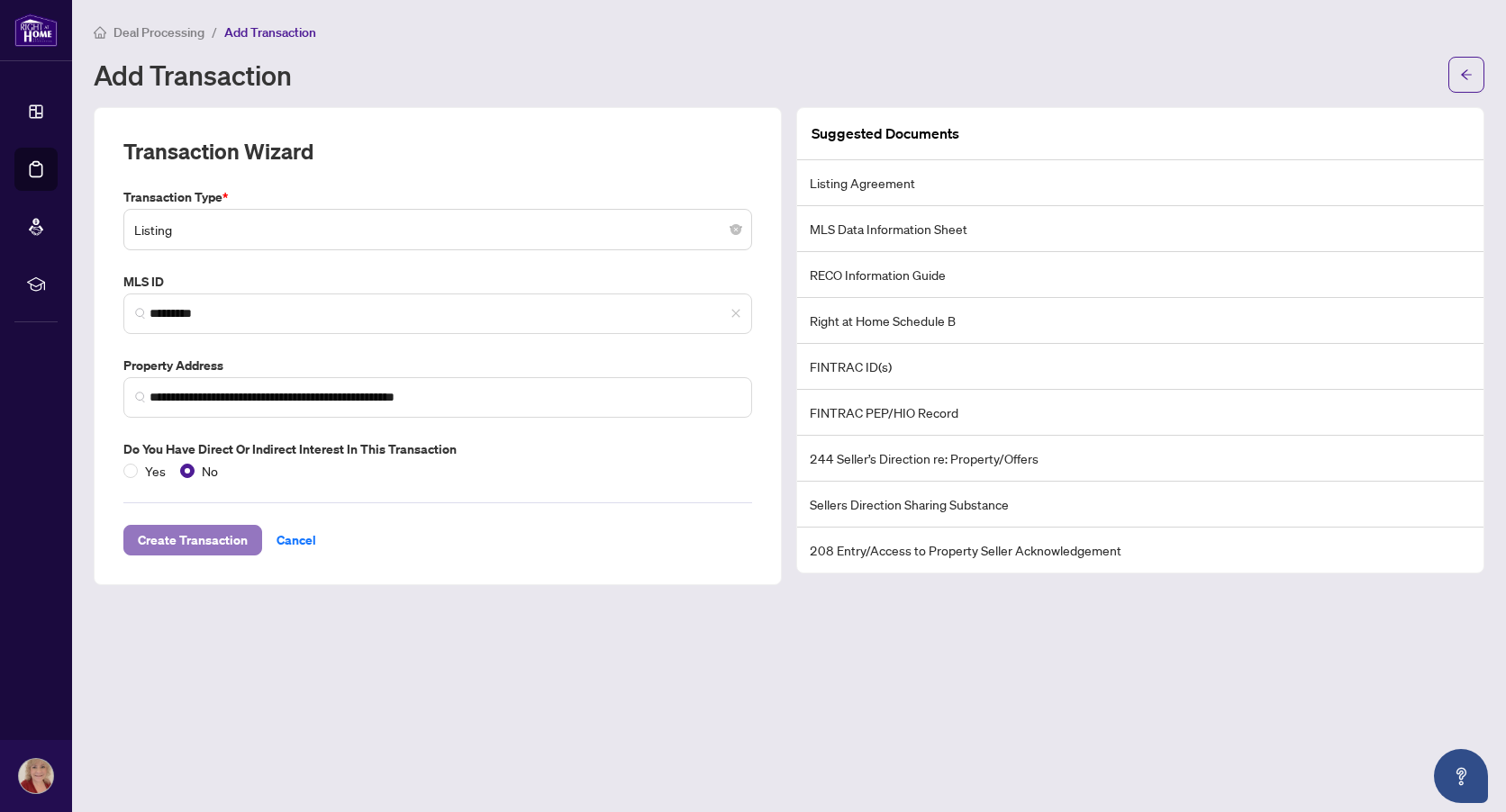
click at [201, 546] on span "Create Transaction" at bounding box center [193, 539] width 110 height 28
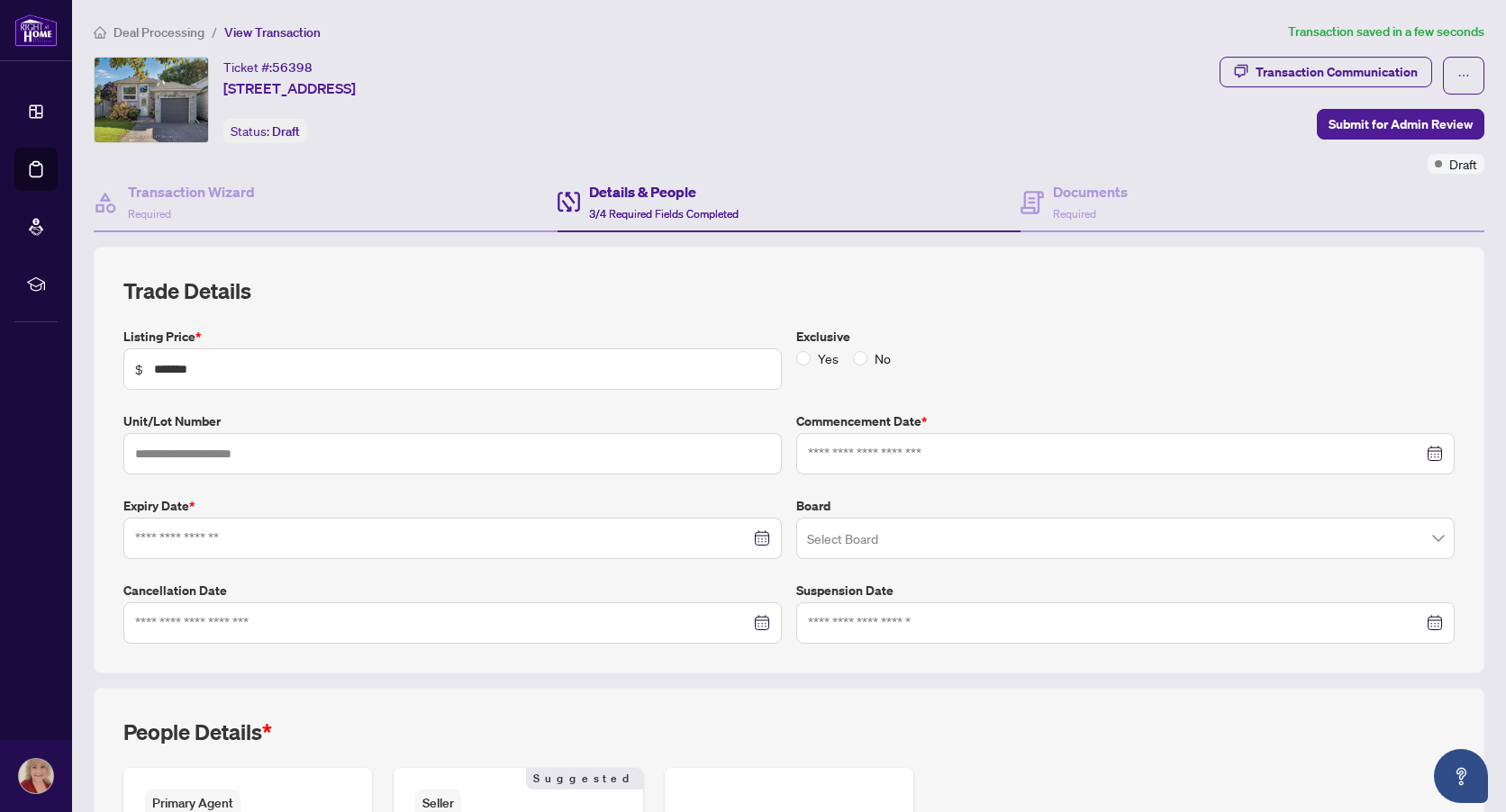
type input "**********"
click at [913, 538] on input "search" at bounding box center [1118, 541] width 621 height 39
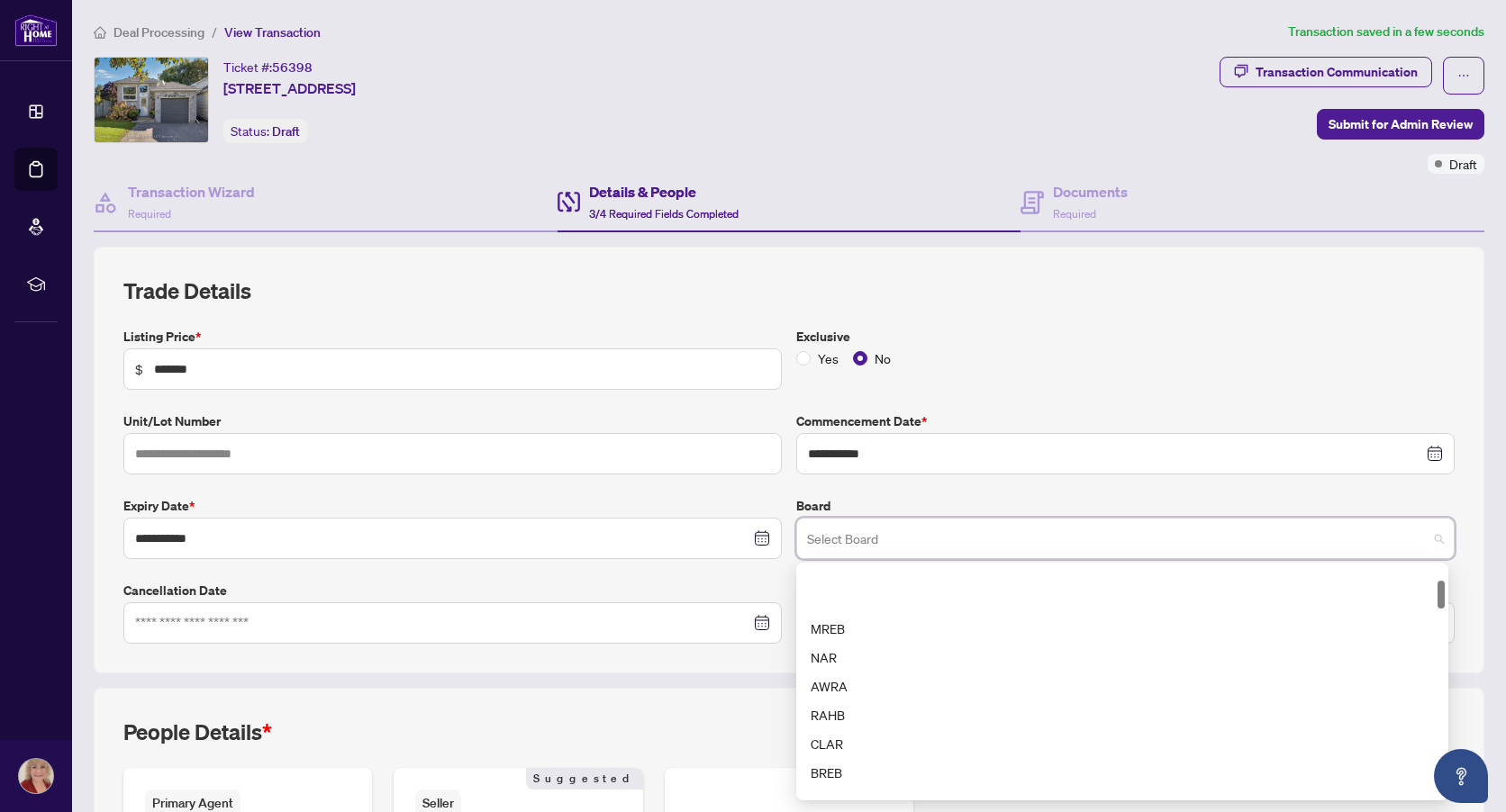
scroll to position [119, 0]
drag, startPoint x: 1437, startPoint y: 587, endPoint x: 1438, endPoint y: 602, distance: 15.0
click at [1438, 602] on div "2 3 4 MREB NAR AWRA RAHB CLAR BREB CREB CARA FMREB GPAAR" at bounding box center [1123, 681] width 652 height 238
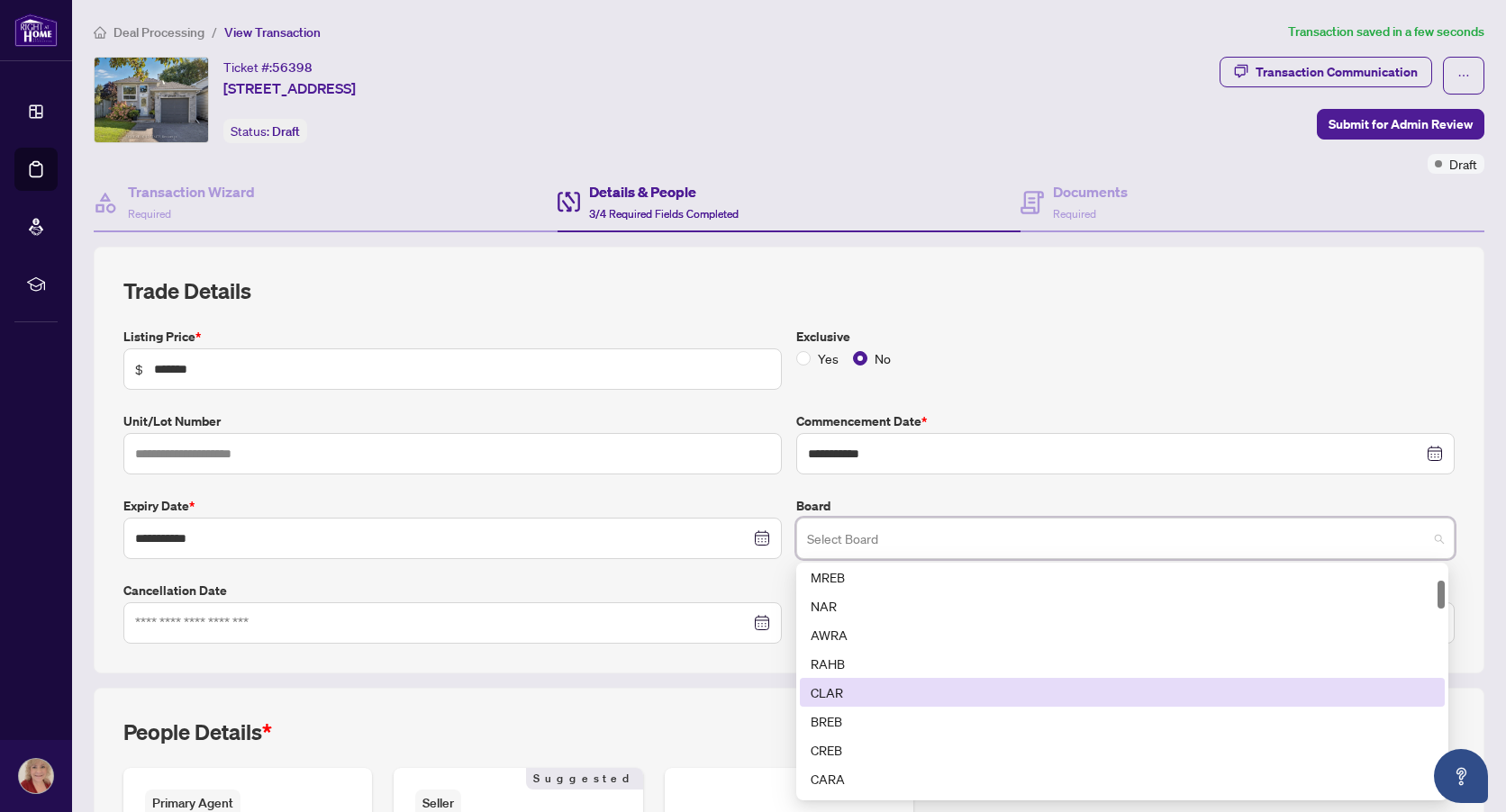
click at [863, 694] on div "CLAR" at bounding box center [1122, 692] width 624 height 20
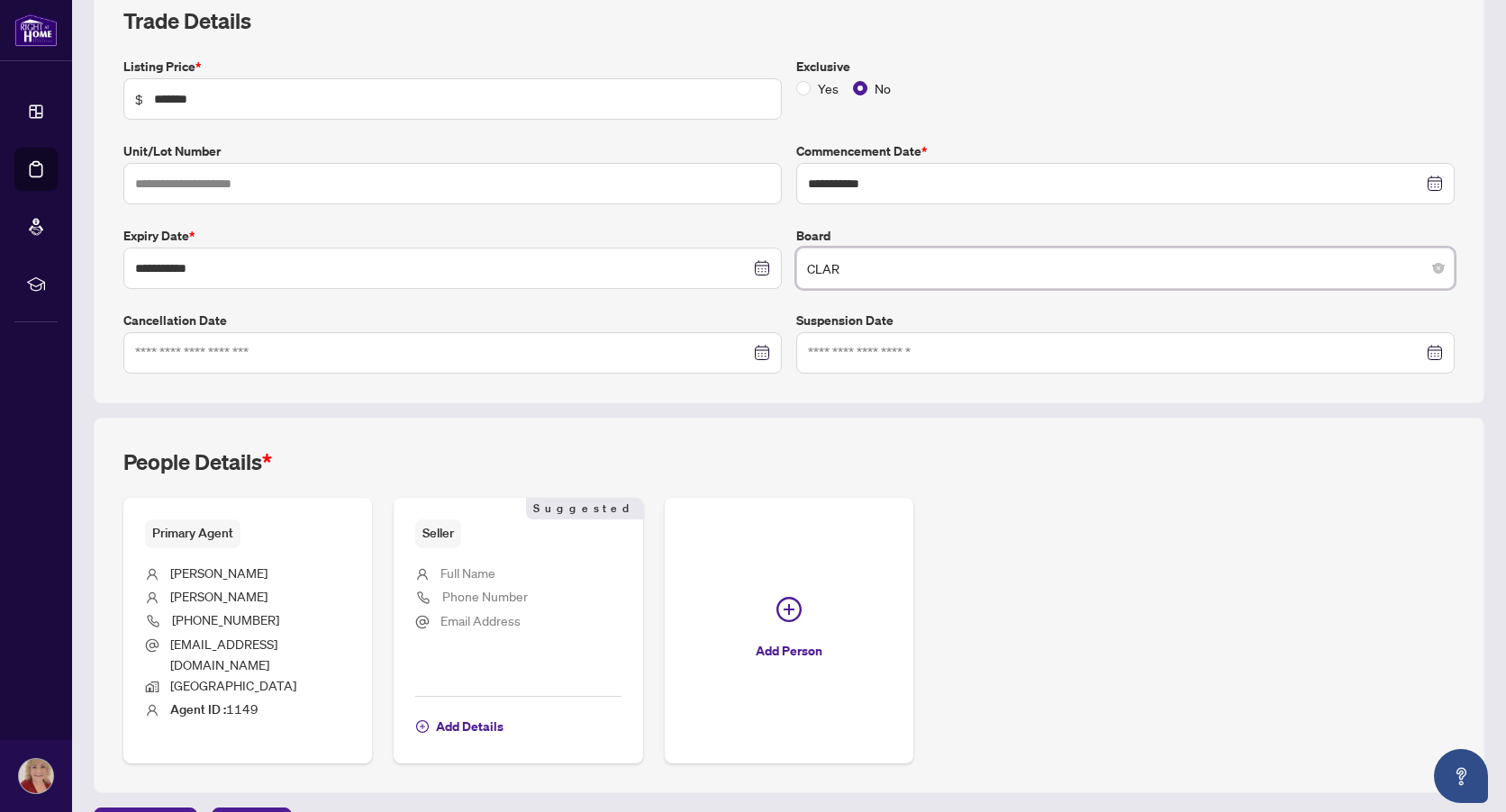
scroll to position [299, 0]
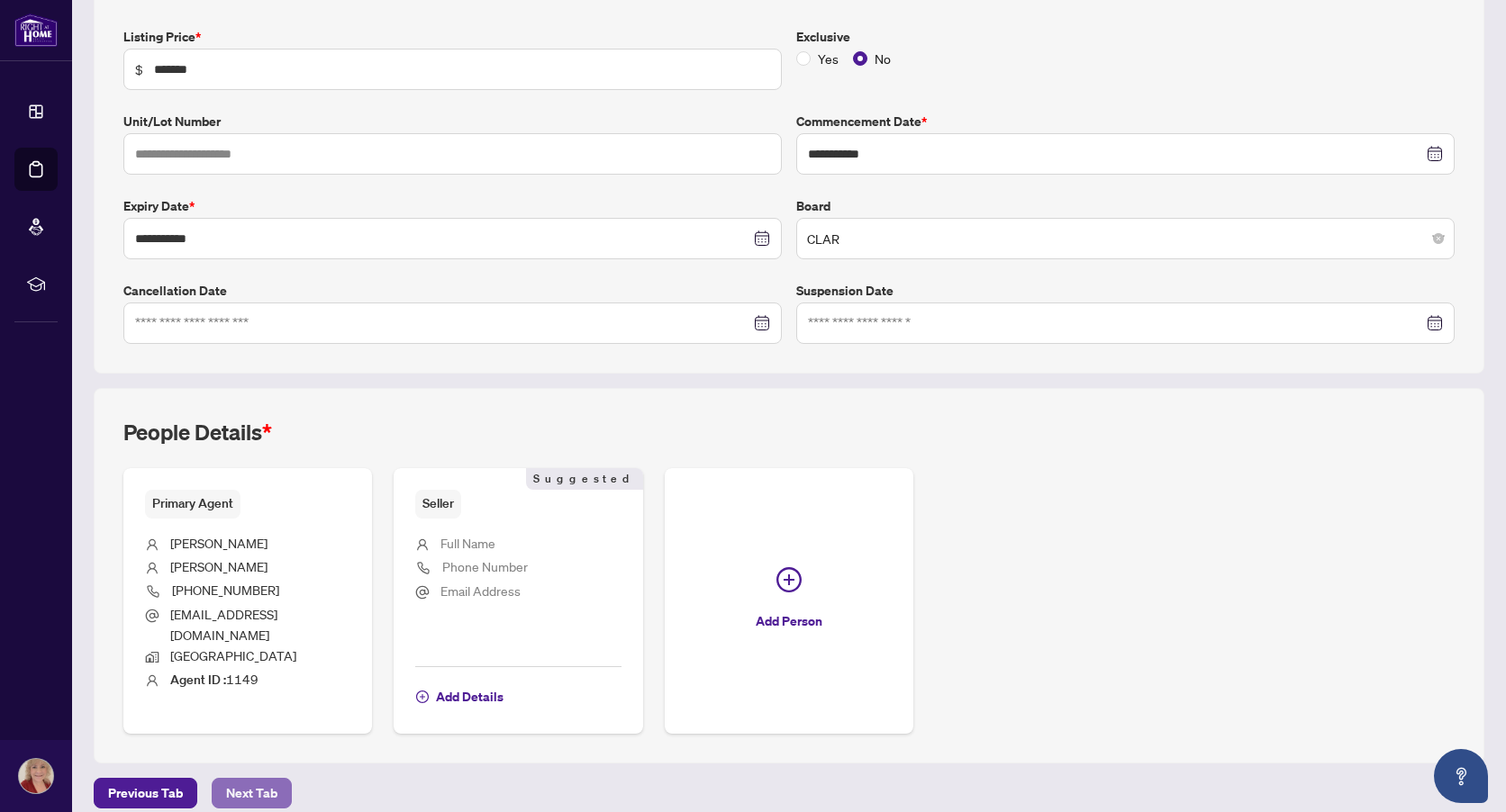
click at [244, 779] on span "Next Tab" at bounding box center [251, 792] width 51 height 28
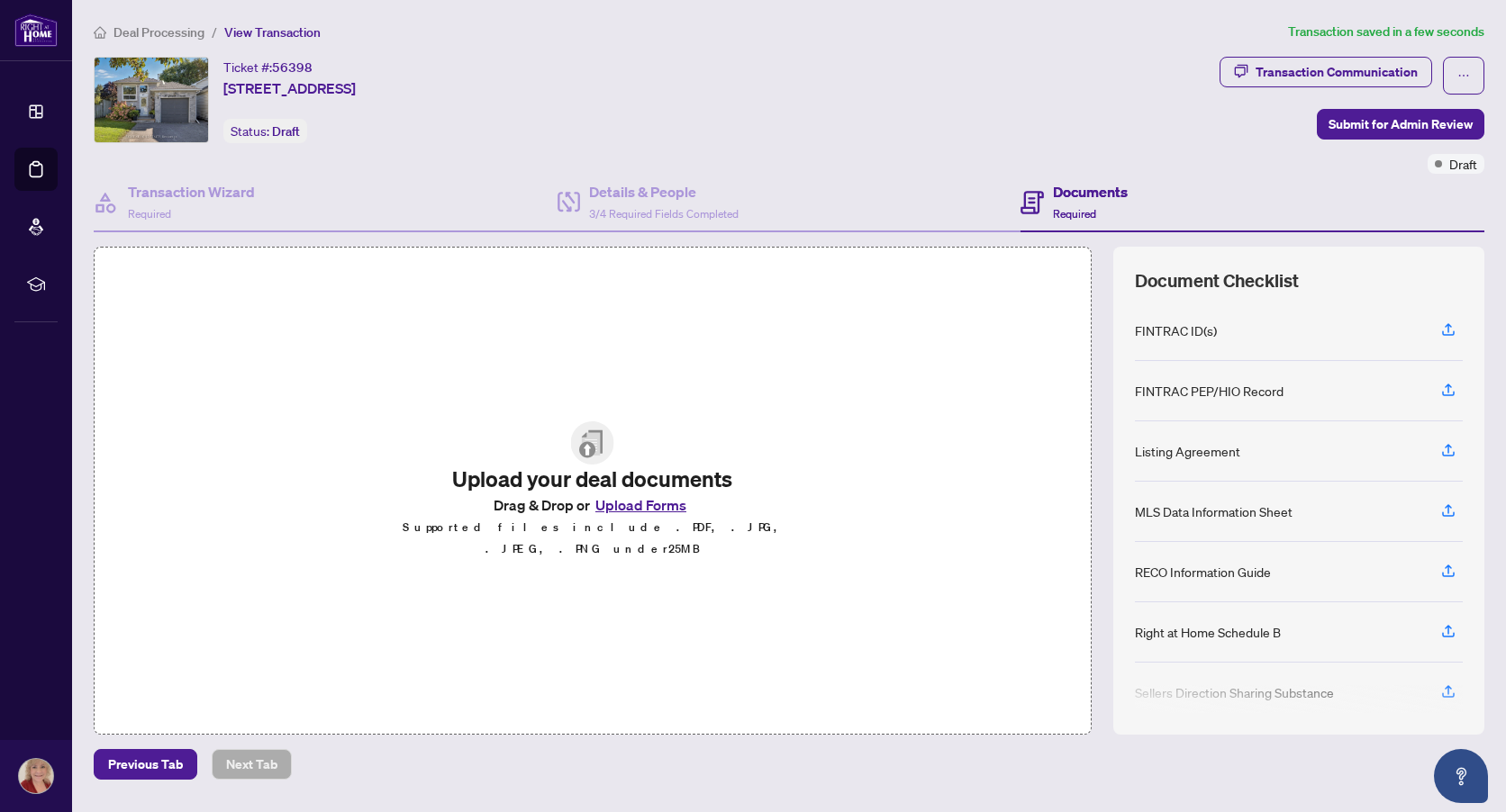
click at [676, 515] on button "Upload Forms" at bounding box center [641, 505] width 102 height 24
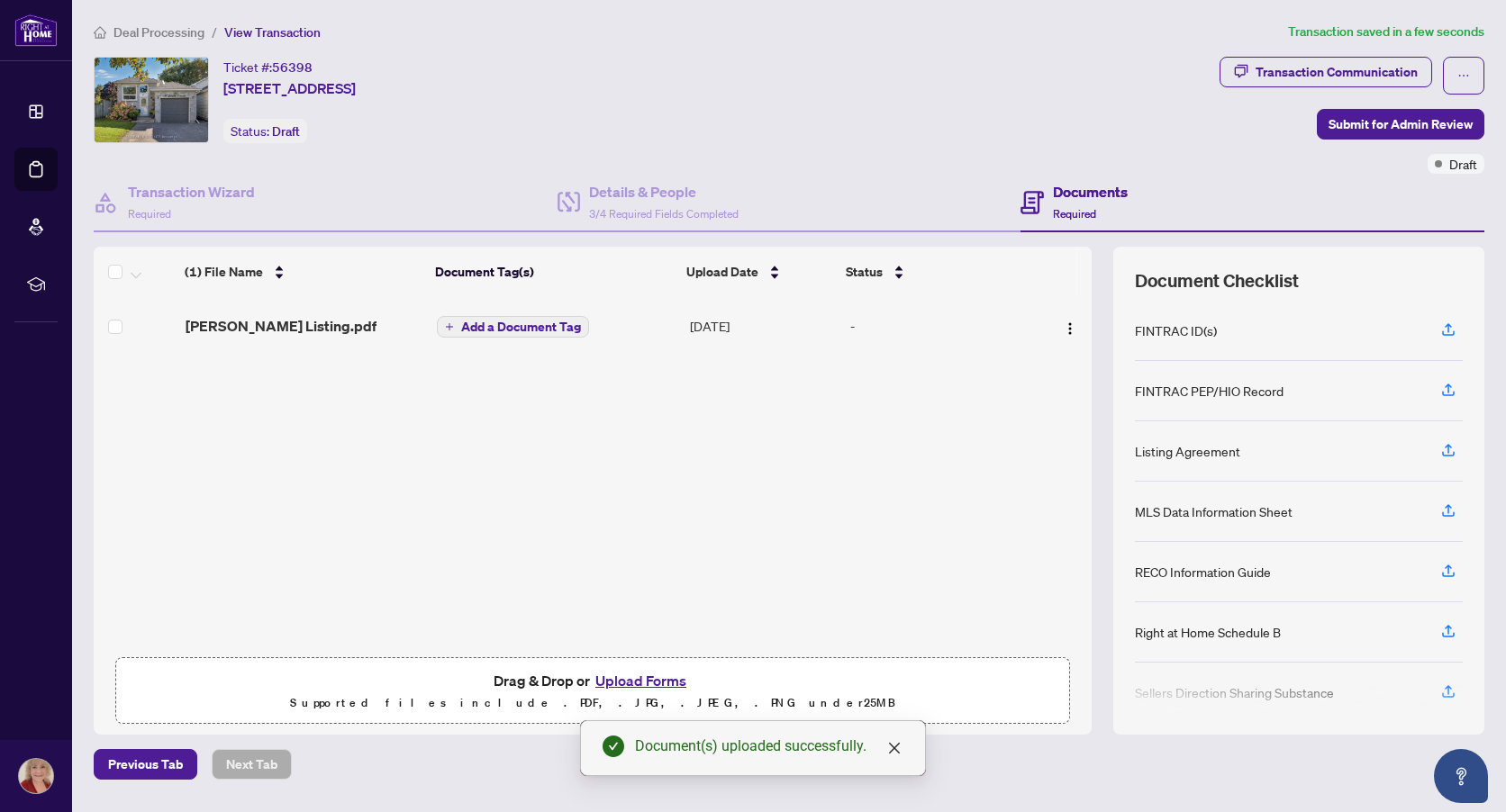
click at [512, 325] on span "Add a Document Tag" at bounding box center [521, 326] width 120 height 13
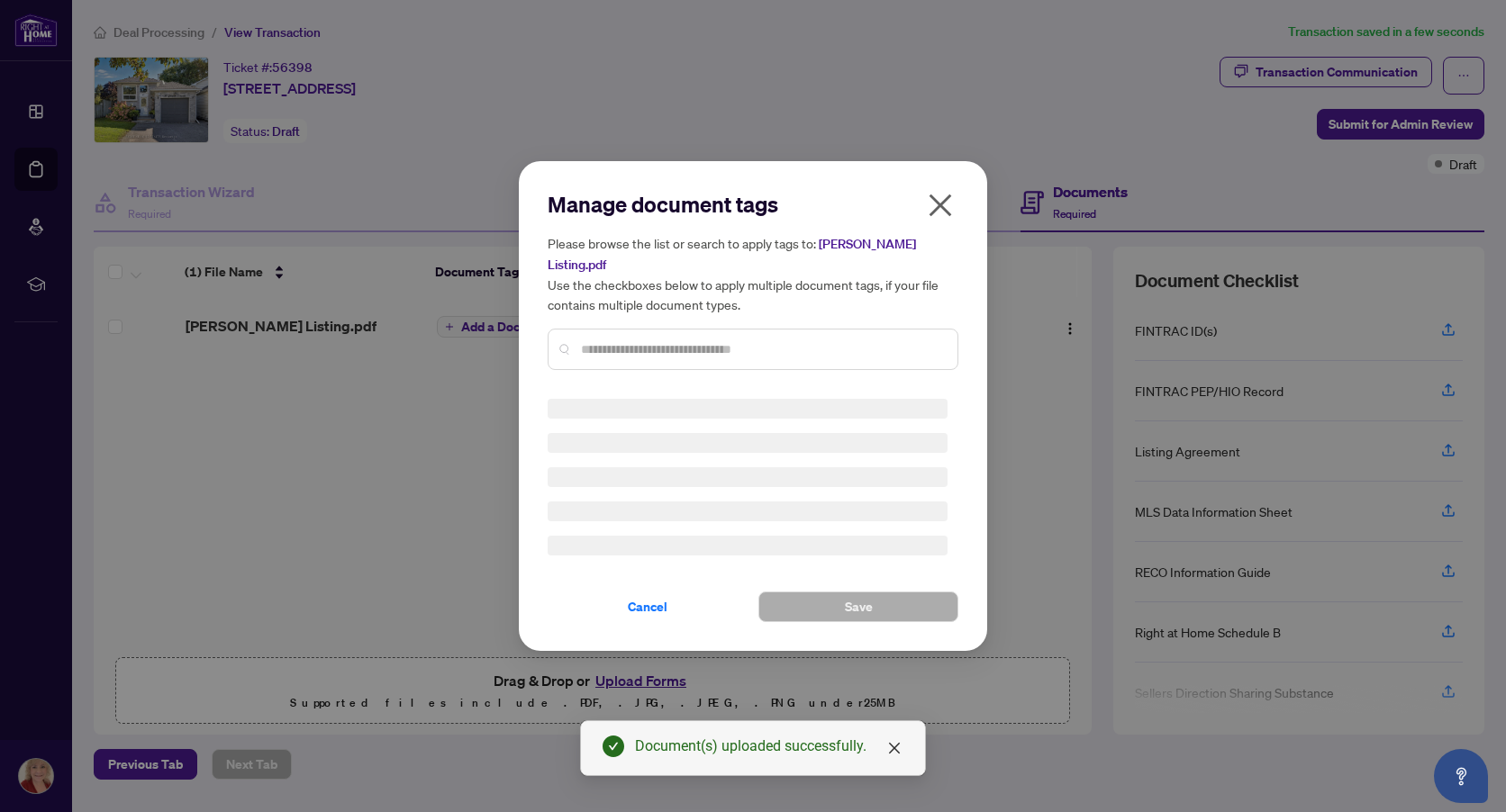
click at [631, 336] on div "Manage document tags Please browse the list or search to apply tags to: [PERSON…" at bounding box center [753, 287] width 411 height 194
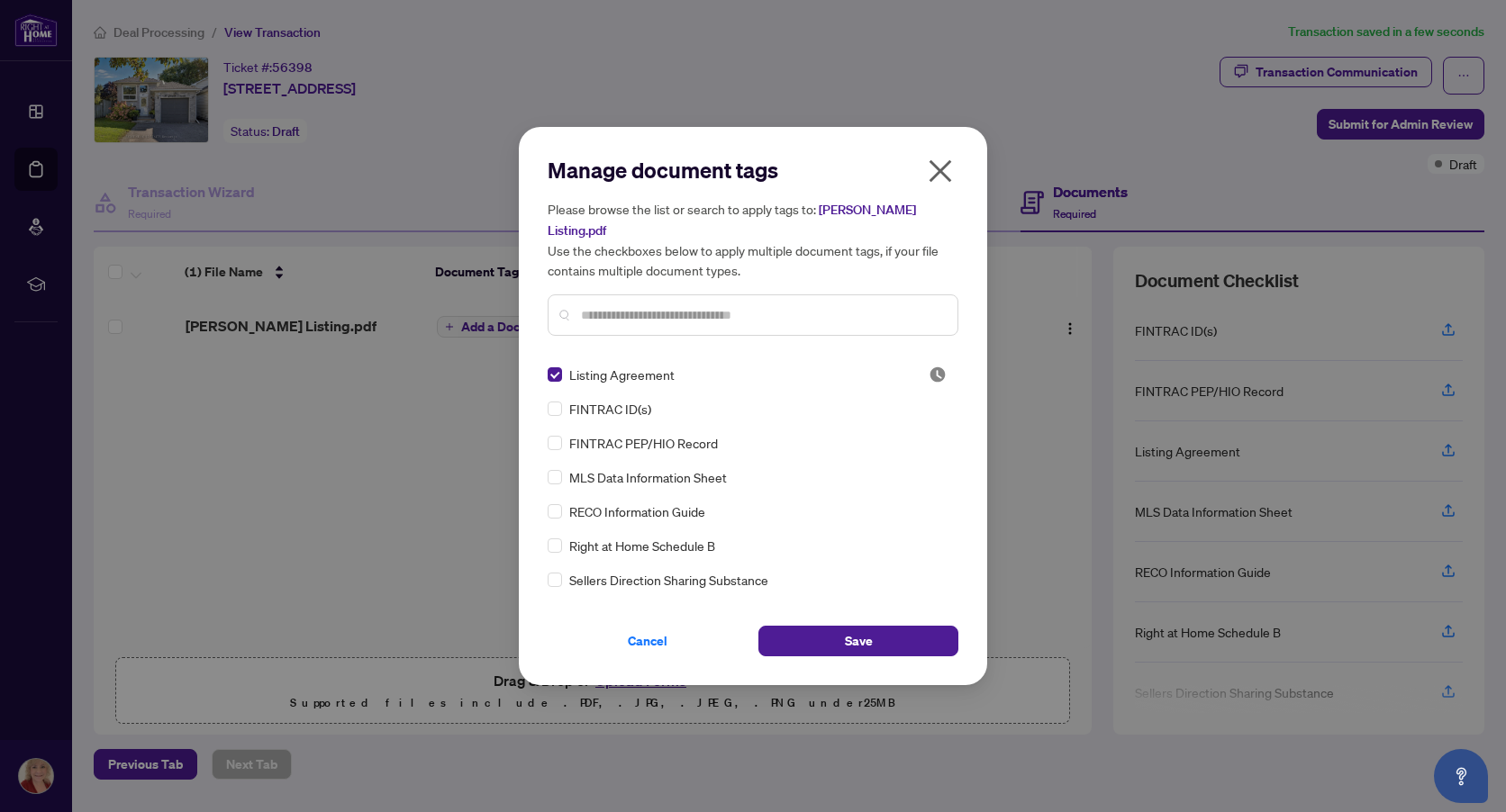
click at [611, 309] on input "text" at bounding box center [761, 315] width 363 height 20
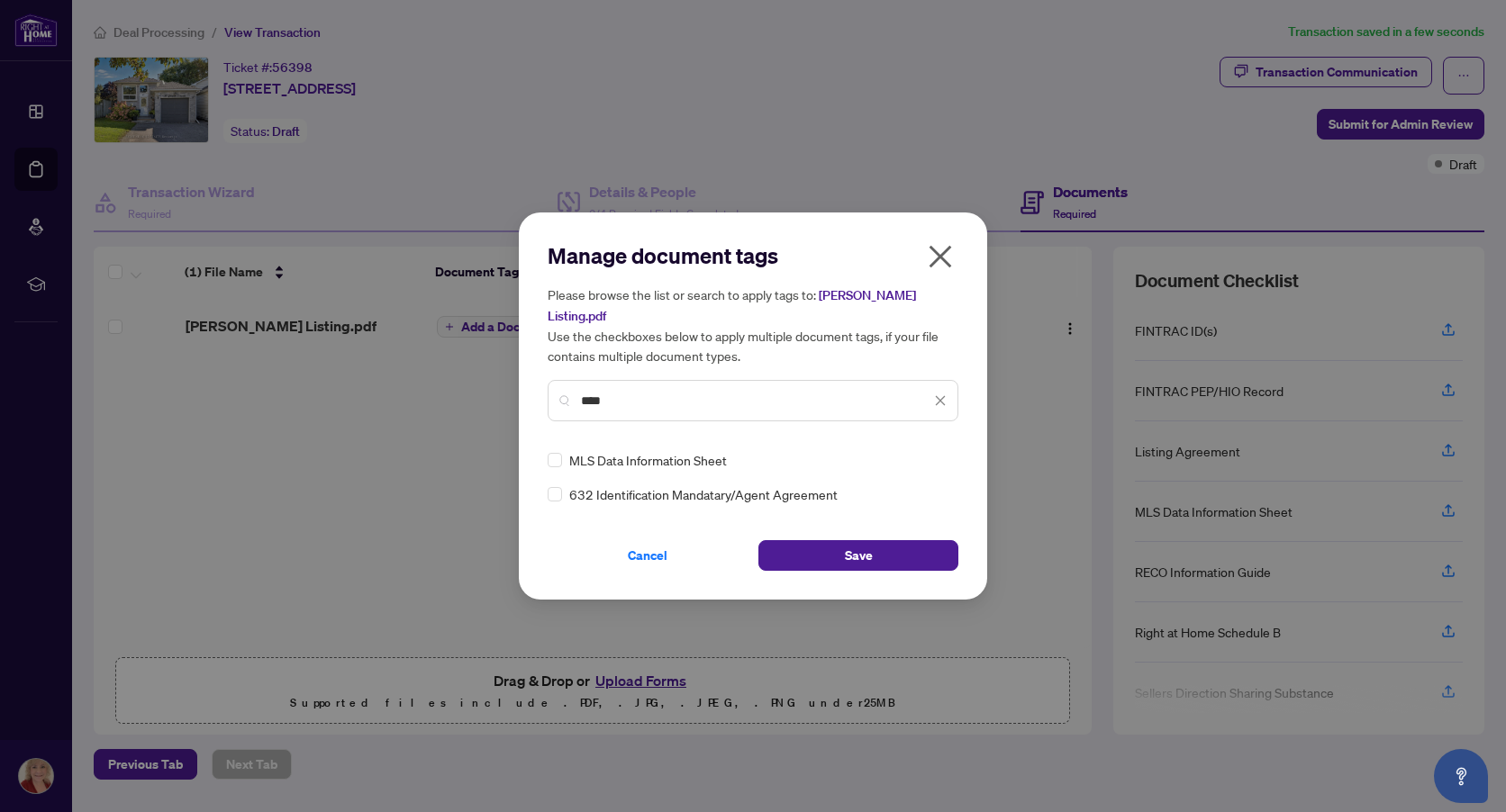
type input "****"
click at [852, 544] on span "Save" at bounding box center [859, 555] width 28 height 28
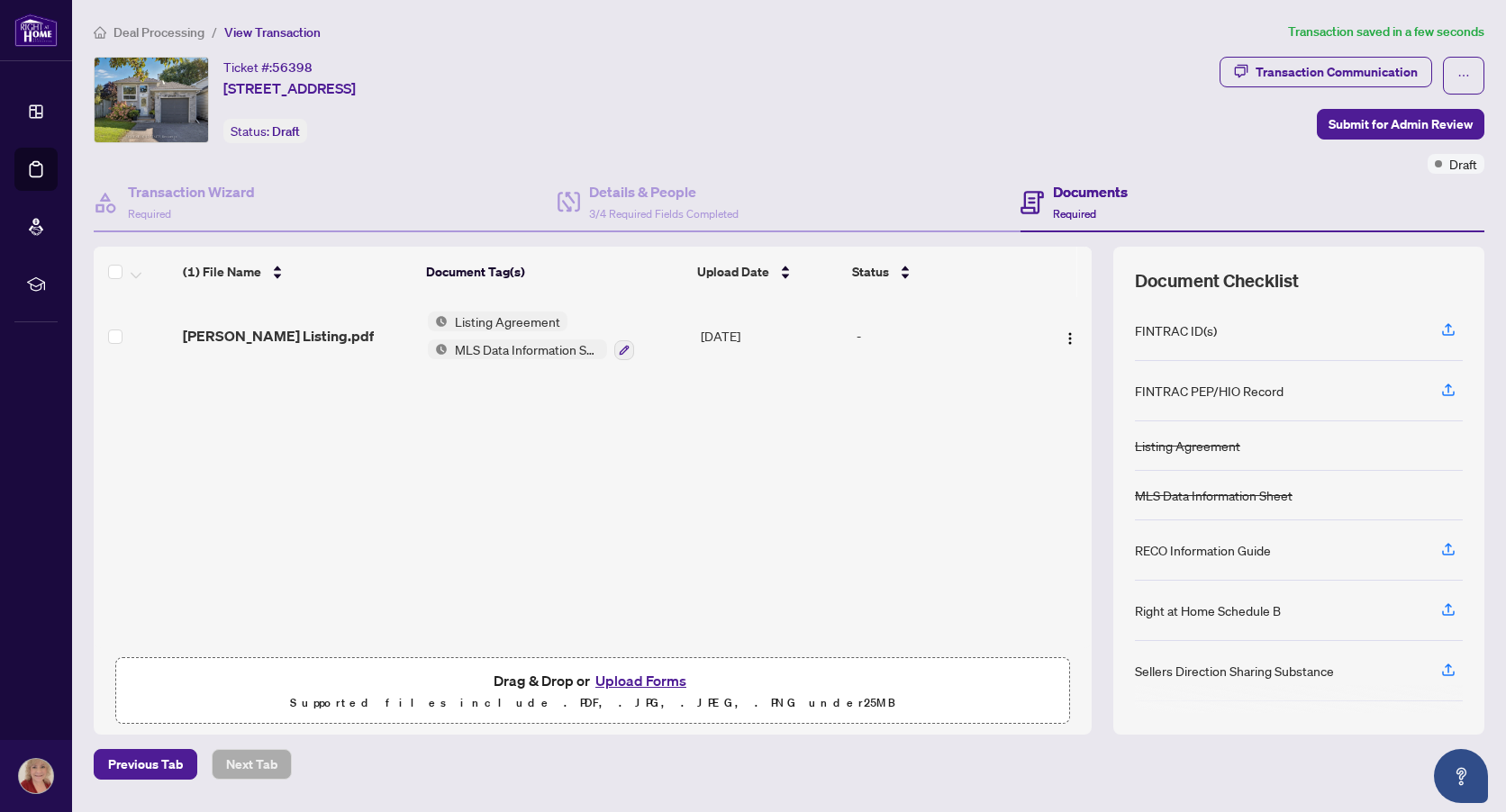
click at [645, 679] on button "Upload Forms" at bounding box center [641, 680] width 102 height 24
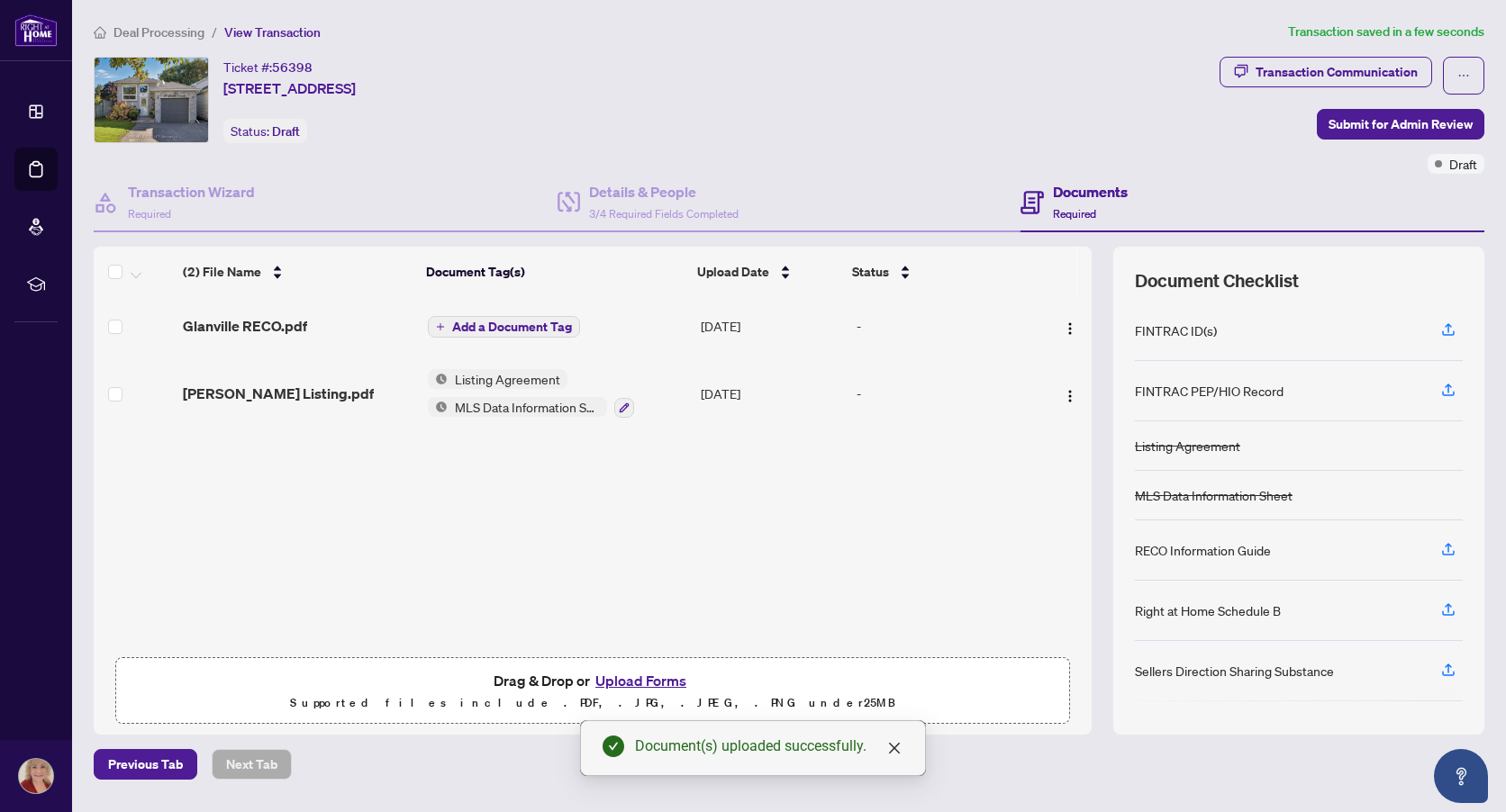
click at [537, 321] on span "Add a Document Tag" at bounding box center [512, 326] width 120 height 13
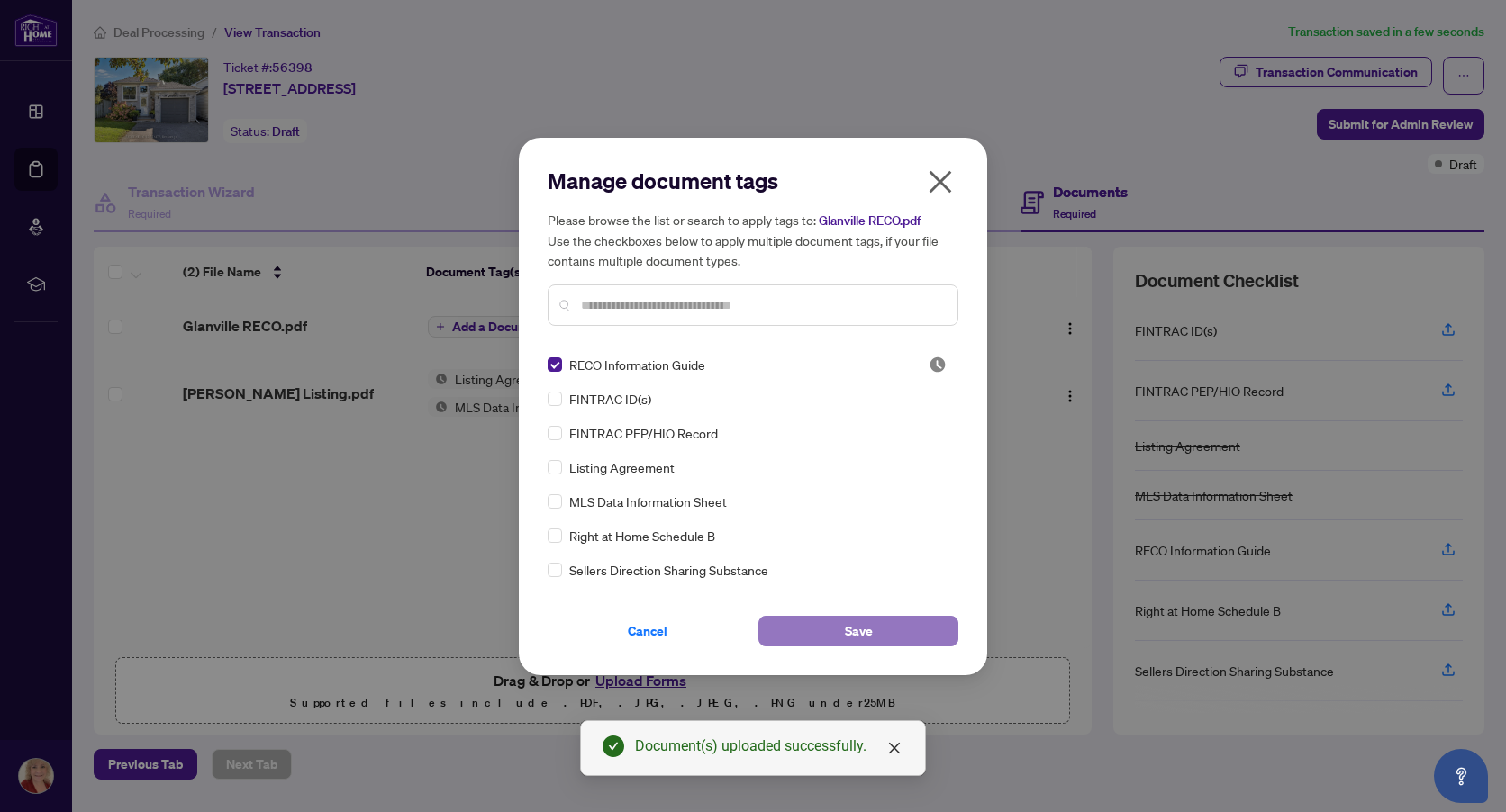
click at [868, 637] on span "Save" at bounding box center [859, 630] width 28 height 28
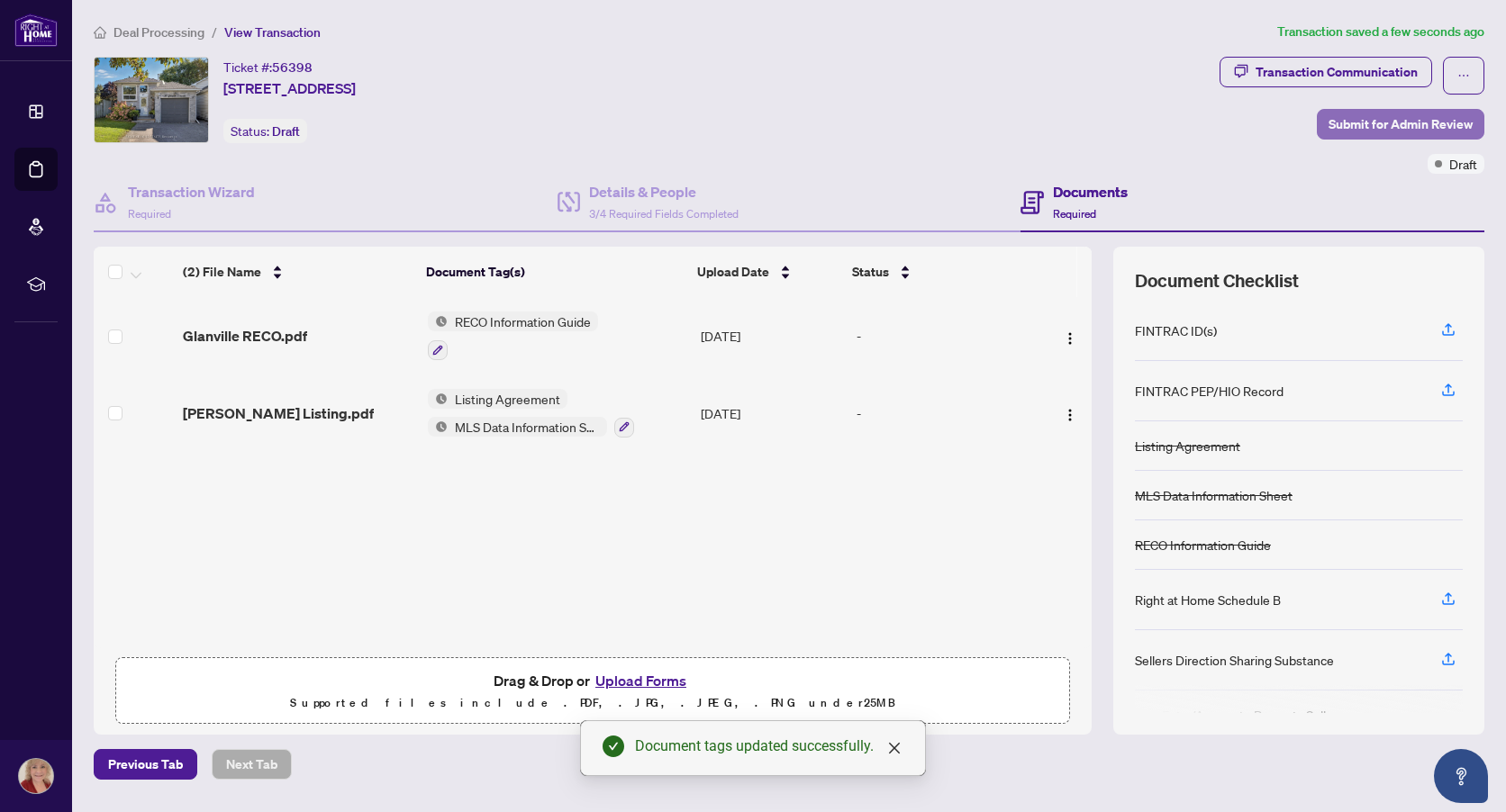
click at [1377, 126] on span "Submit for Admin Review" at bounding box center [1400, 124] width 144 height 28
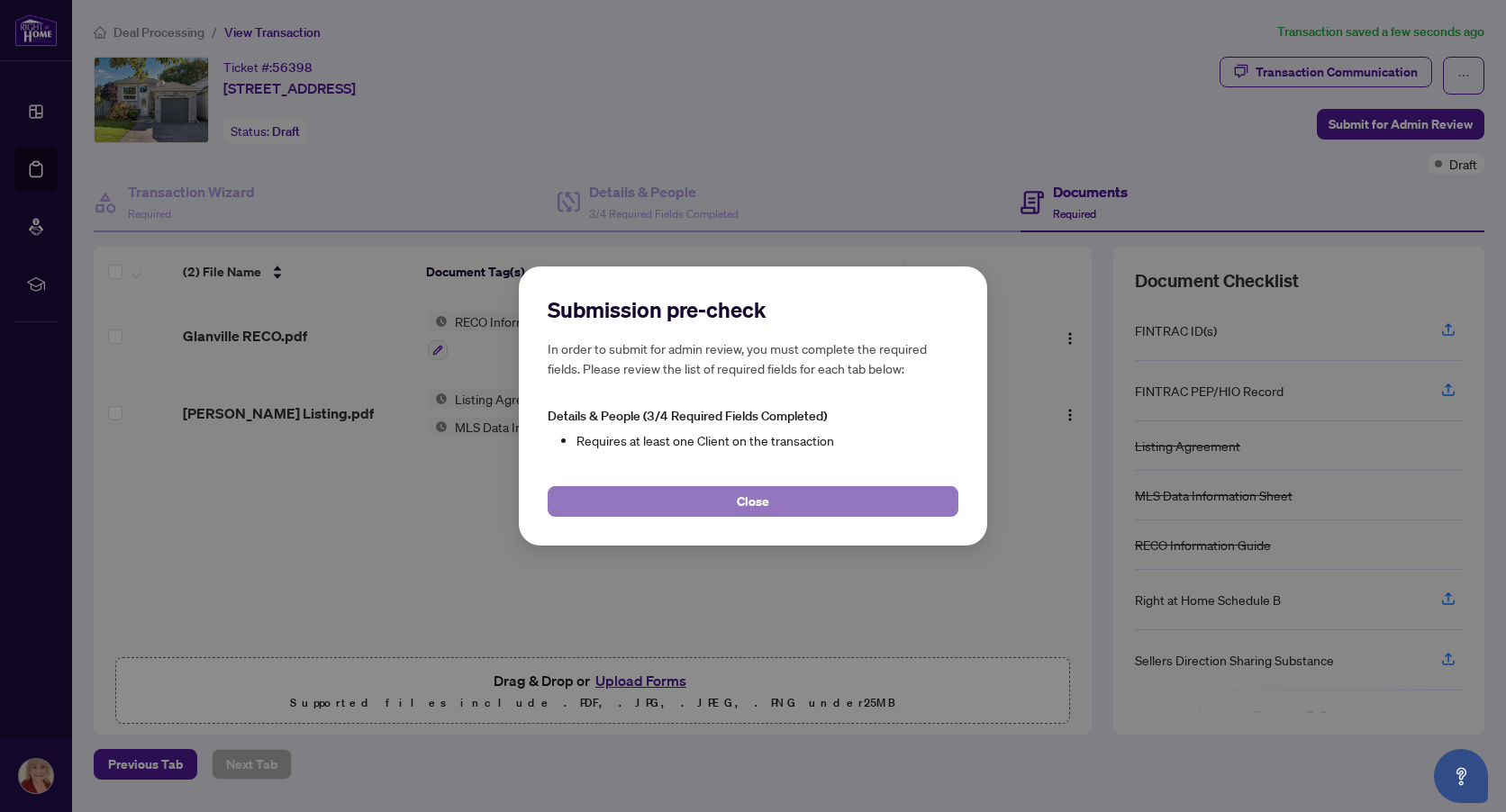
click at [851, 504] on button "Close" at bounding box center [753, 501] width 411 height 30
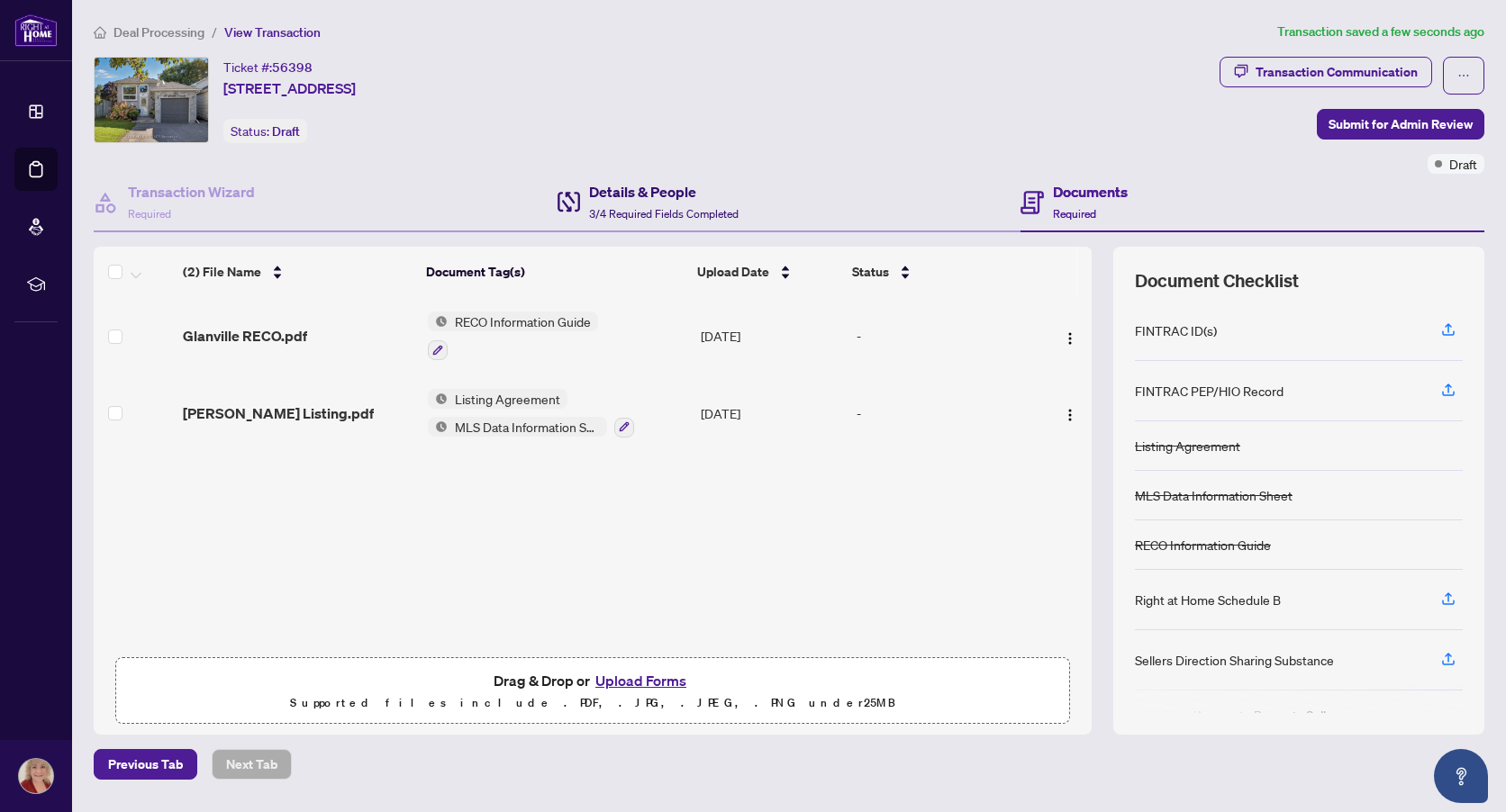
click at [670, 202] on div "Details & People 3/4 Required Fields Completed" at bounding box center [664, 201] width 149 height 42
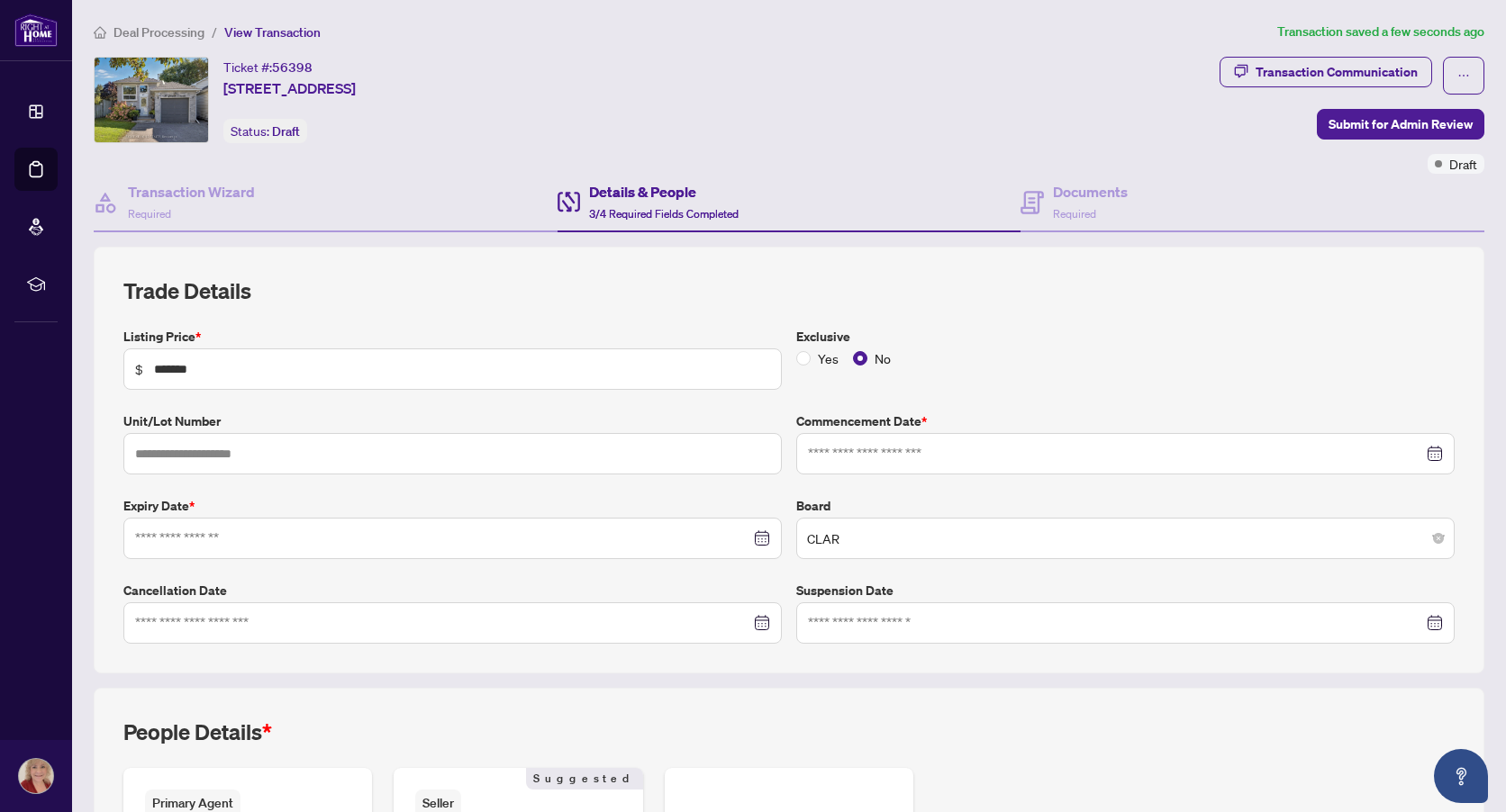
type input "**********"
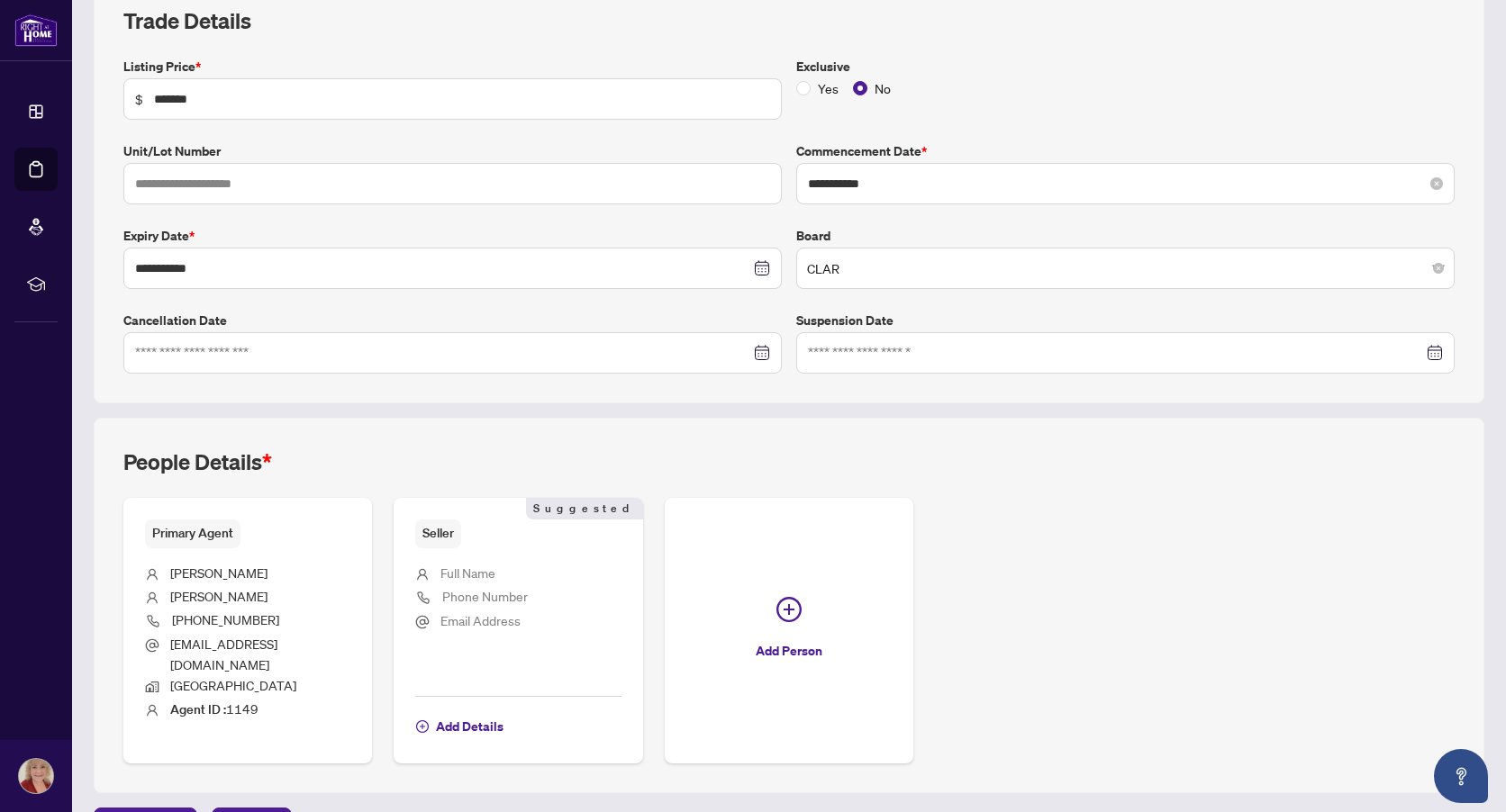
scroll to position [299, 0]
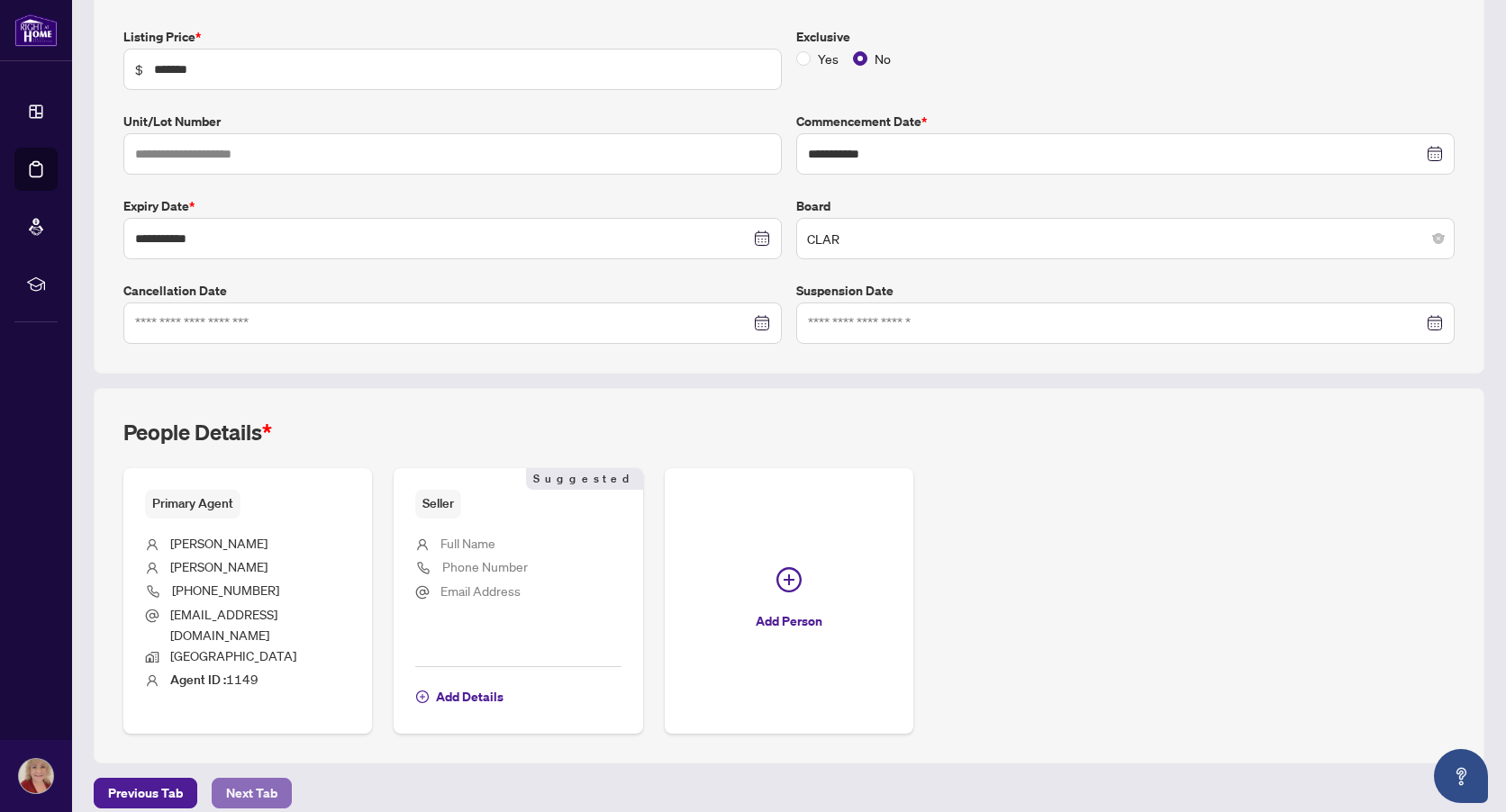
click at [272, 780] on span "Next Tab" at bounding box center [251, 792] width 51 height 28
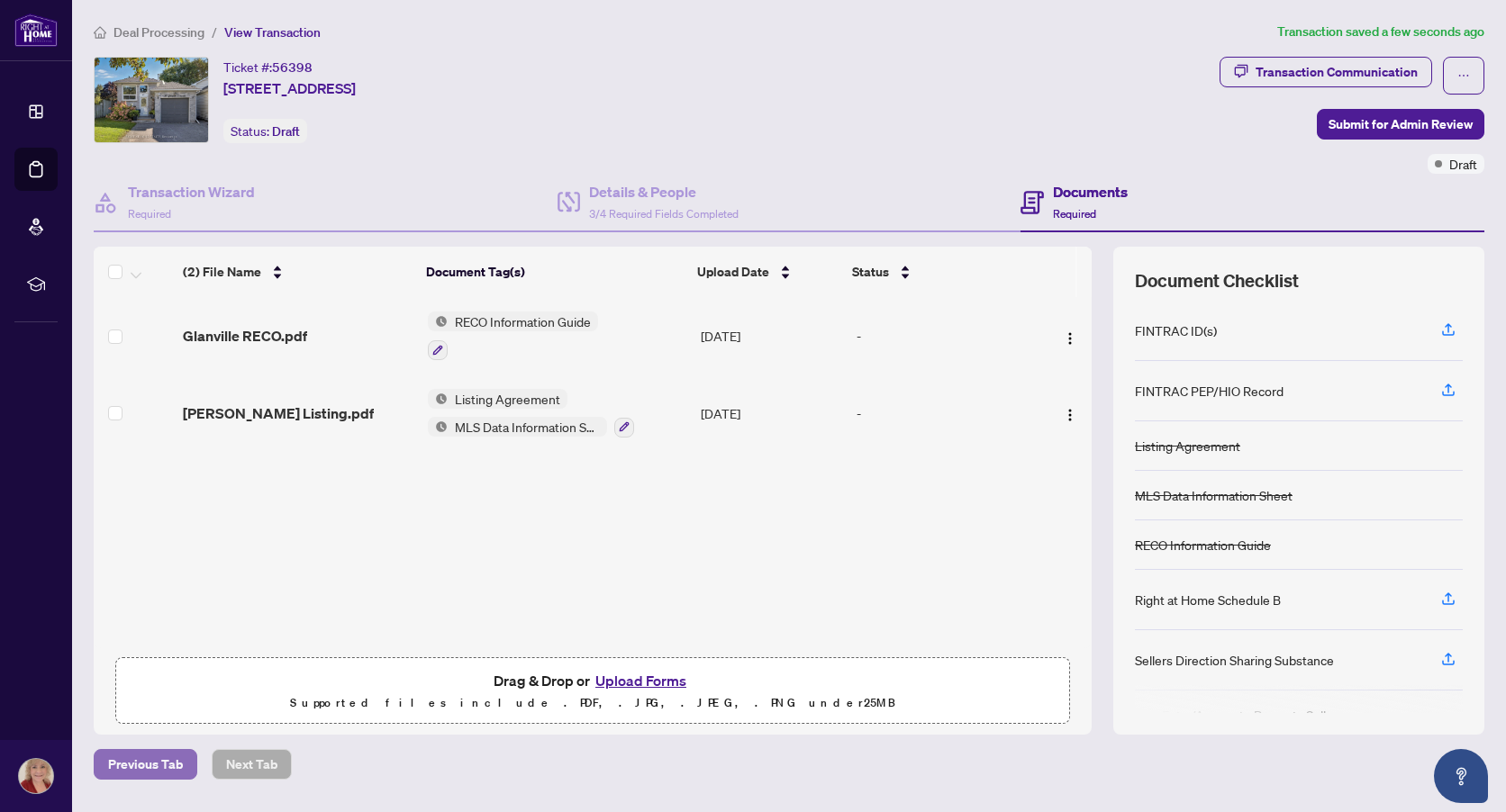
click at [171, 762] on span "Previous Tab" at bounding box center [145, 764] width 75 height 28
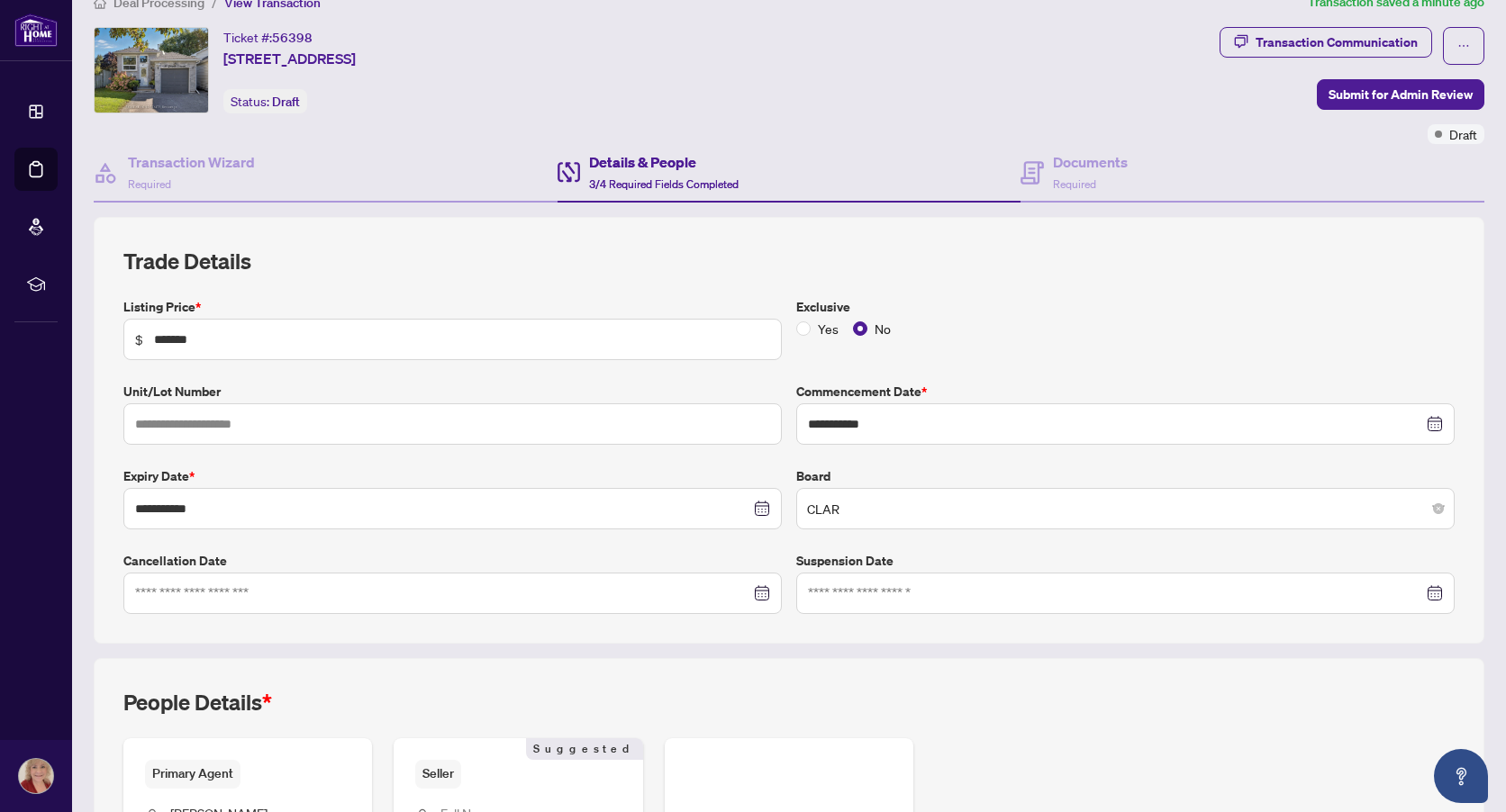
scroll to position [299, 0]
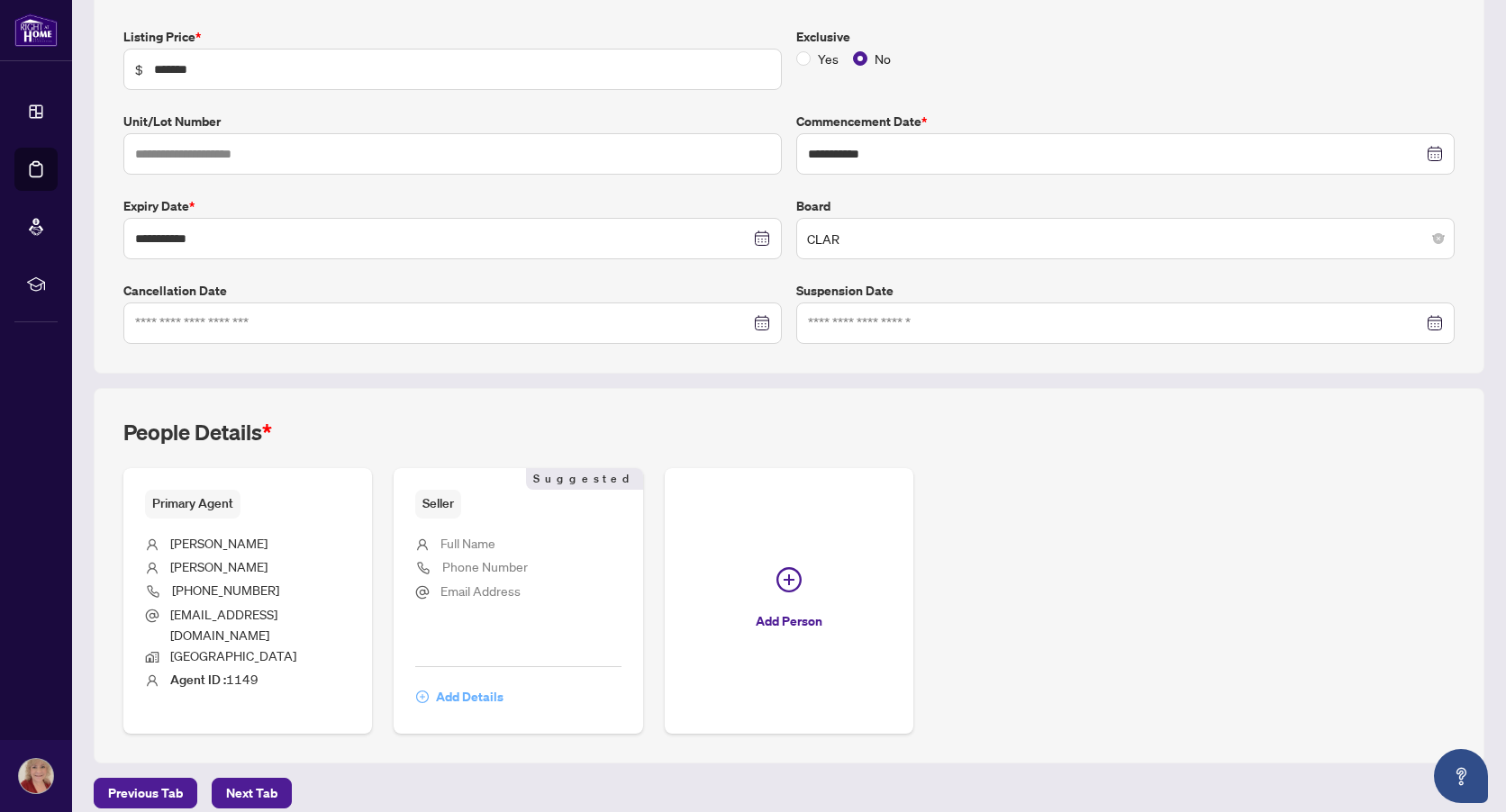
click at [468, 682] on span "Add Details" at bounding box center [470, 696] width 68 height 28
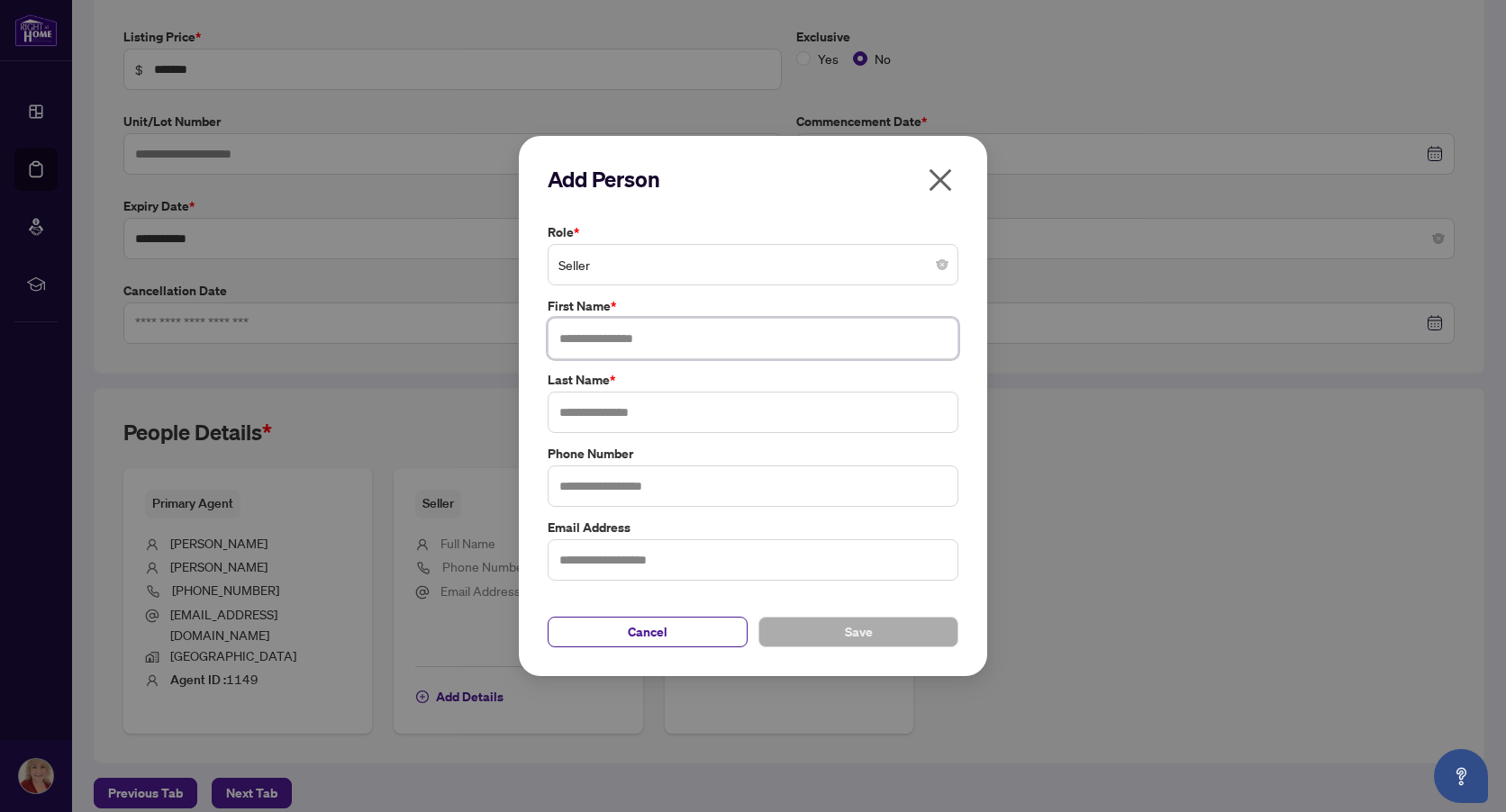
click at [761, 342] on input "text" at bounding box center [753, 339] width 411 height 41
type input "*****"
click at [705, 419] on input "text" at bounding box center [753, 412] width 411 height 41
type input "********"
click at [819, 633] on button "Save" at bounding box center [859, 631] width 200 height 30
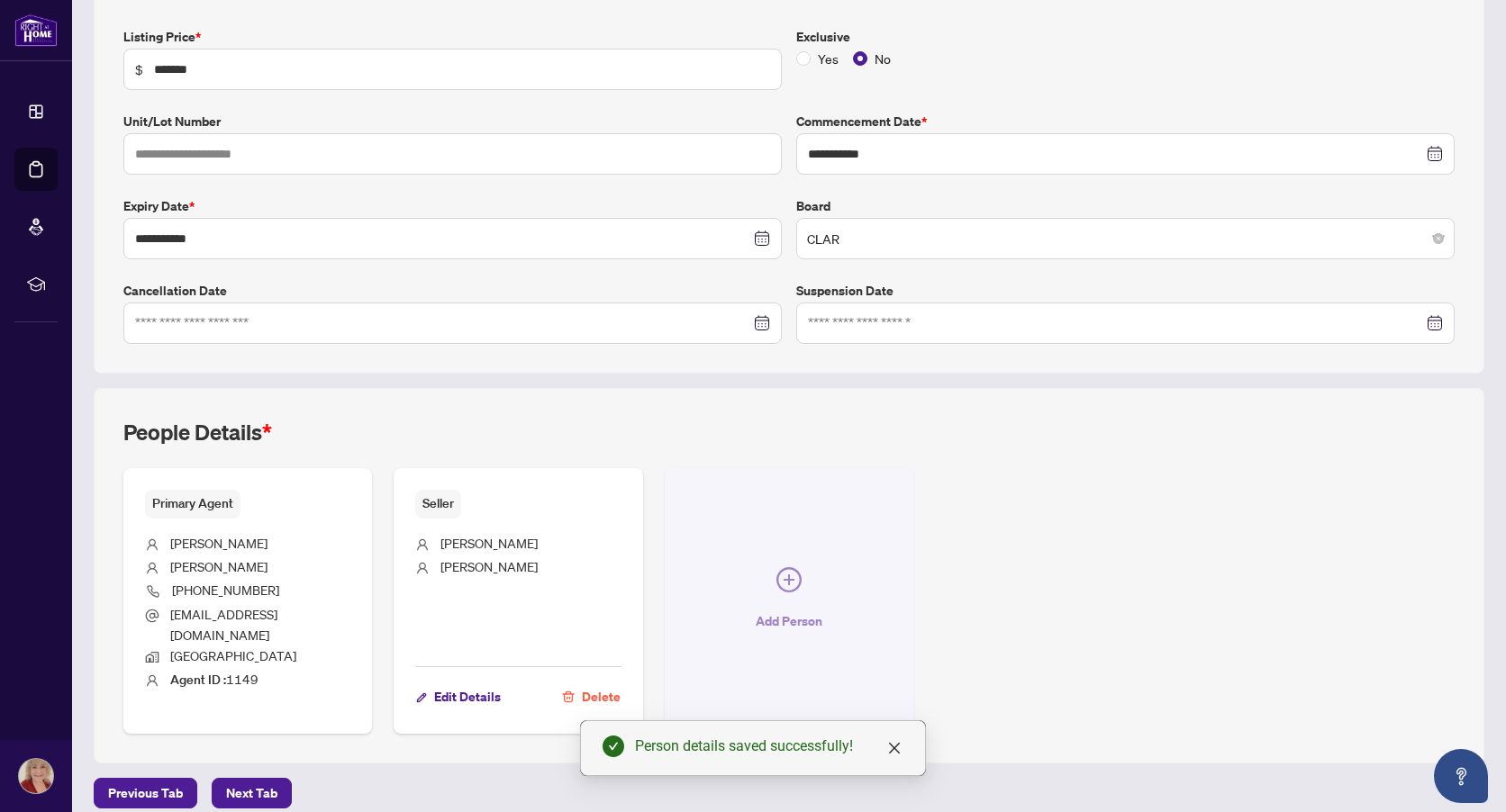
click at [784, 610] on span "Add Person" at bounding box center [789, 621] width 67 height 28
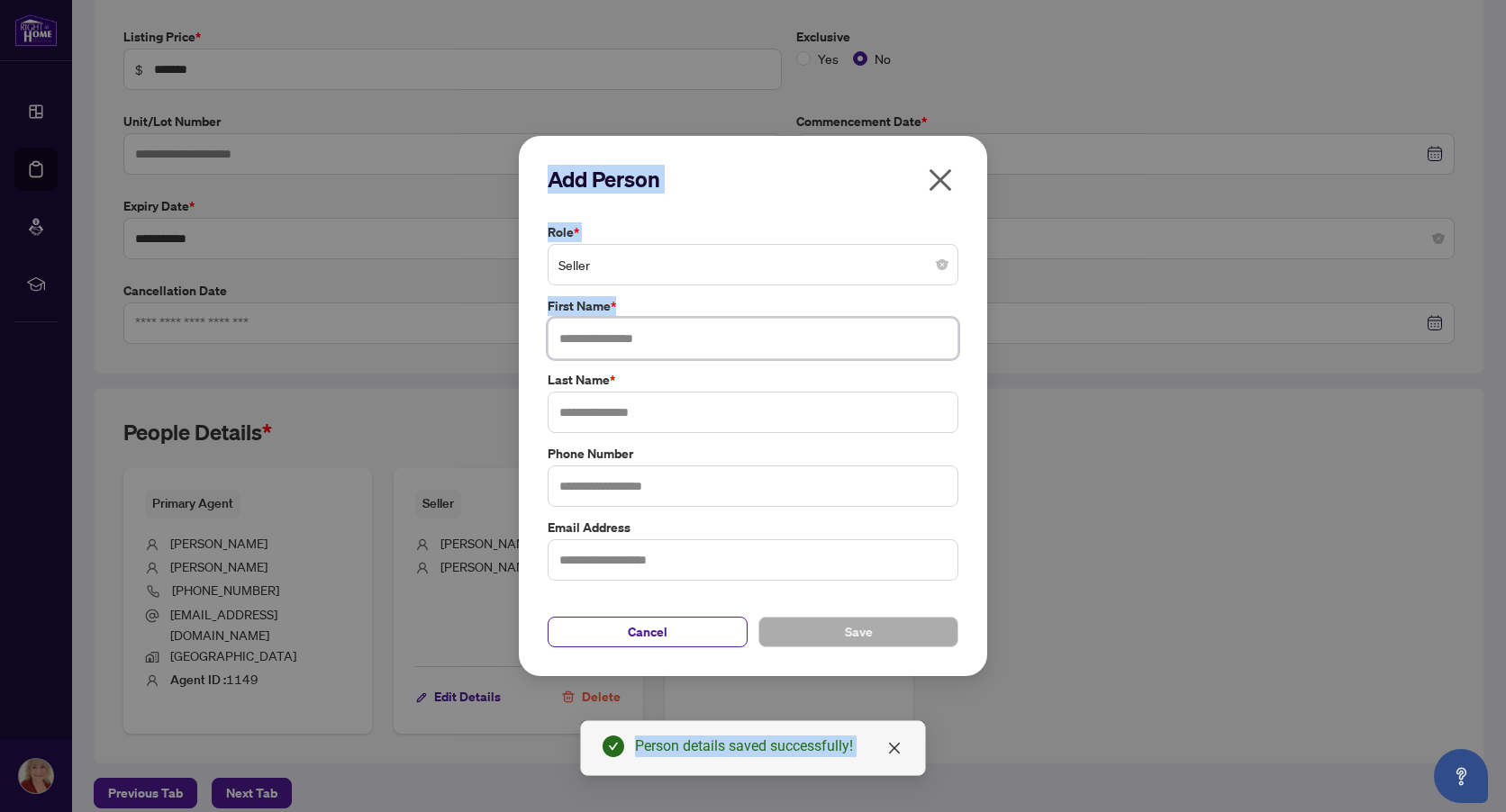
click at [633, 346] on input "text" at bounding box center [753, 339] width 411 height 41
click at [636, 347] on input "text" at bounding box center [753, 339] width 411 height 41
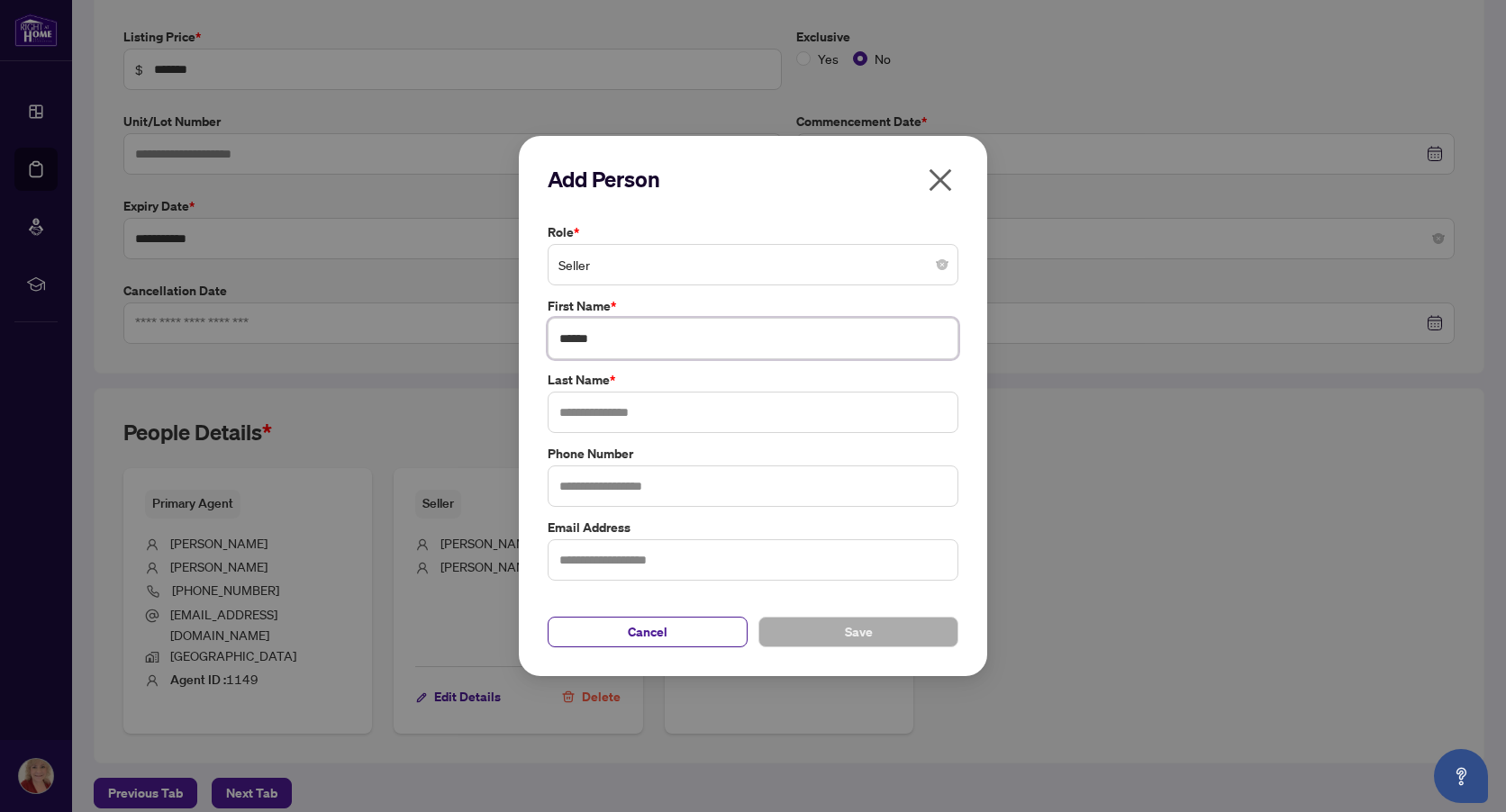
type input "******"
click at [630, 417] on input "text" at bounding box center [753, 412] width 411 height 41
type input "********"
click at [811, 631] on button "Save" at bounding box center [859, 631] width 200 height 30
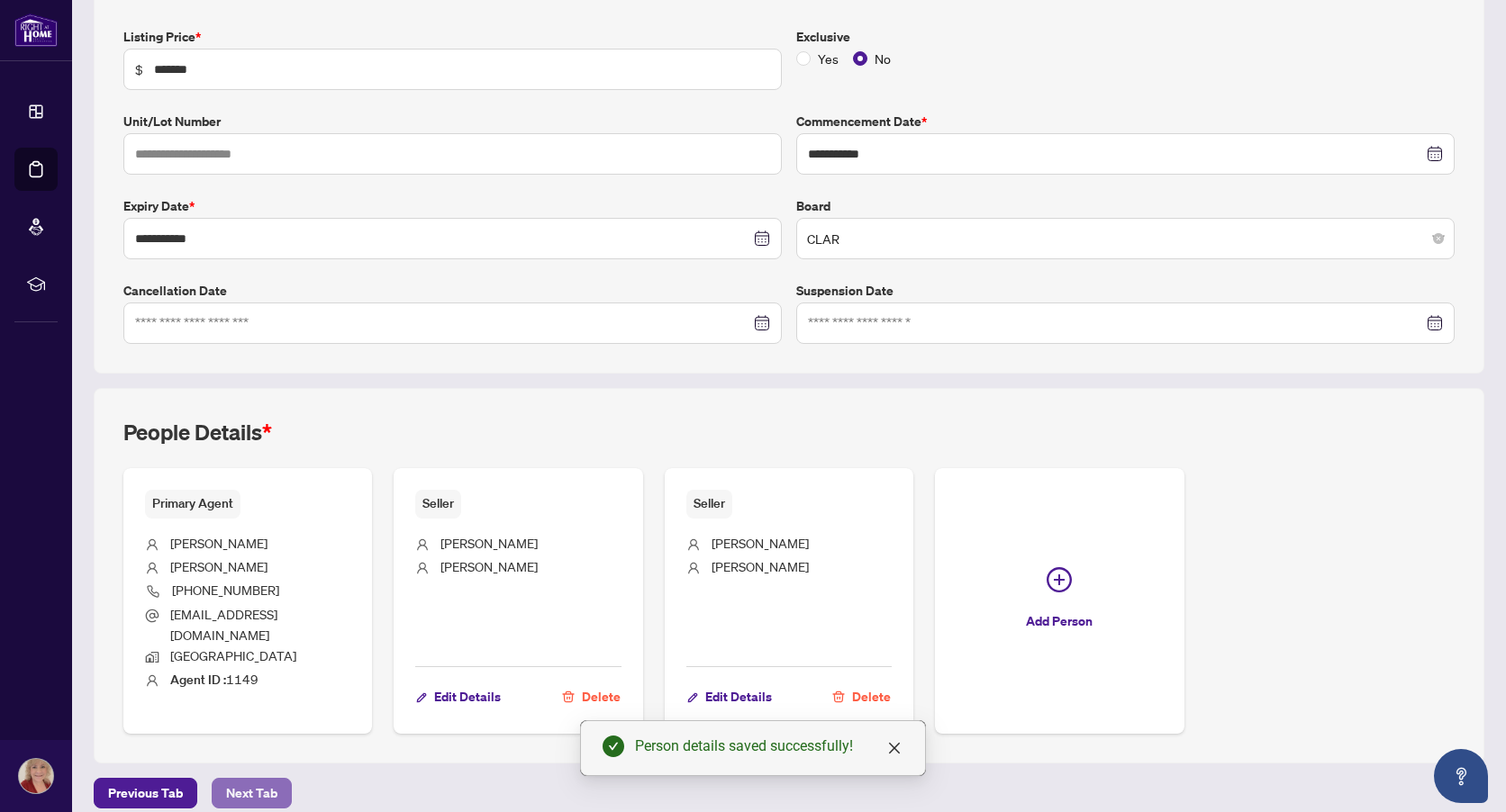
click at [232, 779] on span "Next Tab" at bounding box center [251, 792] width 51 height 28
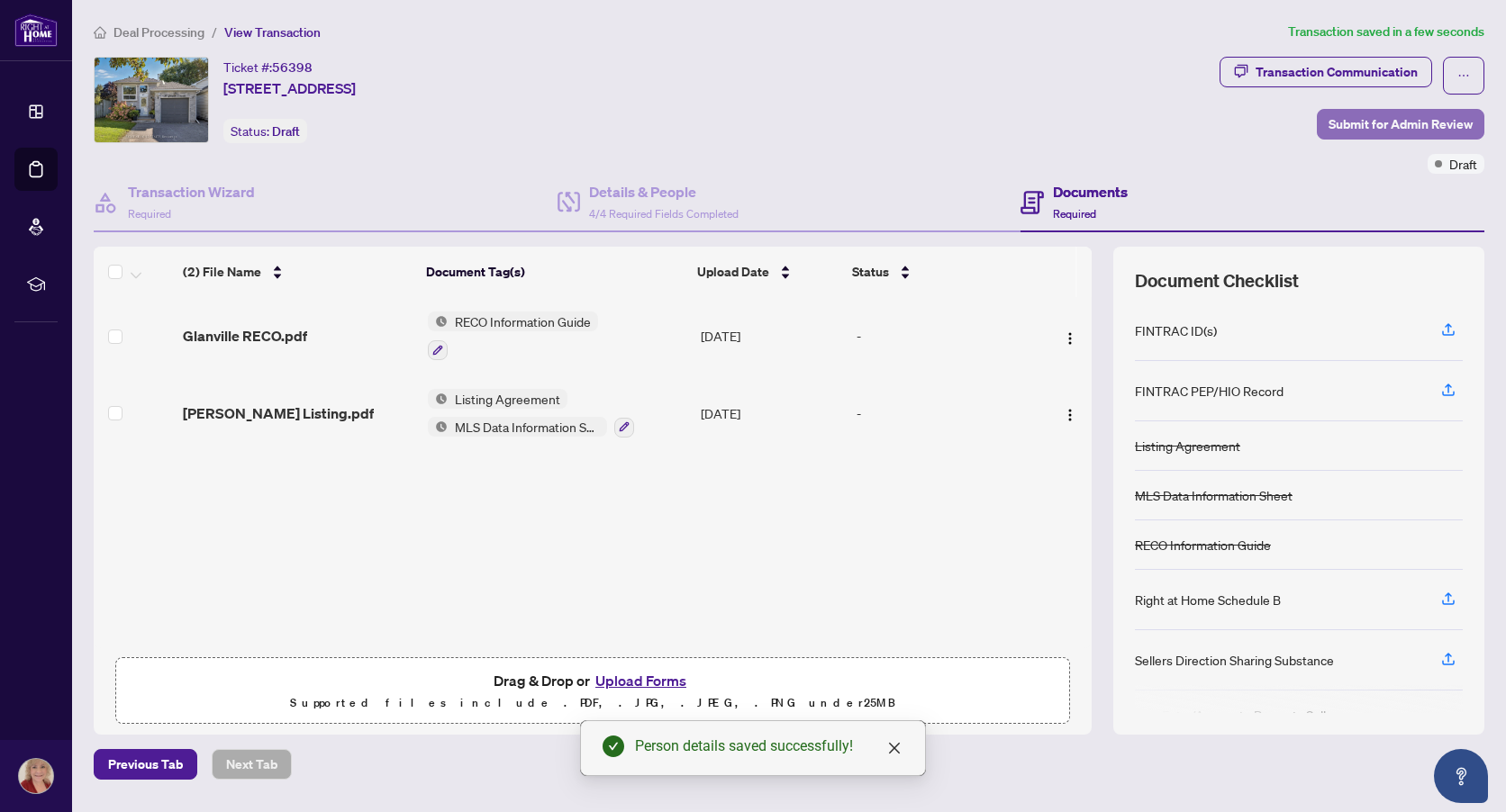
click at [1385, 125] on span "Submit for Admin Review" at bounding box center [1400, 124] width 144 height 28
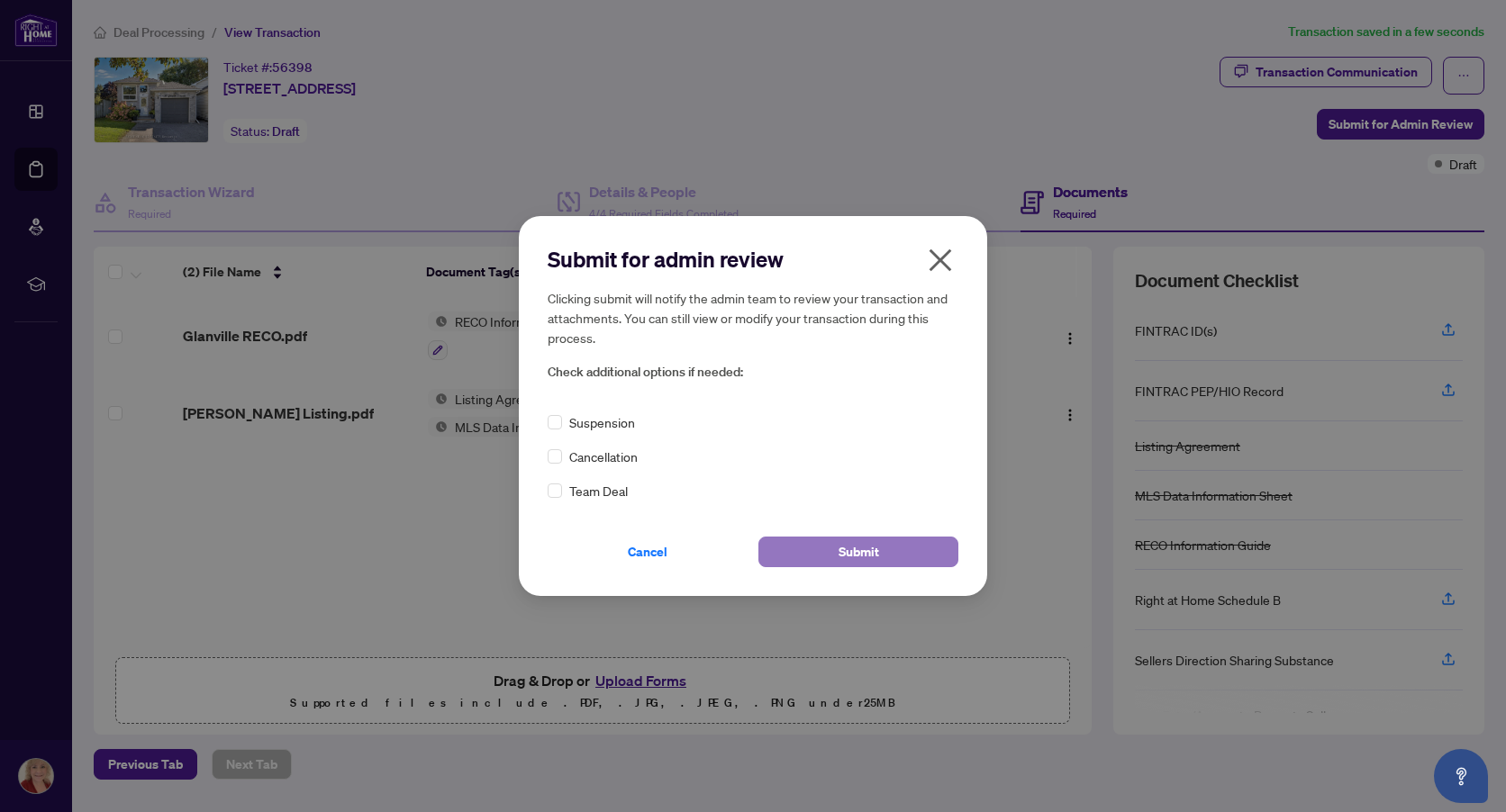
click at [873, 551] on span "Submit" at bounding box center [859, 551] width 40 height 28
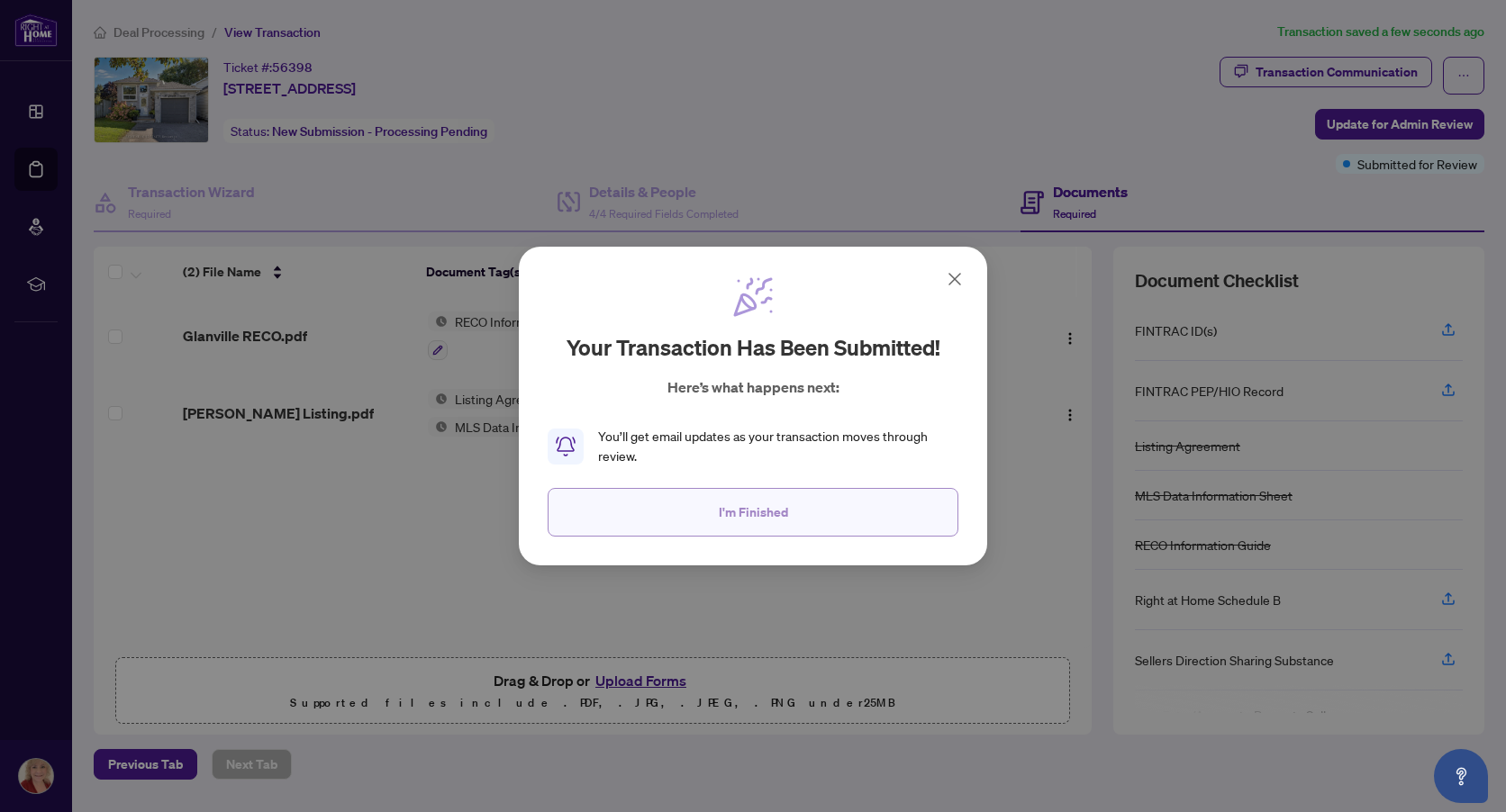
click at [825, 507] on button "I'm Finished" at bounding box center [753, 513] width 411 height 49
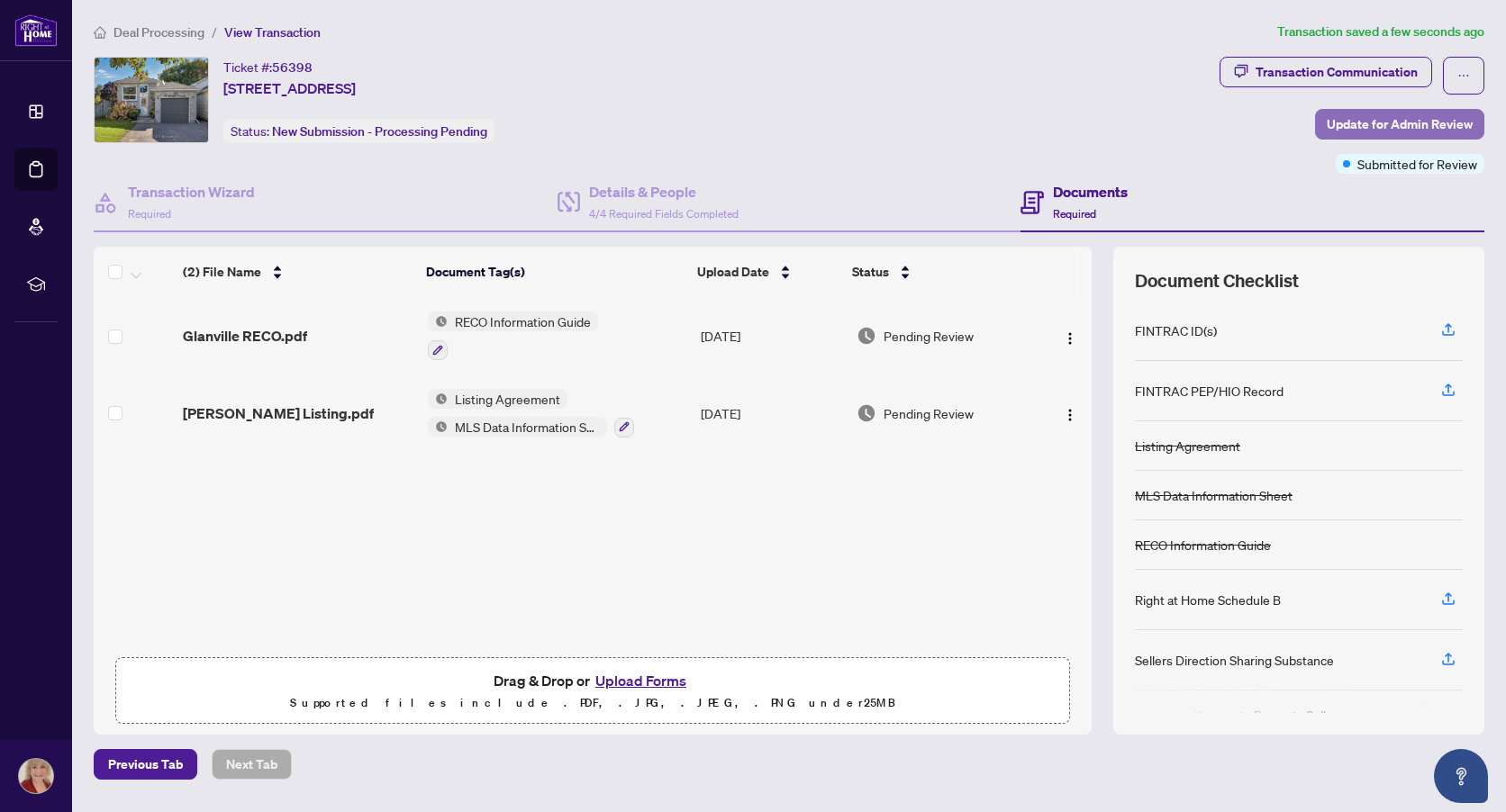
click at [1413, 124] on span "Update for Admin Review" at bounding box center [1400, 124] width 146 height 28
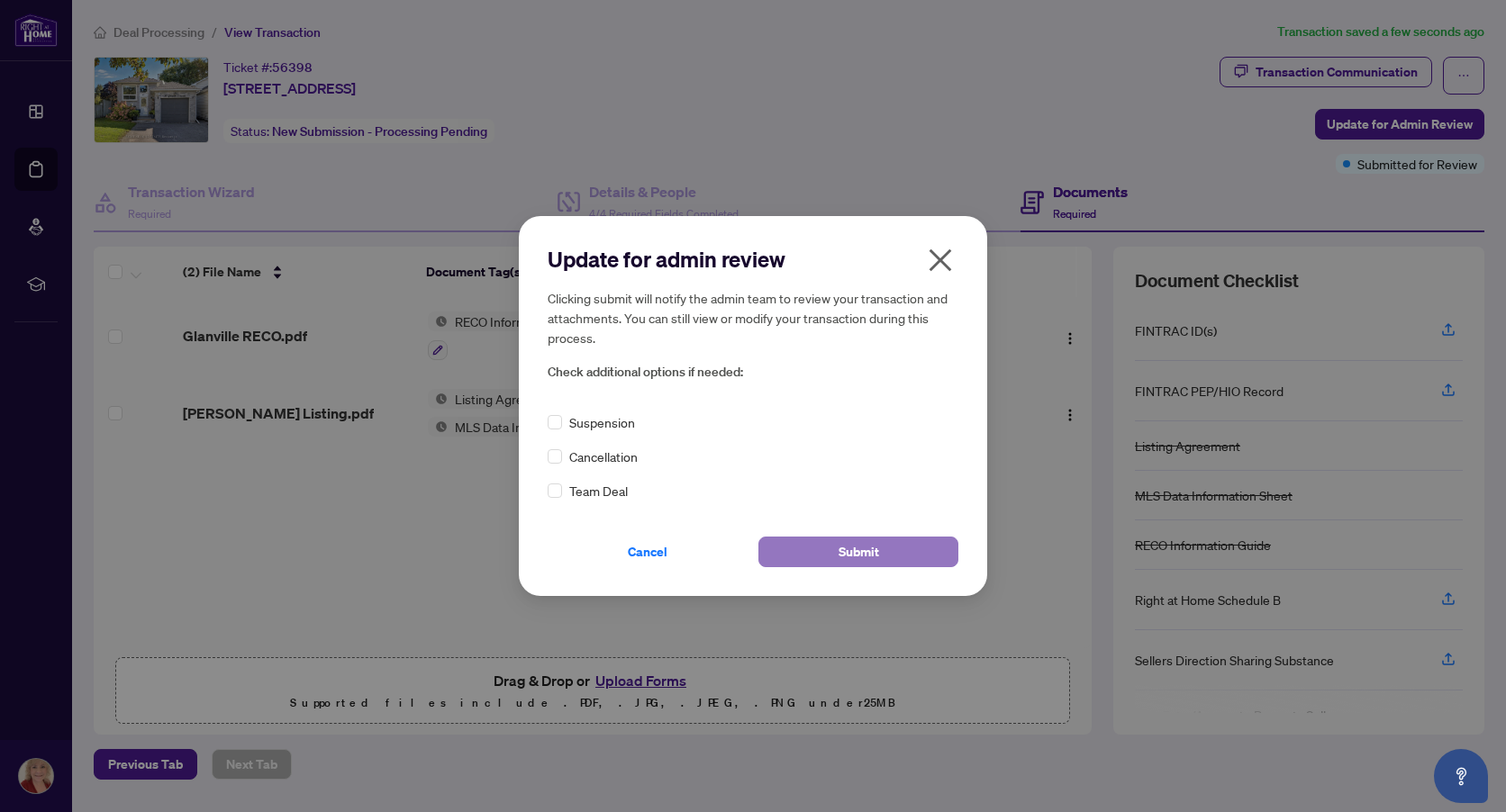
click at [897, 549] on button "Submit" at bounding box center [859, 551] width 200 height 30
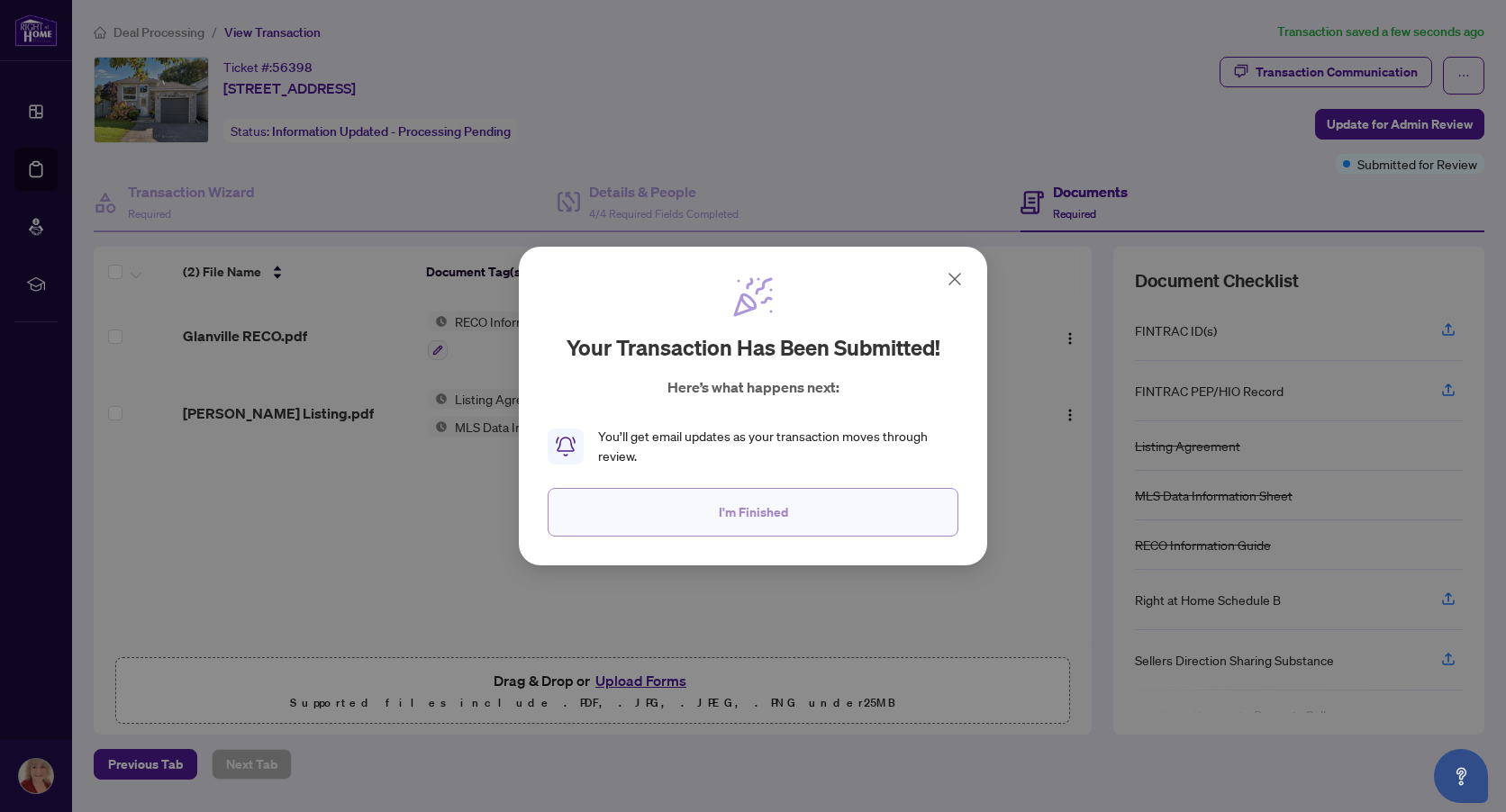
click at [754, 516] on span "I'm Finished" at bounding box center [753, 512] width 70 height 28
